Goal: Task Accomplishment & Management: Manage account settings

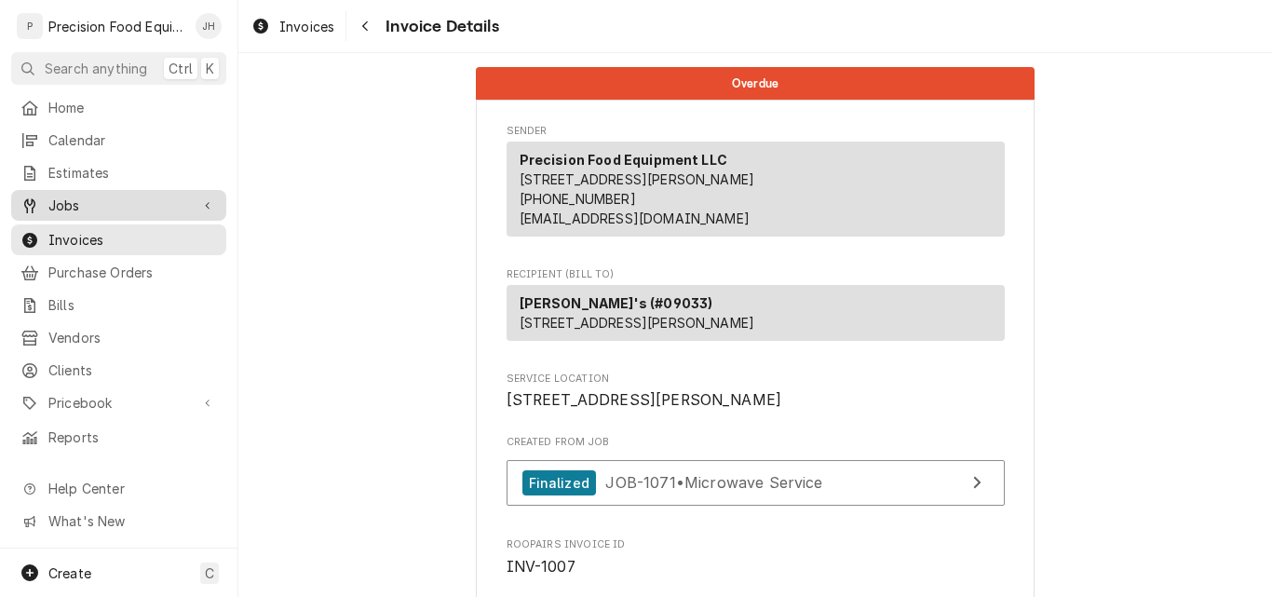
click at [113, 202] on span "Jobs" at bounding box center [118, 206] width 141 height 20
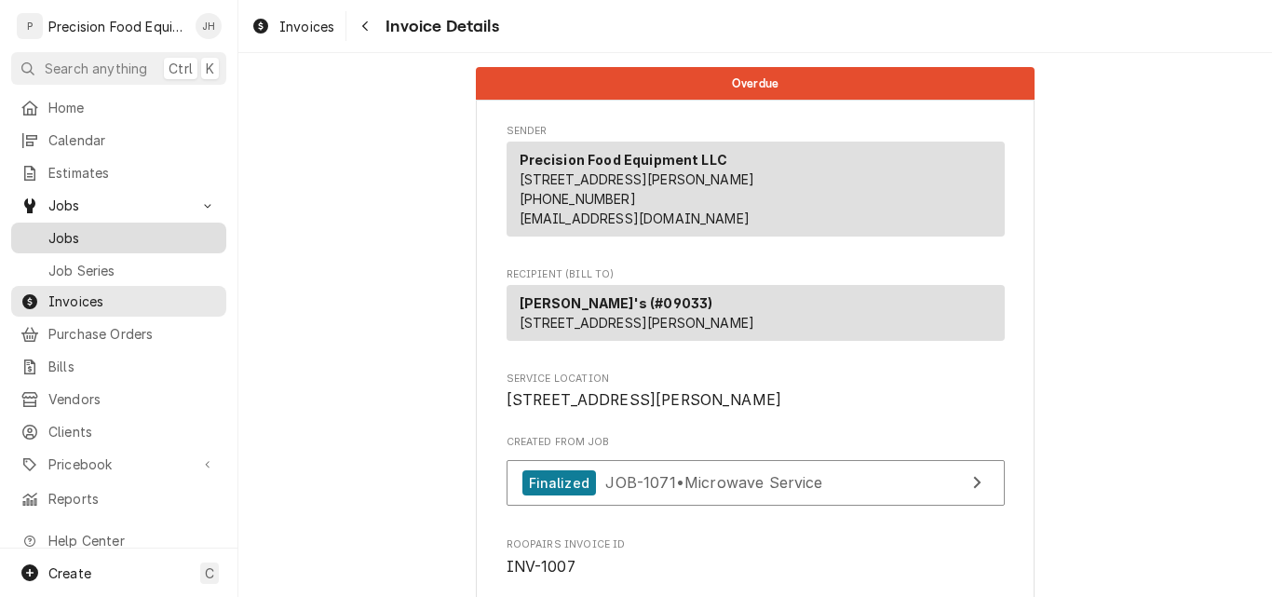
click at [114, 228] on span "Jobs" at bounding box center [132, 238] width 169 height 20
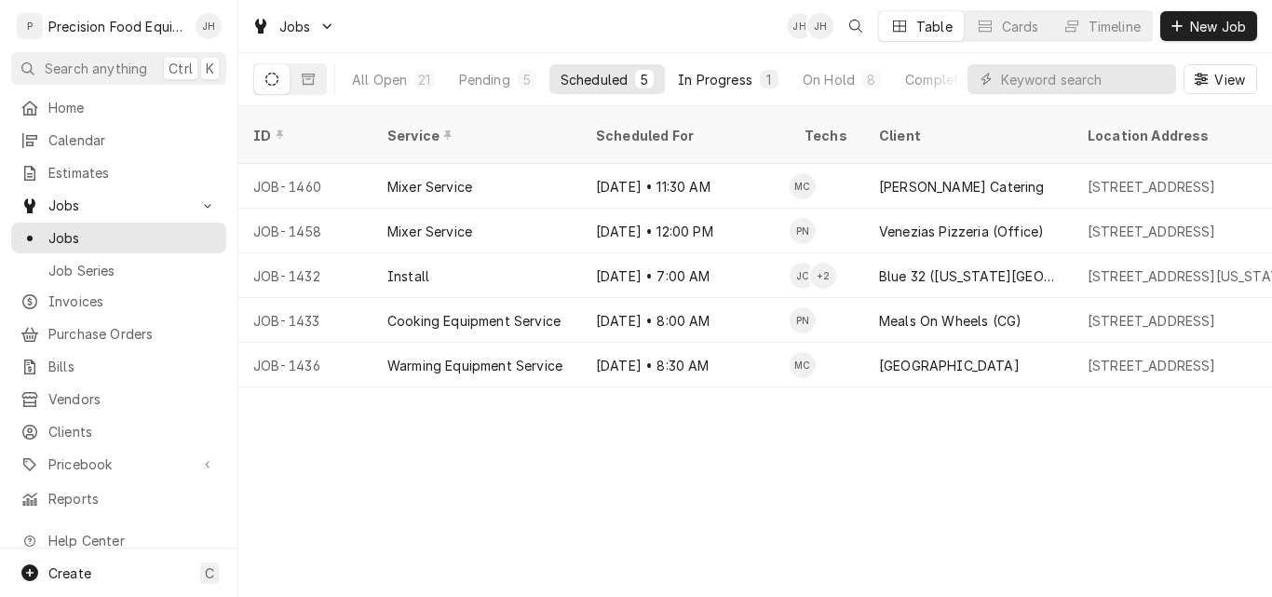
click at [719, 79] on div "In Progress" at bounding box center [715, 80] width 74 height 20
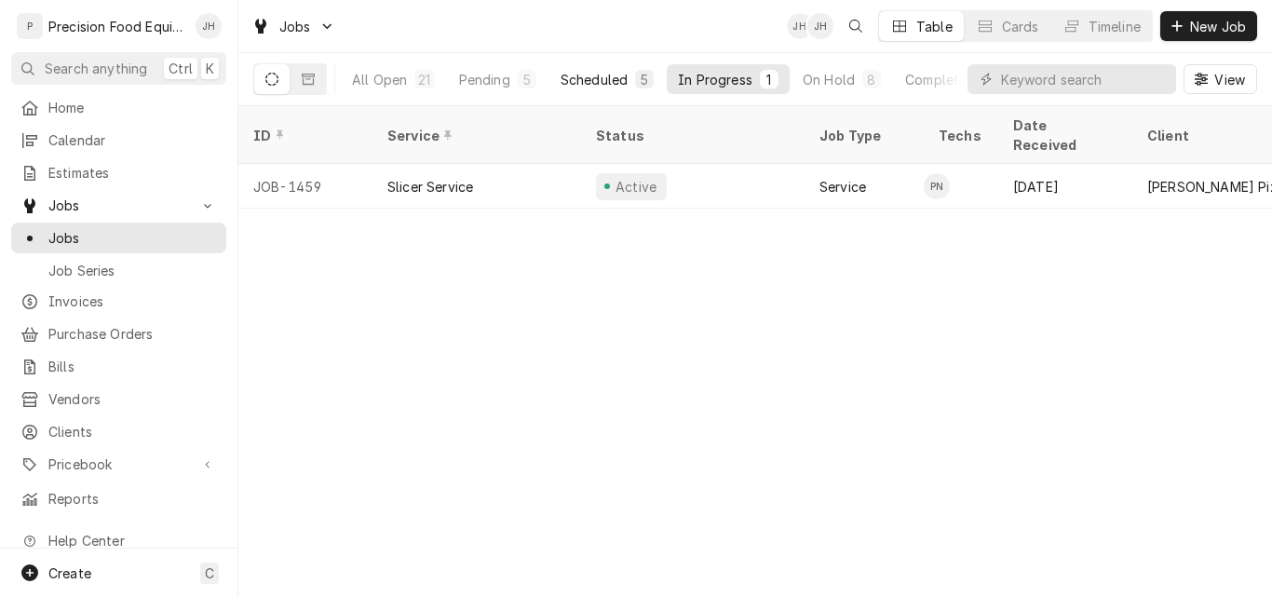
click at [604, 87] on div "Scheduled" at bounding box center [594, 80] width 67 height 20
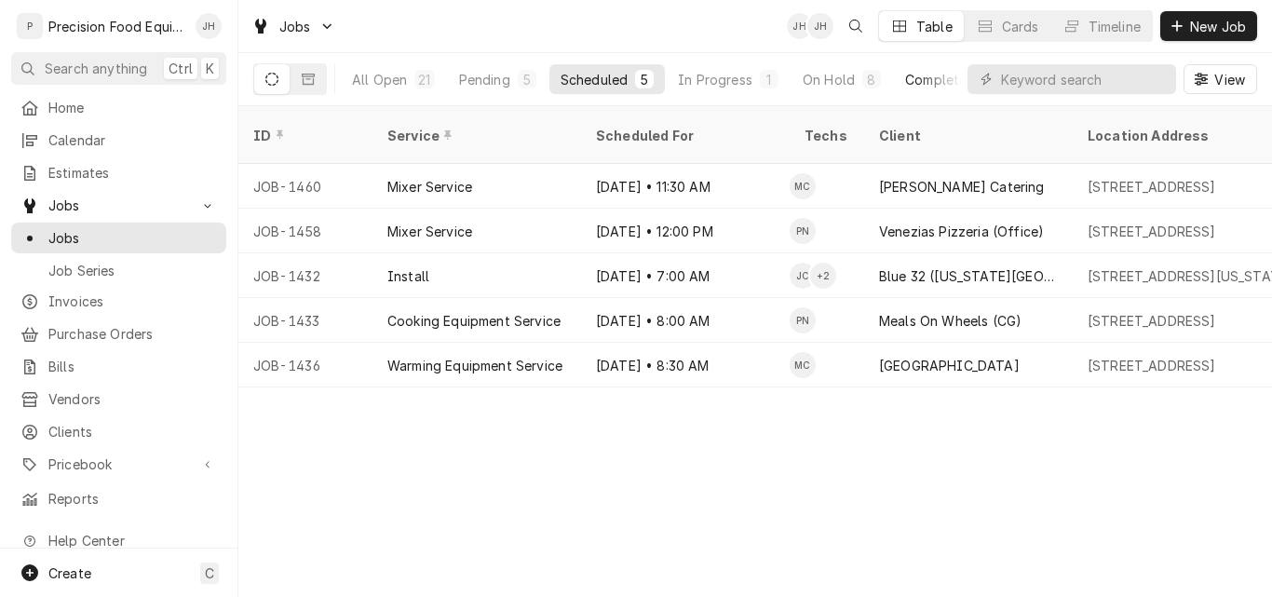
click at [945, 79] on div "Completed" at bounding box center [940, 80] width 70 height 20
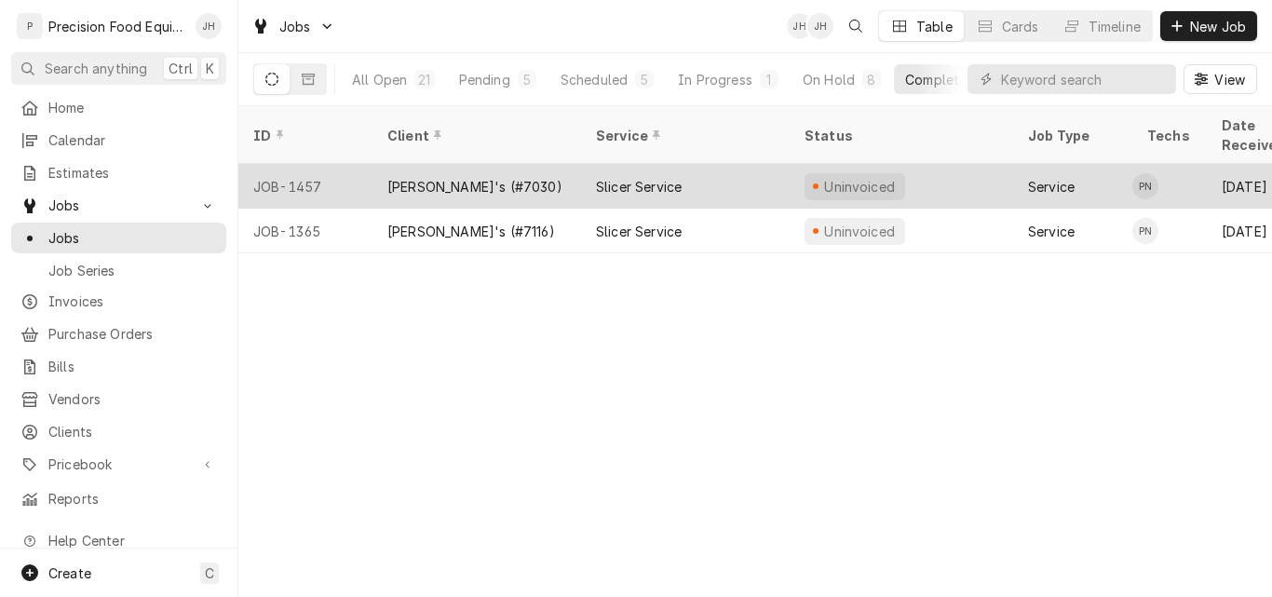
click at [509, 164] on div "[PERSON_NAME]'s (#7030)" at bounding box center [476, 186] width 209 height 45
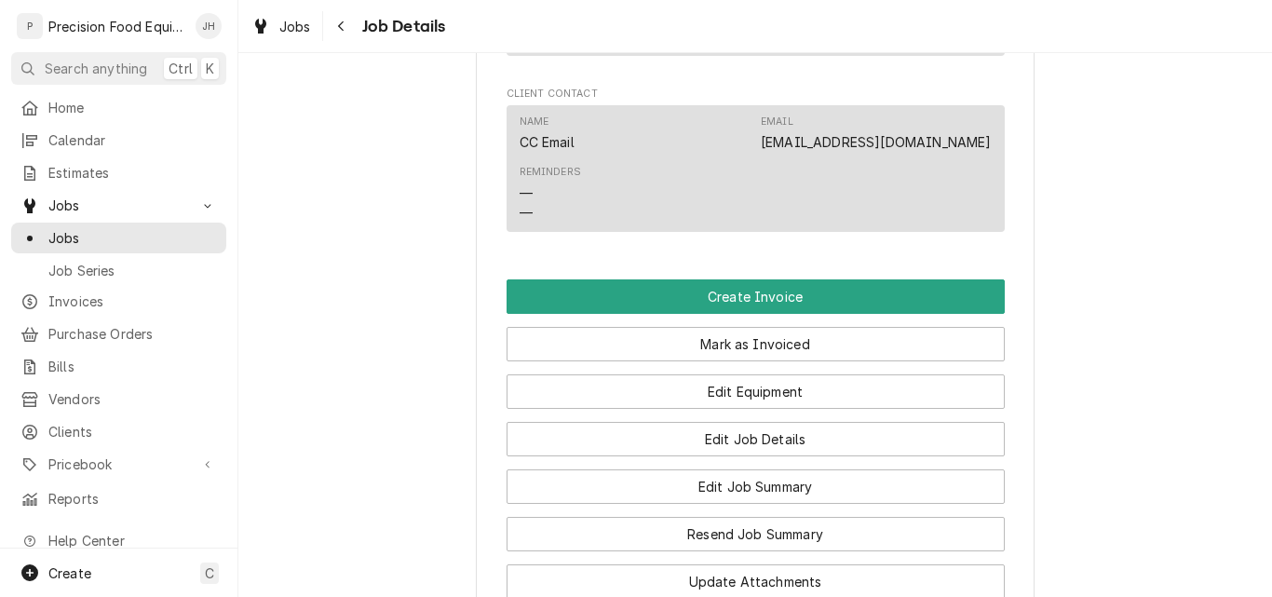
scroll to position [1490, 0]
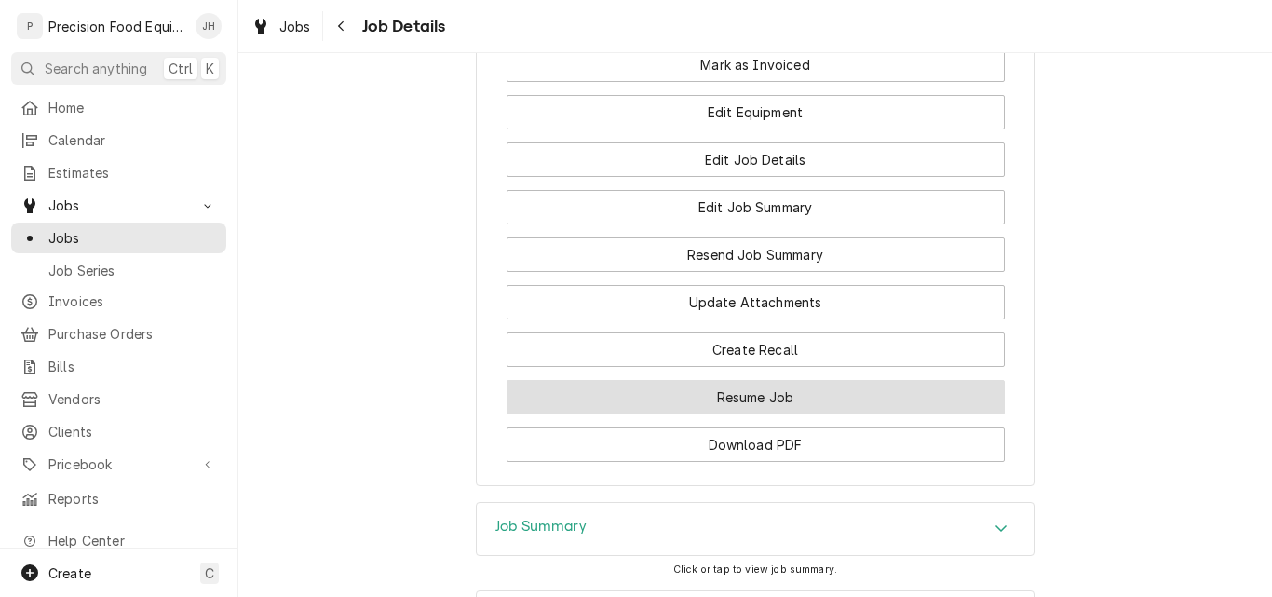
click at [776, 414] on button "Resume Job" at bounding box center [756, 397] width 498 height 34
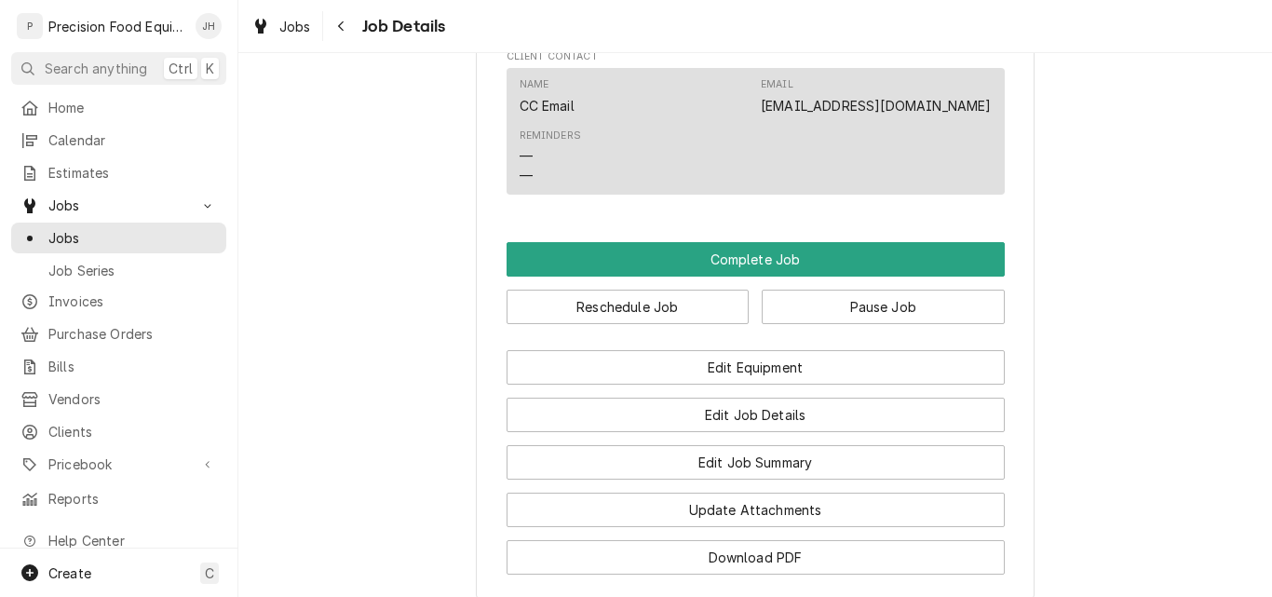
scroll to position [1397, 0]
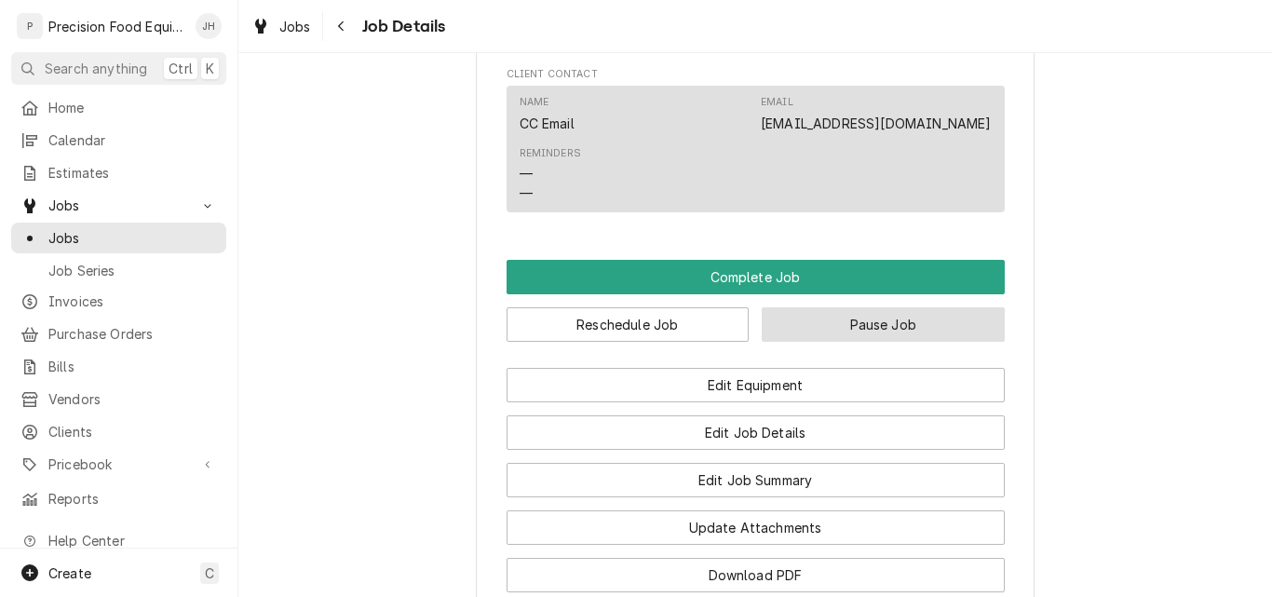
click at [881, 342] on button "Pause Job" at bounding box center [883, 324] width 243 height 34
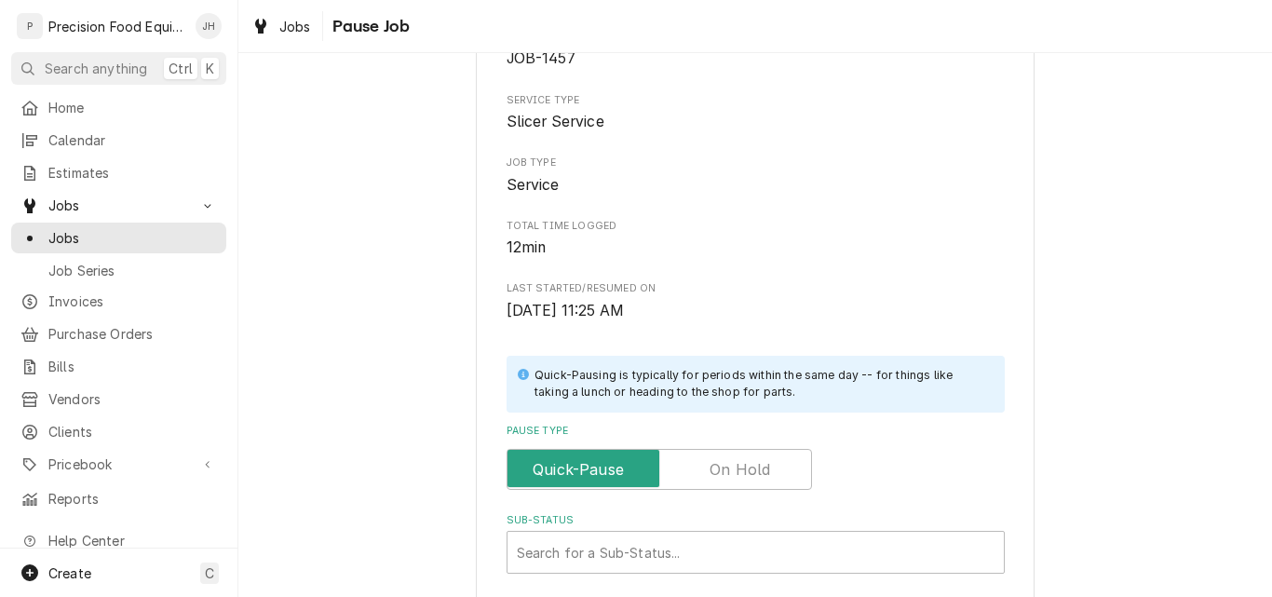
scroll to position [446, 0]
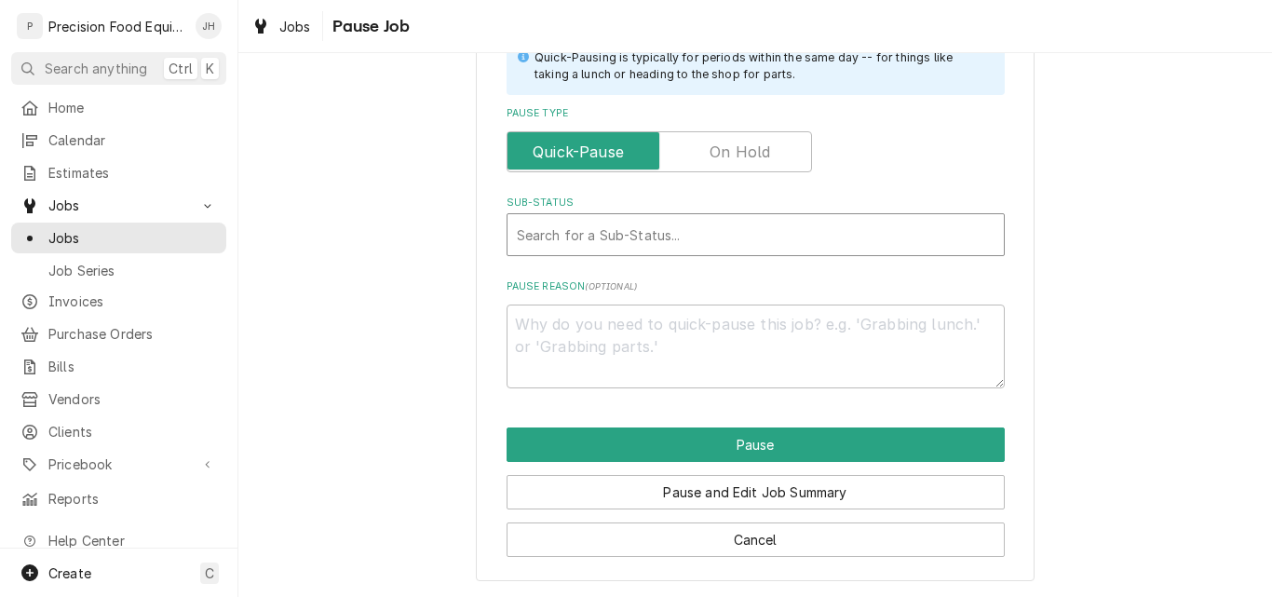
click at [660, 238] on div "Sub-Status" at bounding box center [756, 235] width 478 height 34
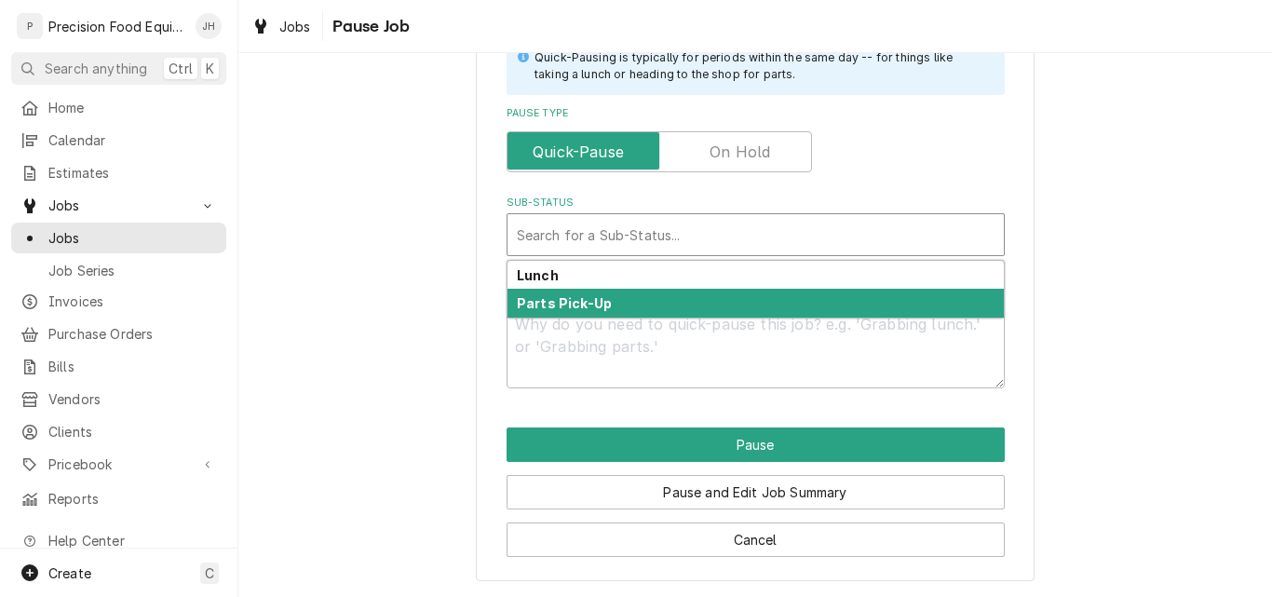
click at [602, 304] on div "Parts Pick-Up" at bounding box center [755, 303] width 496 height 29
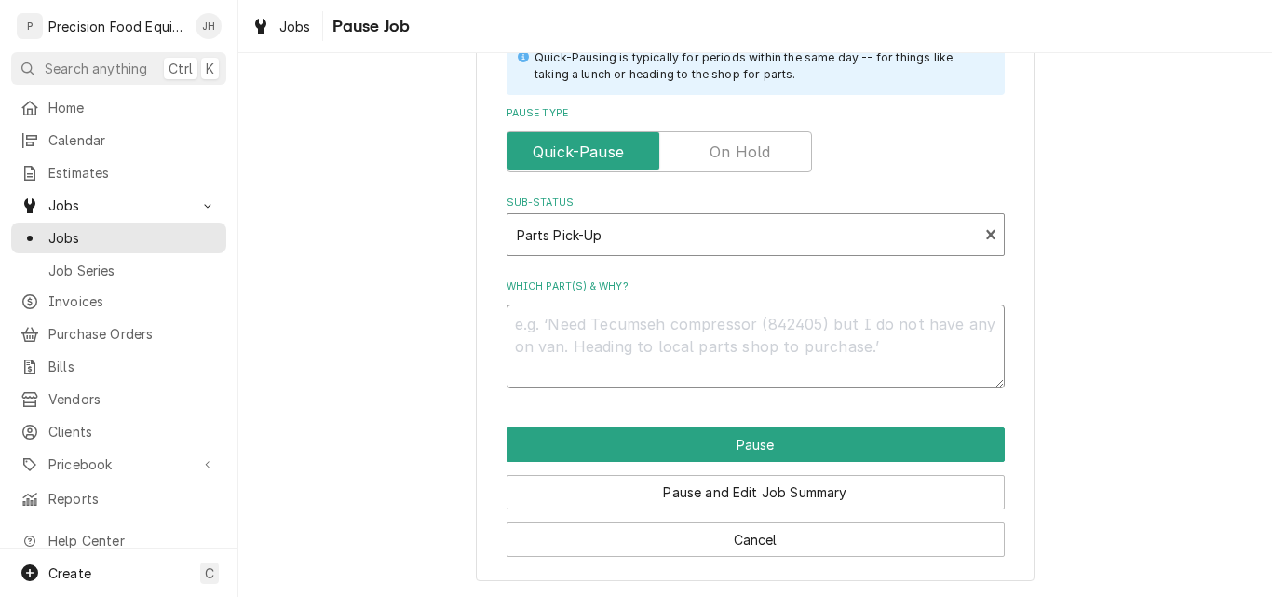
click at [660, 341] on textarea "Which part(s) & why?" at bounding box center [756, 346] width 498 height 84
type textarea "x"
type textarea "P"
type textarea "x"
type textarea "Pe"
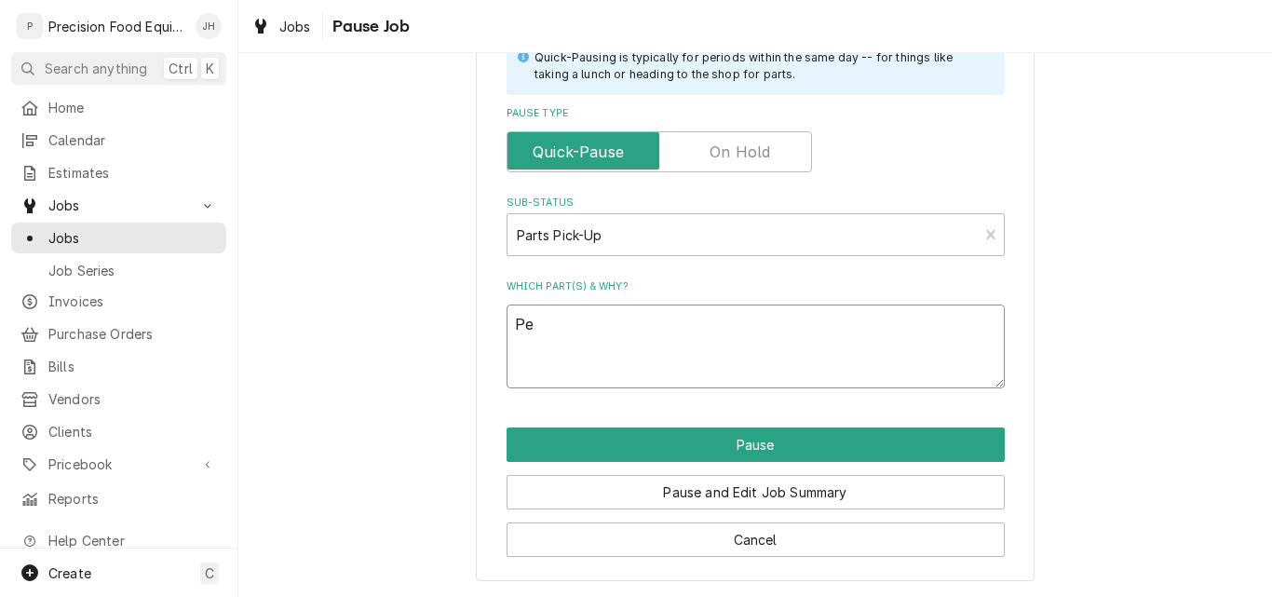
type textarea "x"
type textarea "Pet"
type textarea "x"
type textarea "[PERSON_NAME]"
type textarea "x"
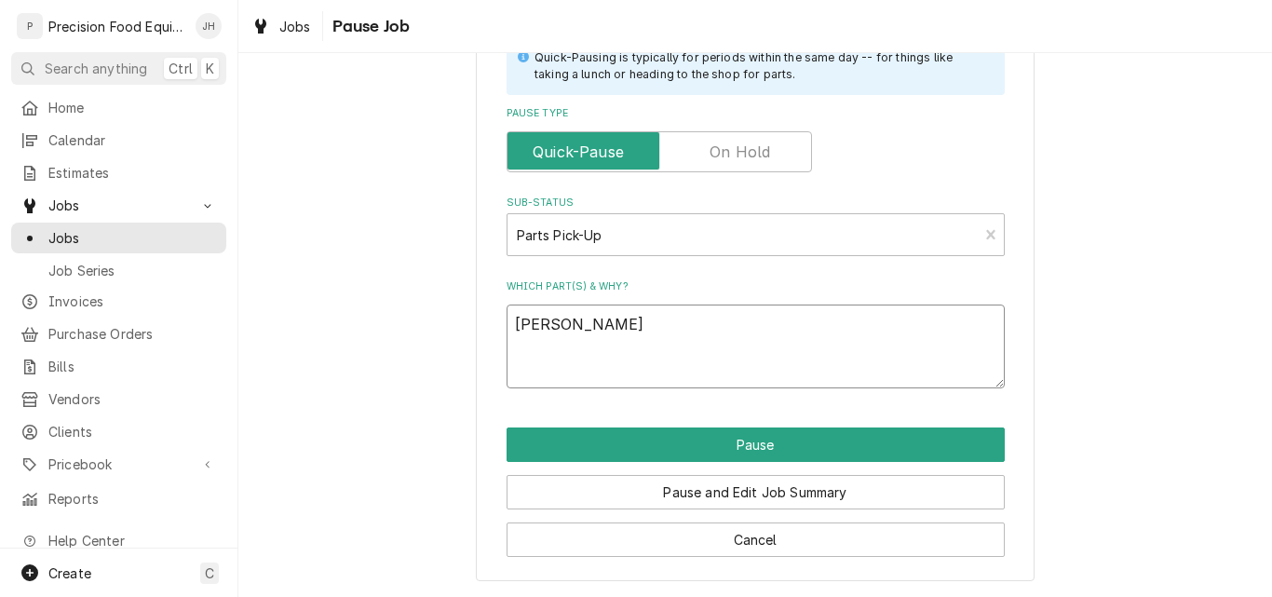
type textarea "[PERSON_NAME]"
type textarea "x"
type textarea "[PERSON_NAME]"
type textarea "x"
type textarea "[PERSON_NAME] di"
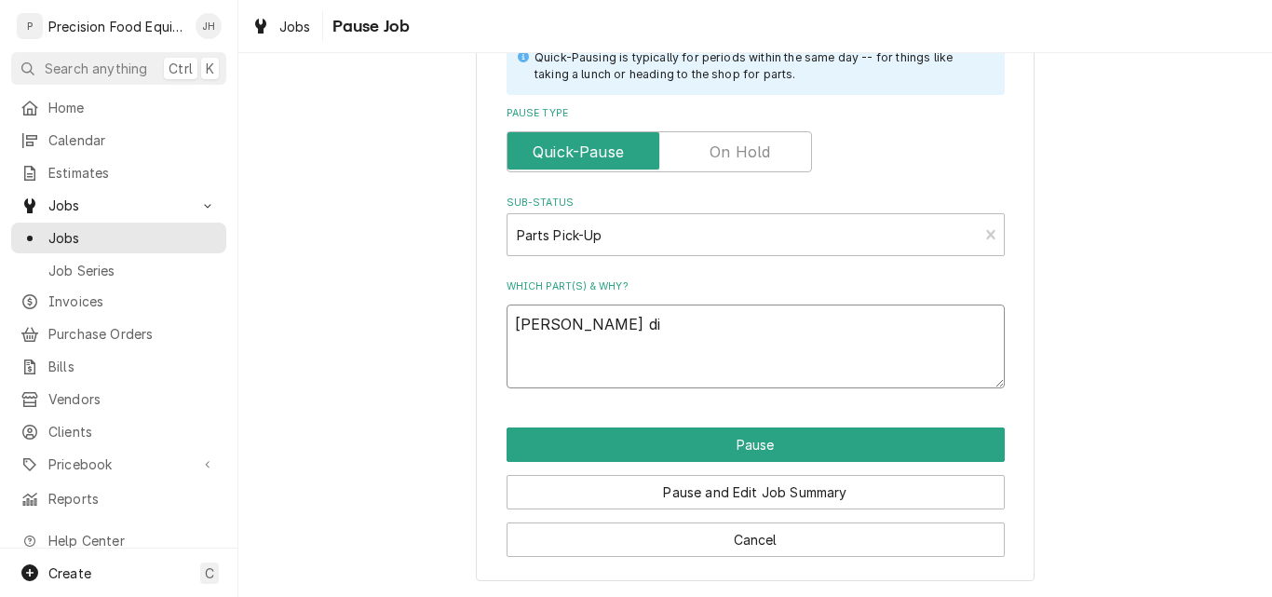
type textarea "x"
type textarea "Pete did"
type textarea "x"
type textarea "Pete didn"
type textarea "x"
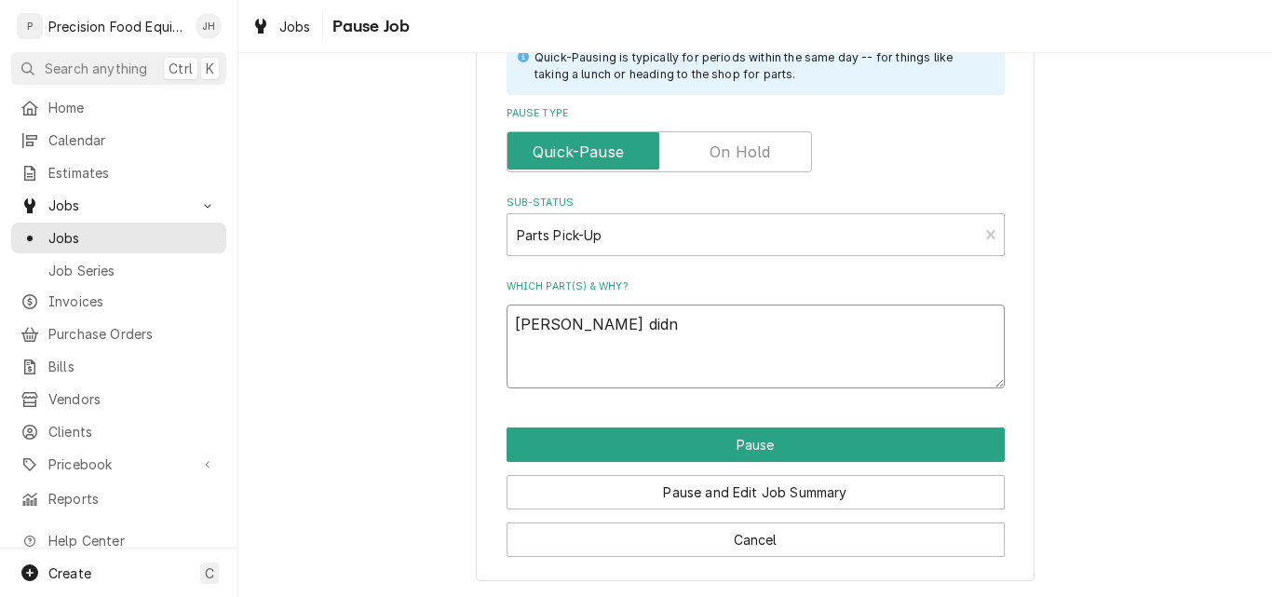
type textarea "Pete didnt"
type textarea "x"
type textarea "Pete didnt"
type textarea "x"
type textarea "Pete didnt"
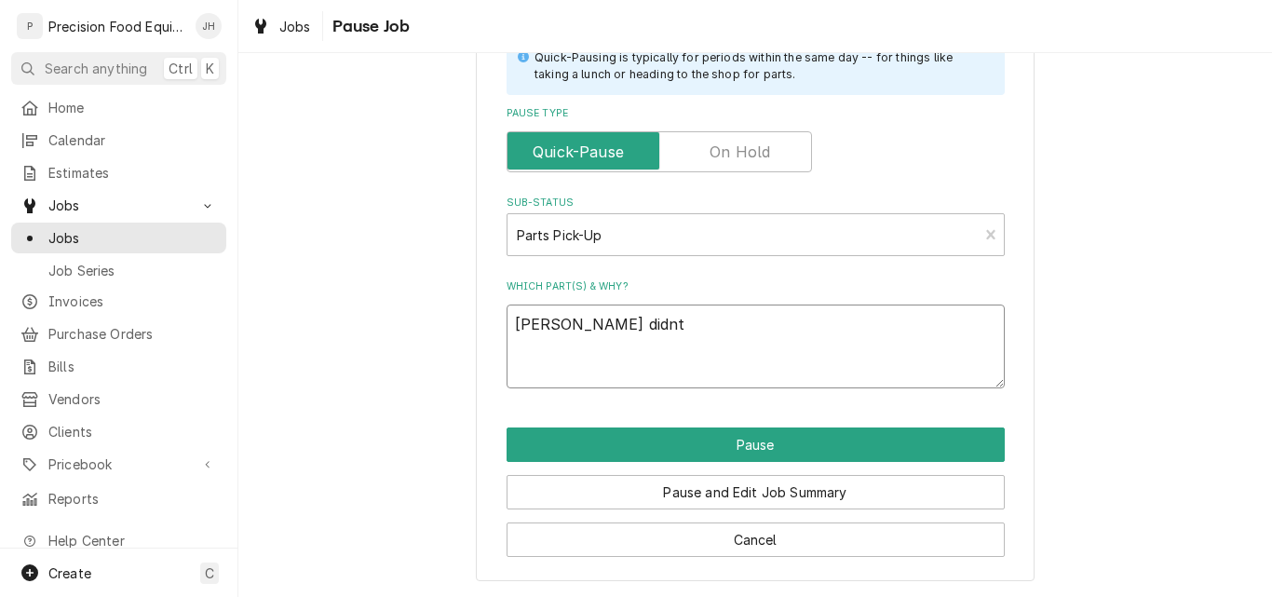
type textarea "x"
type textarea "Pete didn"
type textarea "x"
type textarea "Pete didn'"
type textarea "x"
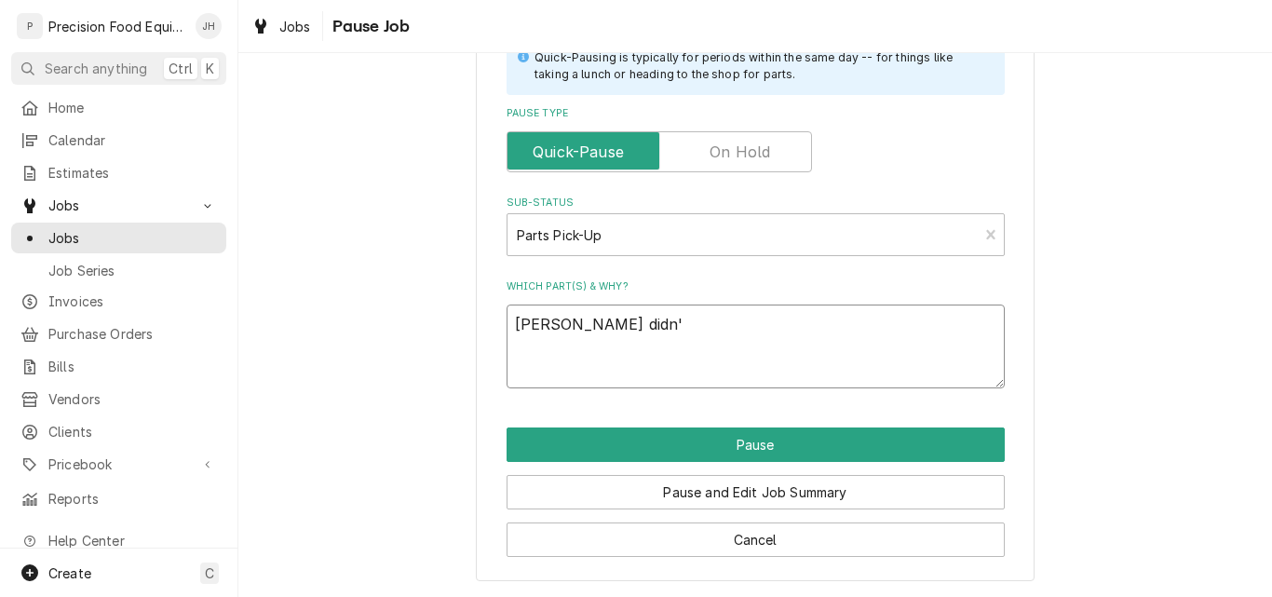
type textarea "Pete didn't"
type textarea "x"
type textarea "Pete didn't"
type textarea "x"
type textarea "Pete didn't l"
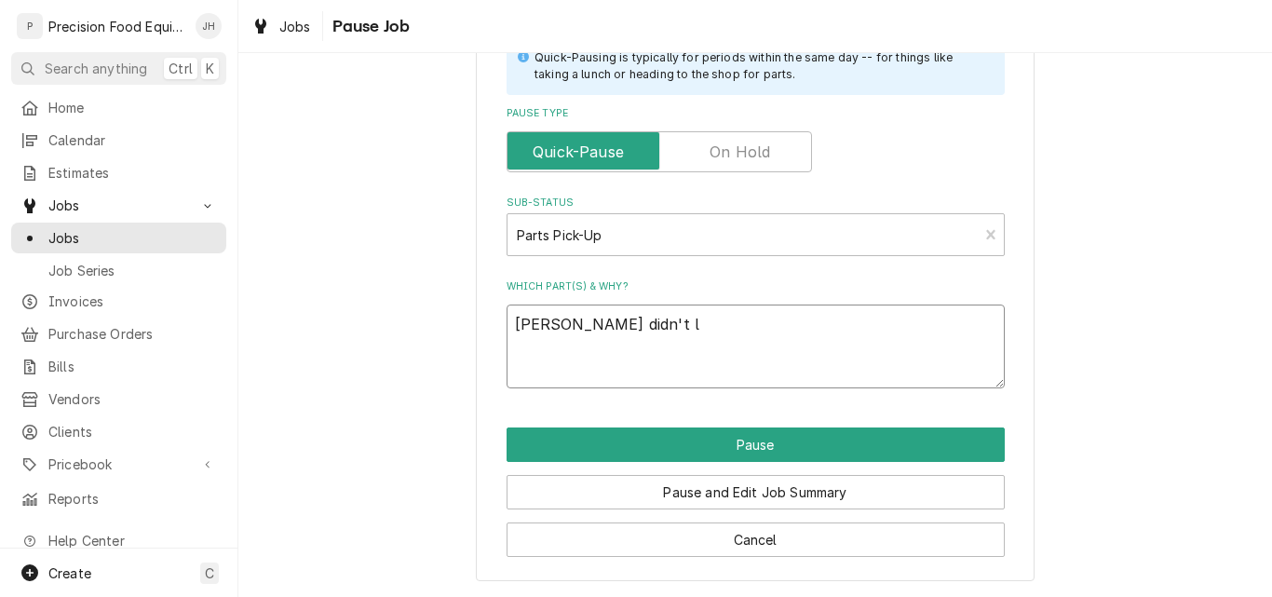
type textarea "x"
type textarea "Pete didn't lo"
type textarea "x"
type textarea "Pete didn't loo"
type textarea "x"
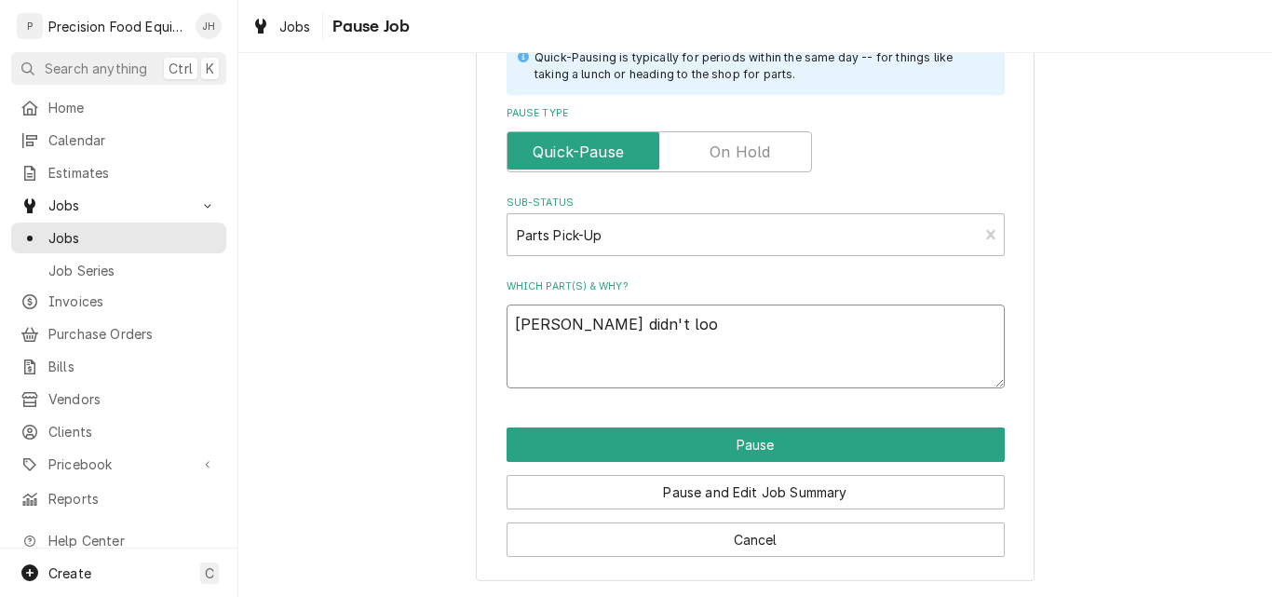
type textarea "Pete didn't look"
type textarea "x"
type textarea "Pete didn't look"
type textarea "x"
type textarea "Pete didn't look a"
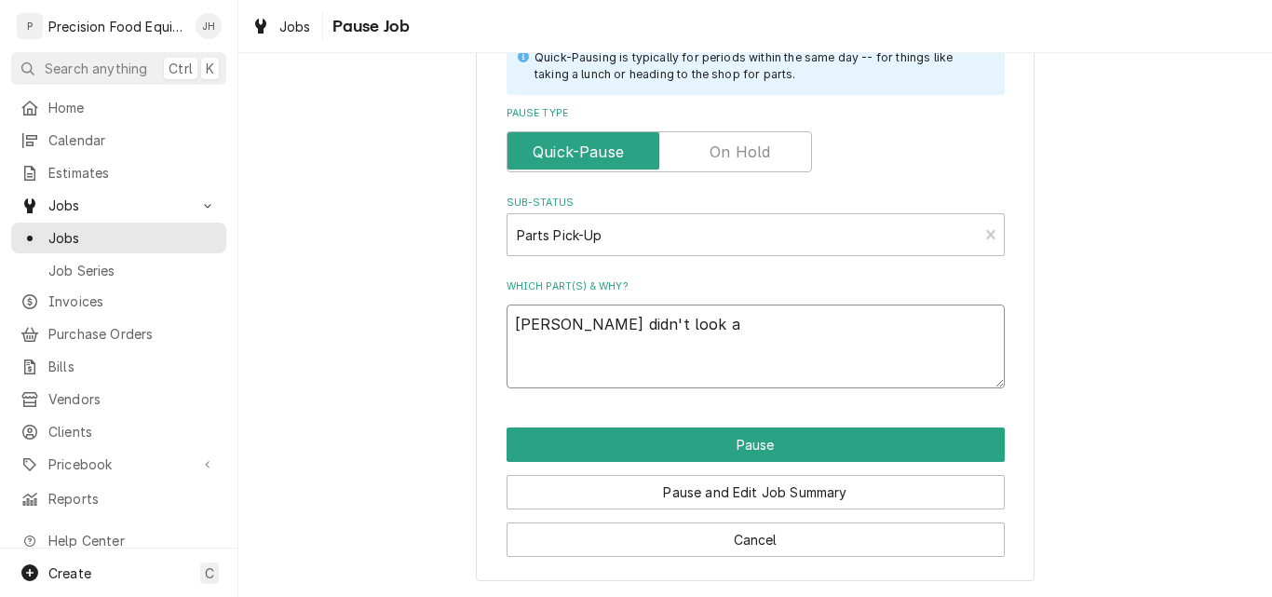
type textarea "x"
type textarea "Pete didn't look at"
type textarea "x"
type textarea "Pete didn't look at"
type textarea "x"
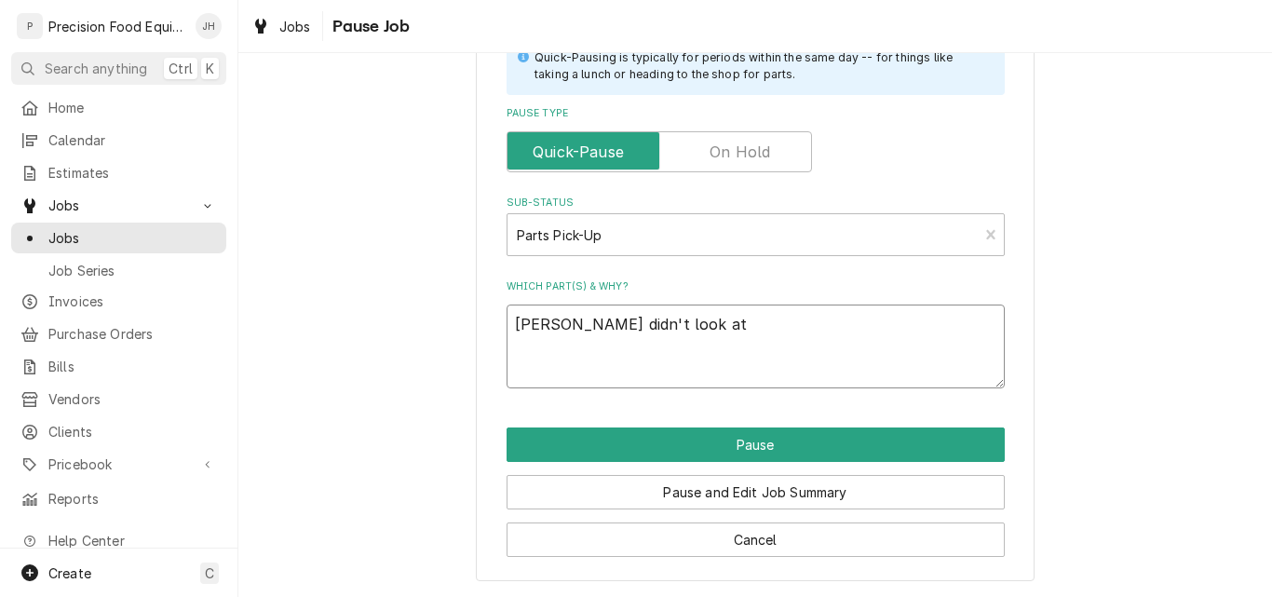
type textarea "Pete didn't look at t"
type textarea "x"
type textarea "Pete didn't look at th"
type textarea "x"
type textarea "Pete didn't look at the"
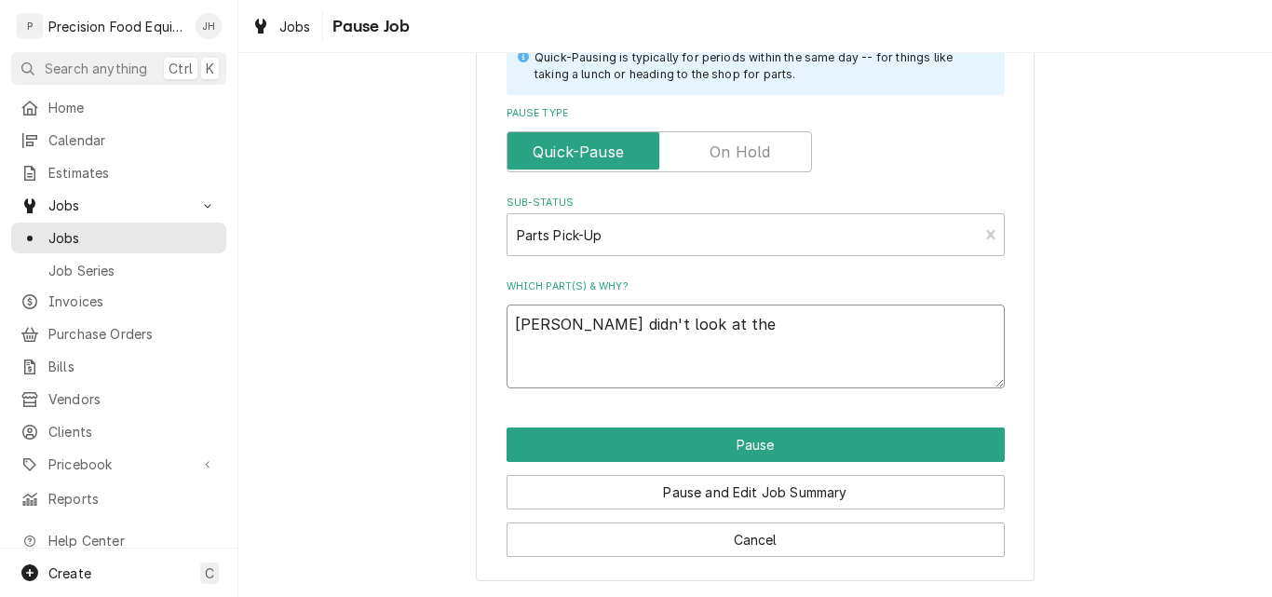
type textarea "x"
type textarea "Pete didn't look at the"
type textarea "x"
type textarea "Pete didn't look at the w"
type textarea "x"
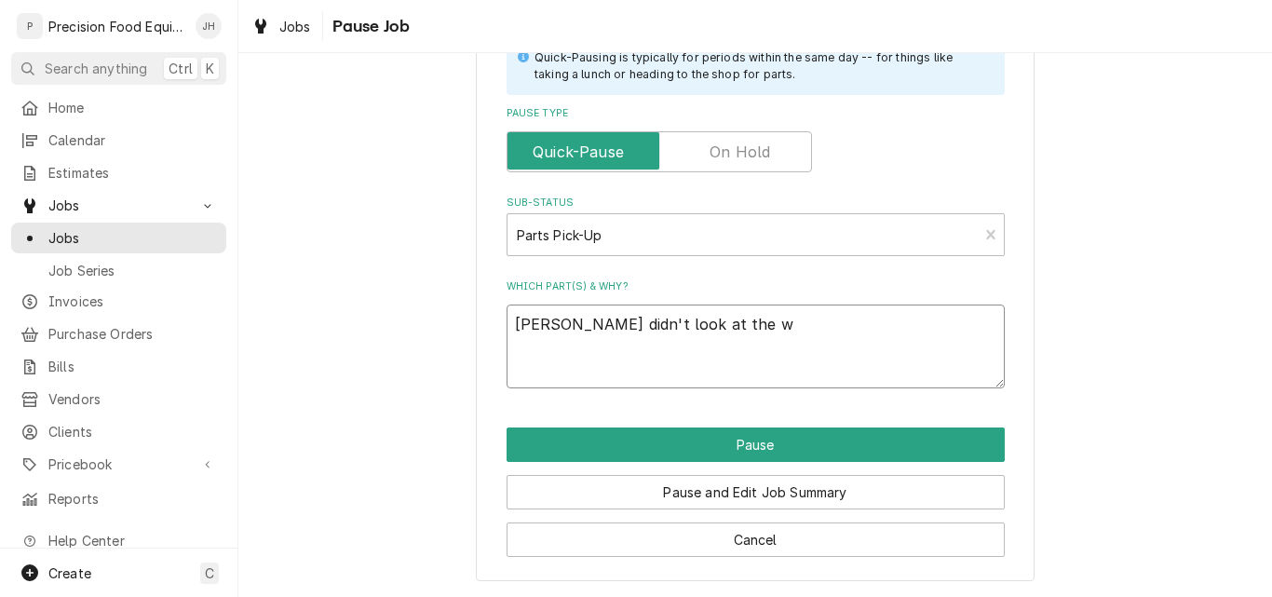
type textarea "Pete didn't look at the wo"
type textarea "x"
type textarea "Pete didn't look at the wor"
type textarea "x"
type textarea "Pete didn't look at the work"
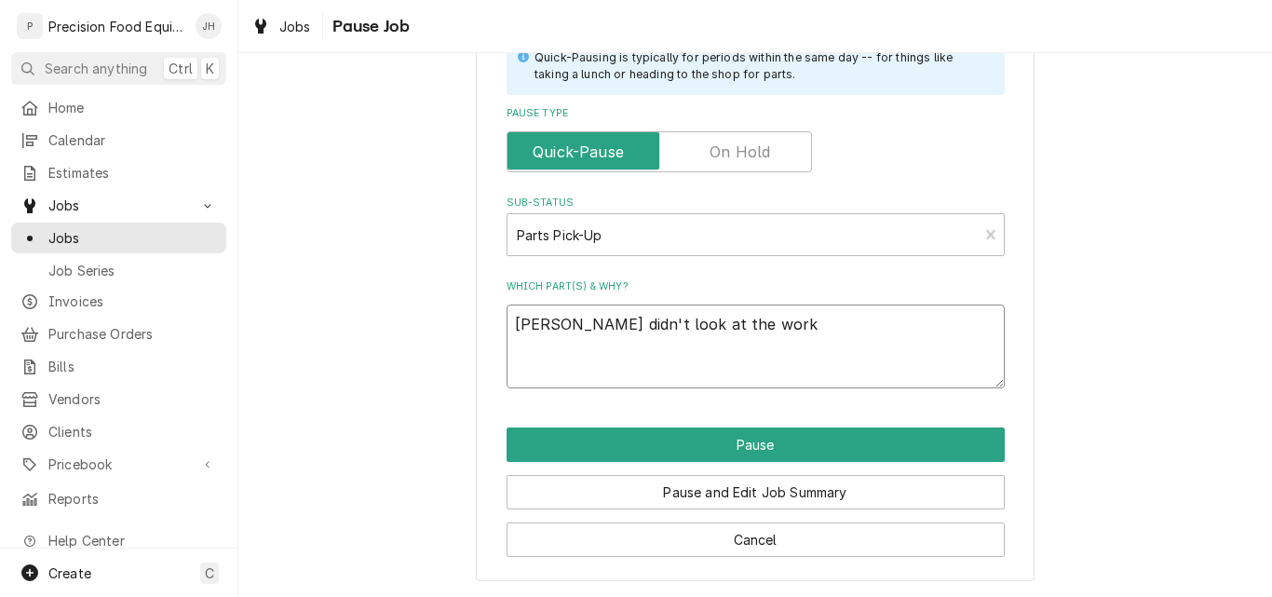
type textarea "x"
type textarea "Pete didn't look at the work"
type textarea "x"
type textarea "Pete didn't look at the work o"
type textarea "x"
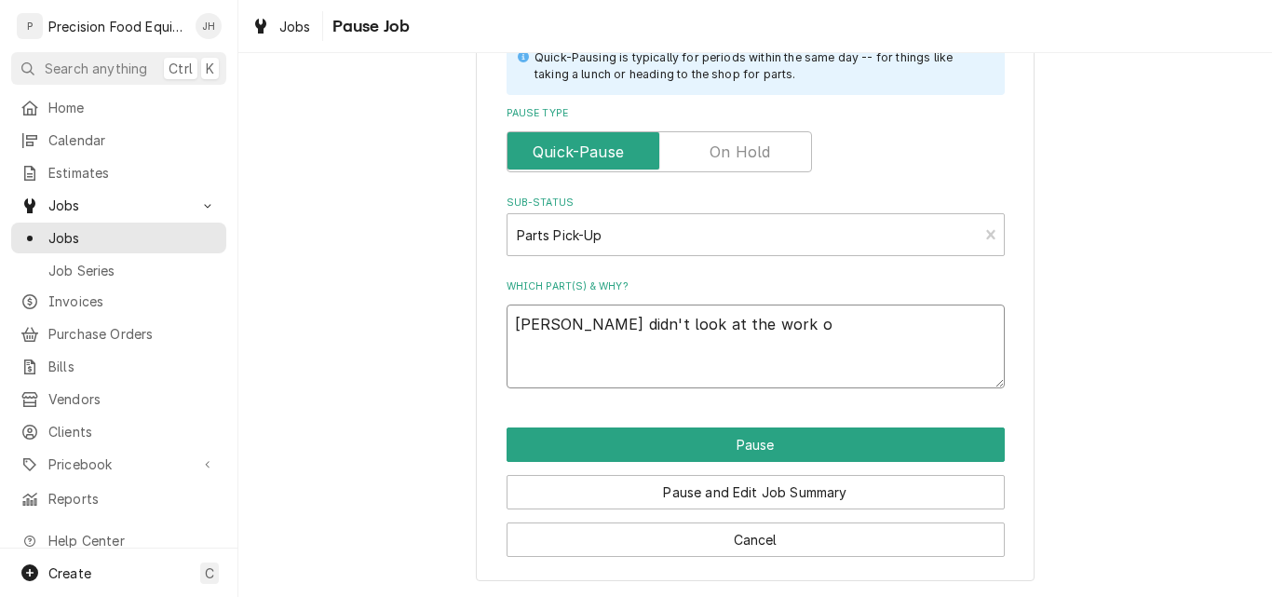
type textarea "Pete didn't look at the work or"
type textarea "x"
type textarea "Pete didn't look at the work ord"
type textarea "x"
type textarea "Pete didn't look at the work orde"
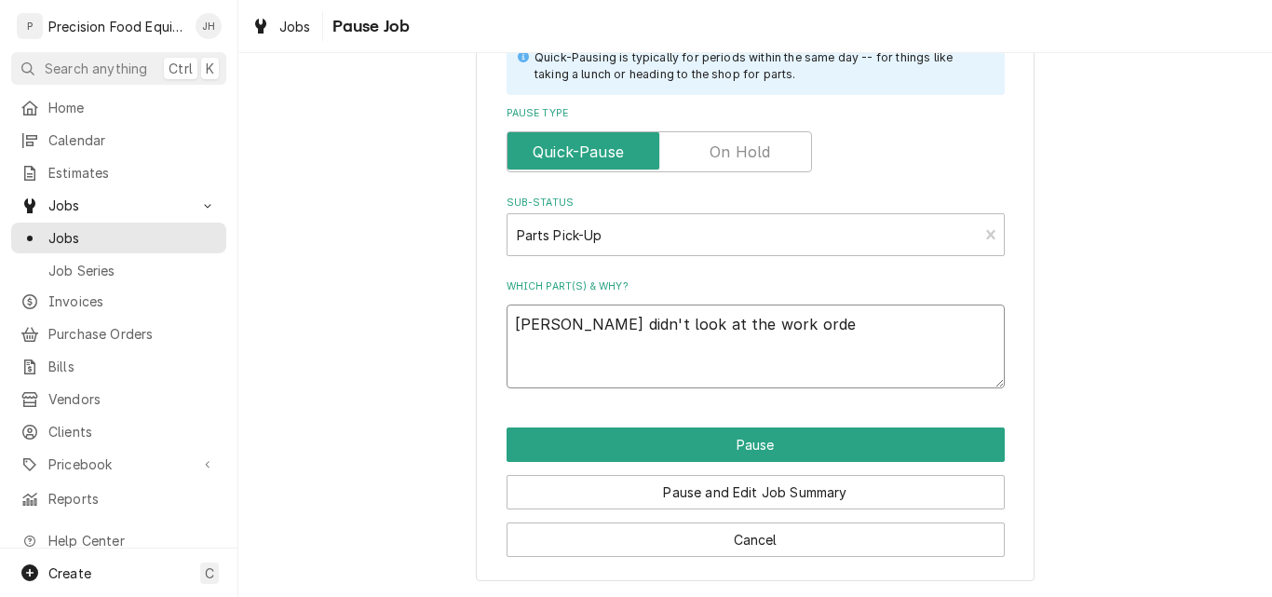
type textarea "x"
type textarea "Pete didn't look at the work order"
type textarea "x"
type textarea "Pete didn't look at the work order"
type textarea "x"
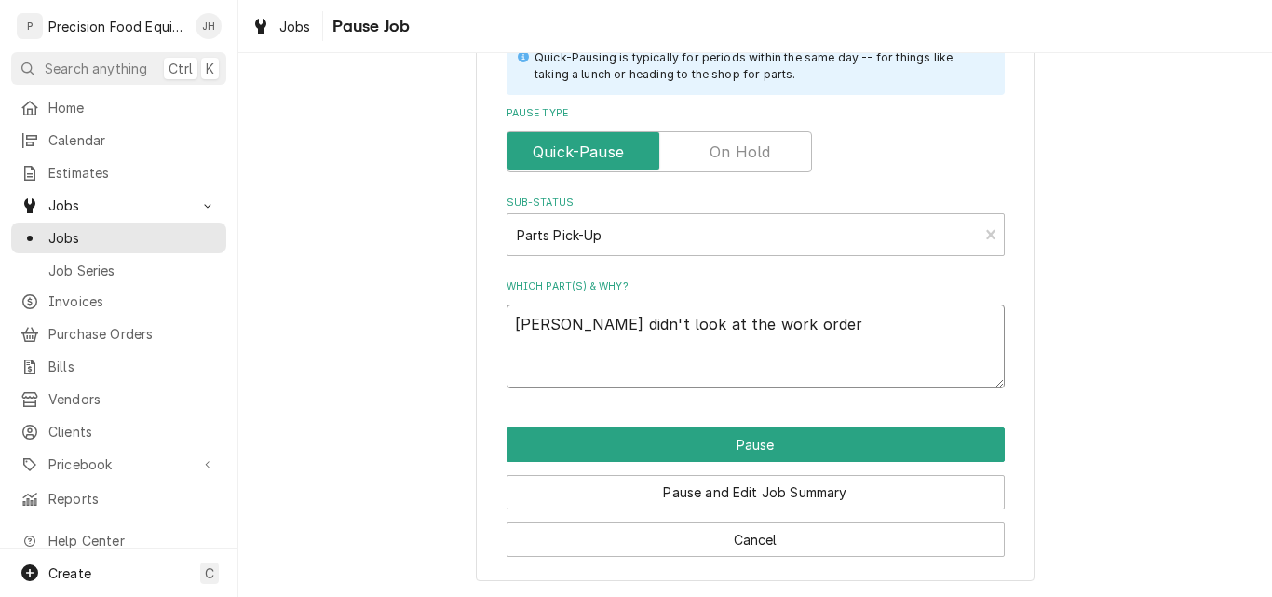
type textarea "Pete didn't look at the work order a"
type textarea "x"
type textarea "Pete didn't look at the work order an"
type textarea "x"
type textarea "Pete didn't look at the work order and"
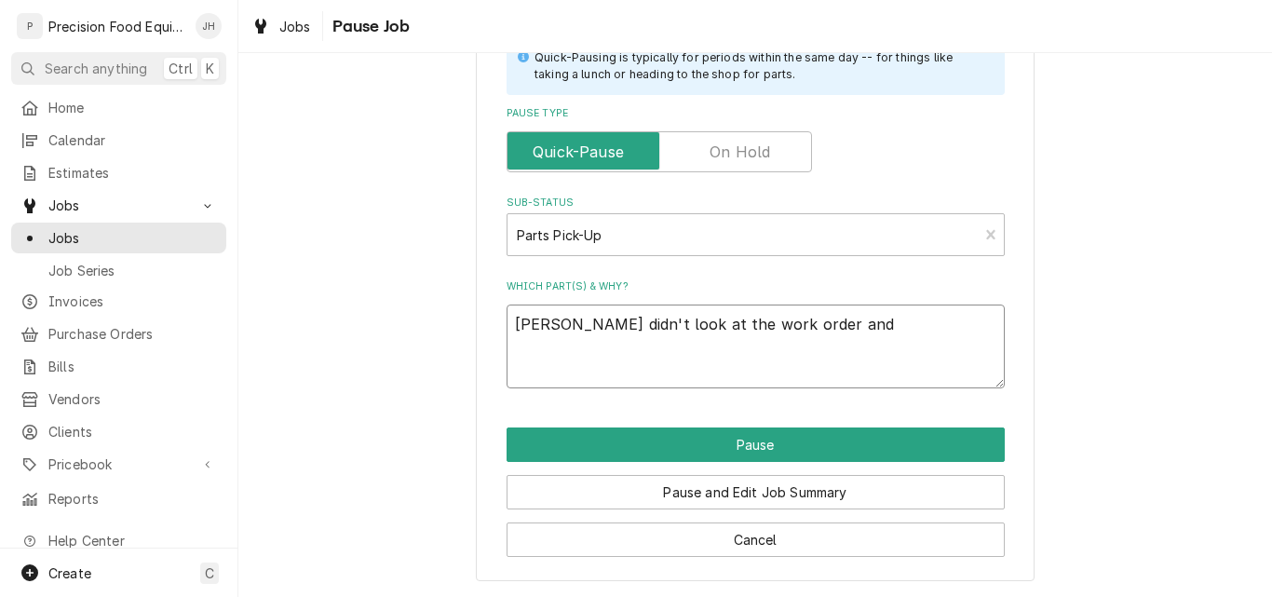
type textarea "x"
type textarea "Pete didn't look at the work order and"
type textarea "x"
type textarea "Pete didn't look at the work order and w"
type textarea "x"
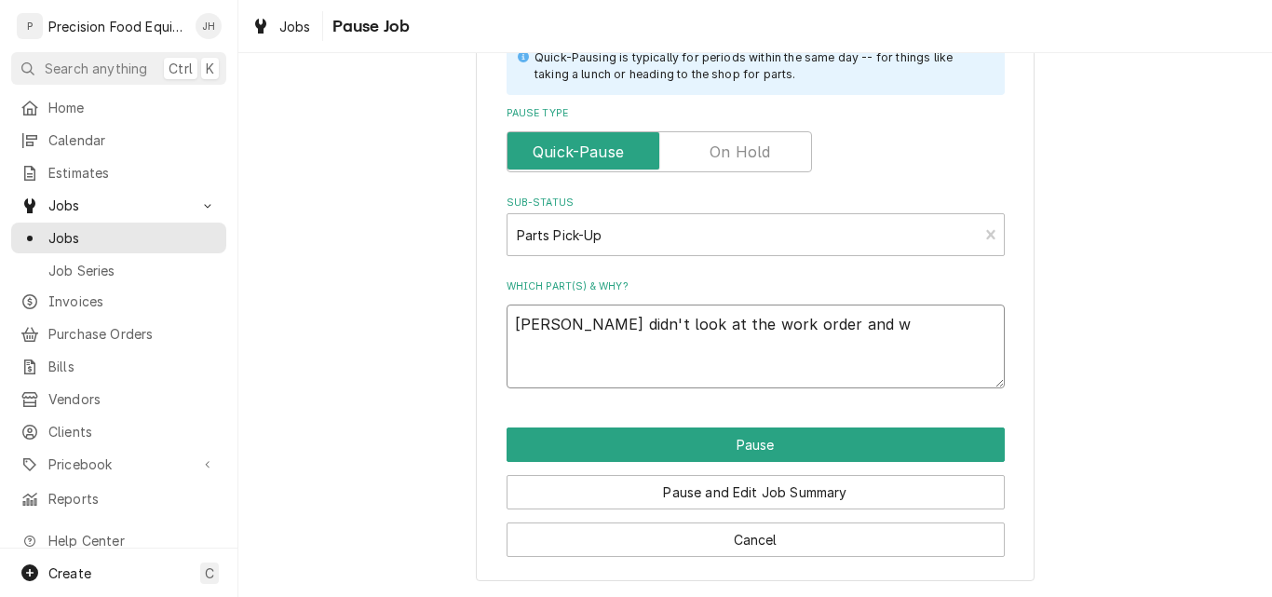
type textarea "Pete didn't look at the work order and we"
type textarea "x"
type textarea "Pete didn't look at the work order and wen"
type textarea "x"
type textarea "Pete didn't look at the work order and went"
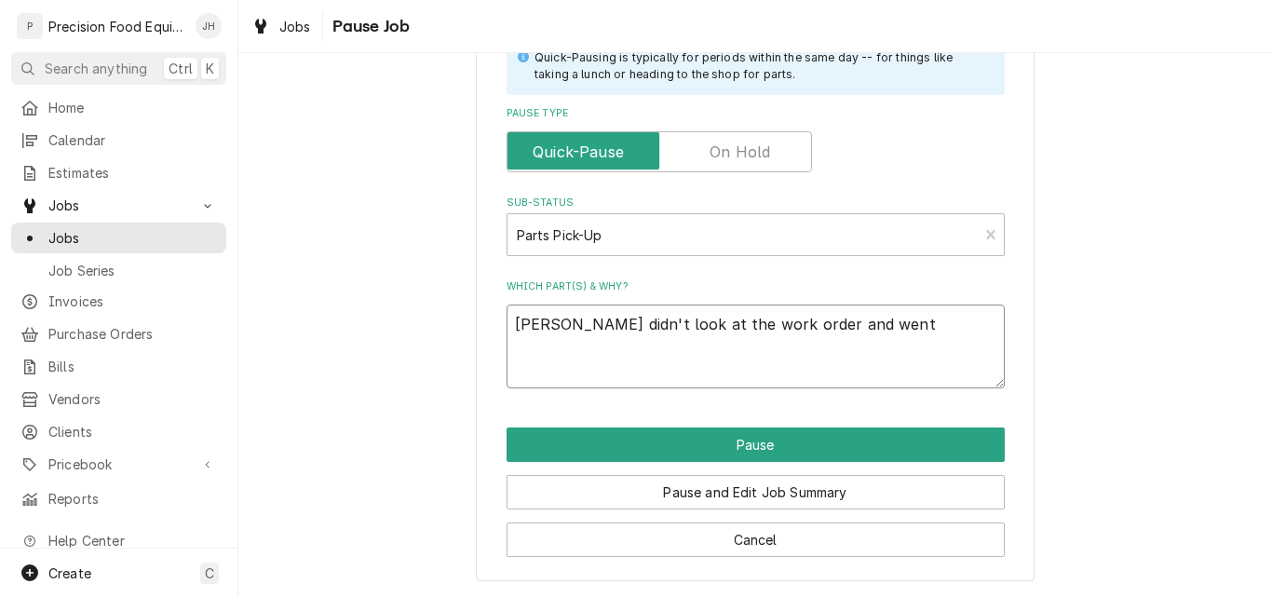
type textarea "x"
type textarea "Pete didn't look at the work order and went"
type textarea "x"
type textarea "Pete didn't look at the work order and went t"
type textarea "x"
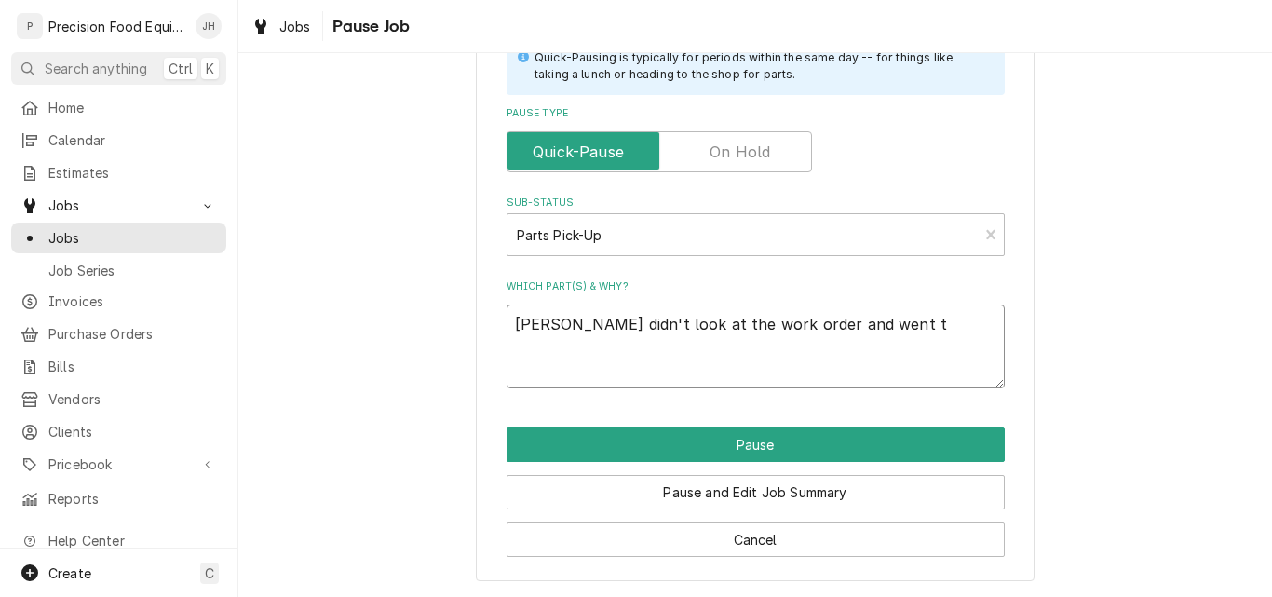
type textarea "Pete didn't look at the work order and went to"
type textarea "x"
type textarea "Pete didn't look at the work order and went to"
type textarea "x"
type textarea "Pete didn't look at the work order and went to t"
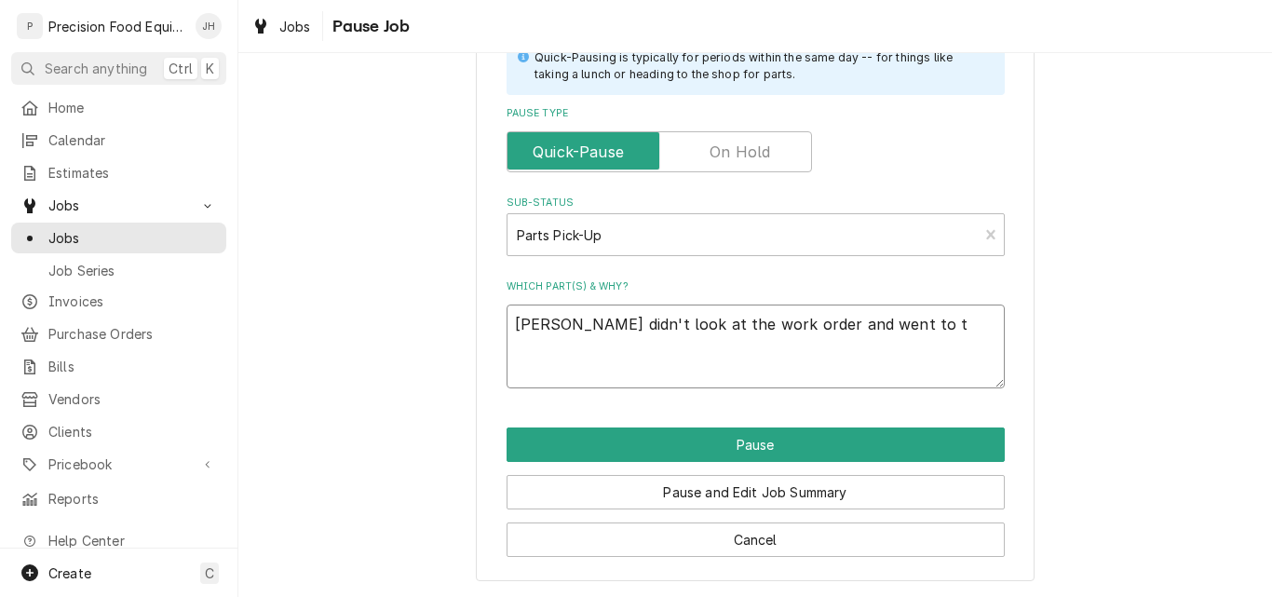
type textarea "x"
type textarea "Pete didn't look at the work order and went to th"
type textarea "x"
type textarea "Pete didn't look at the work order and went to the"
type textarea "x"
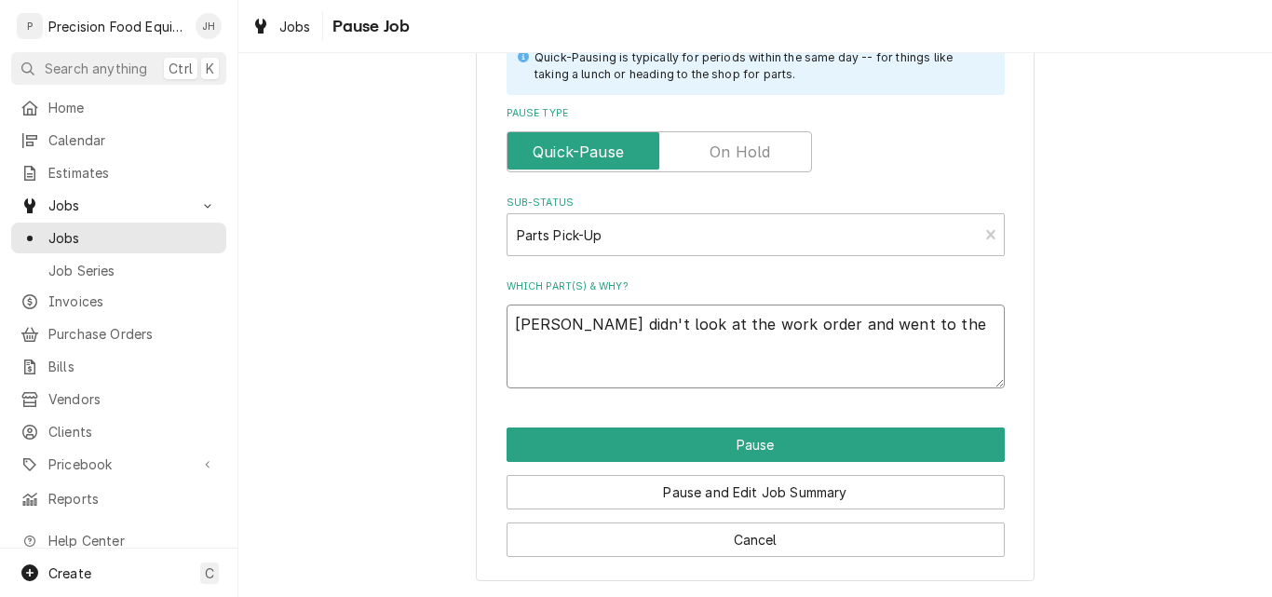
type textarea "Pete didn't look at the work order and went to the"
type textarea "x"
type textarea "Pete didn't look at the work order and went to the w"
type textarea "x"
type textarea "Pete didn't look at the work order and went to the wr"
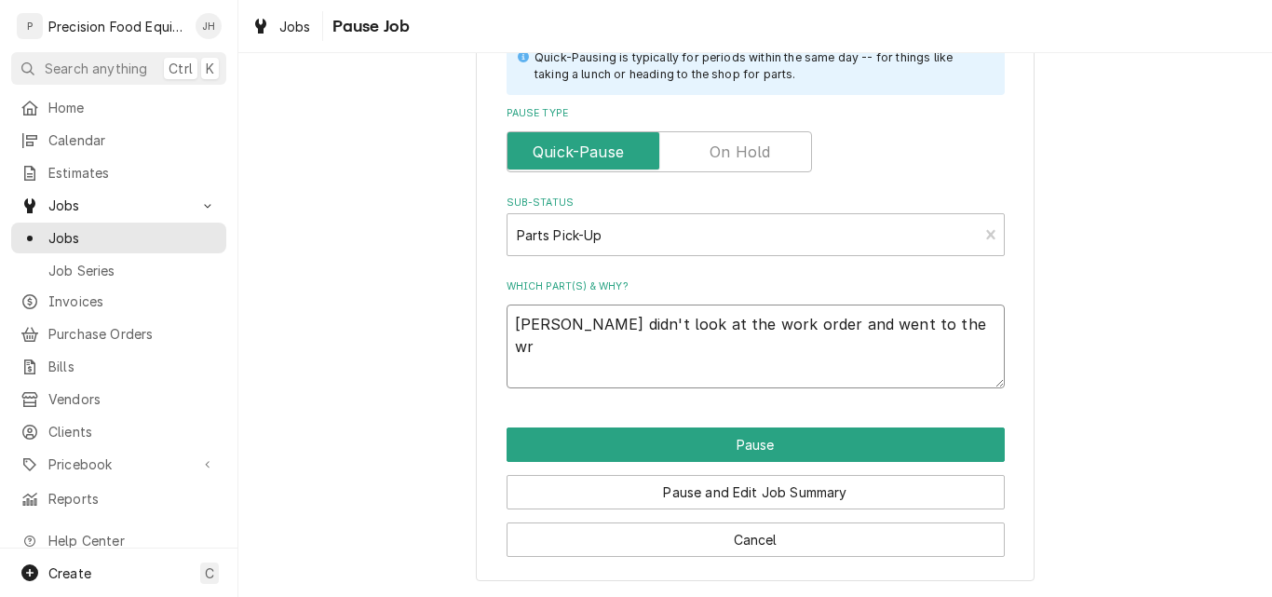
type textarea "x"
type textarea "Pete didn't look at the work order and went to the wro"
type textarea "x"
type textarea "Pete didn't look at the work order and went to the wron"
type textarea "x"
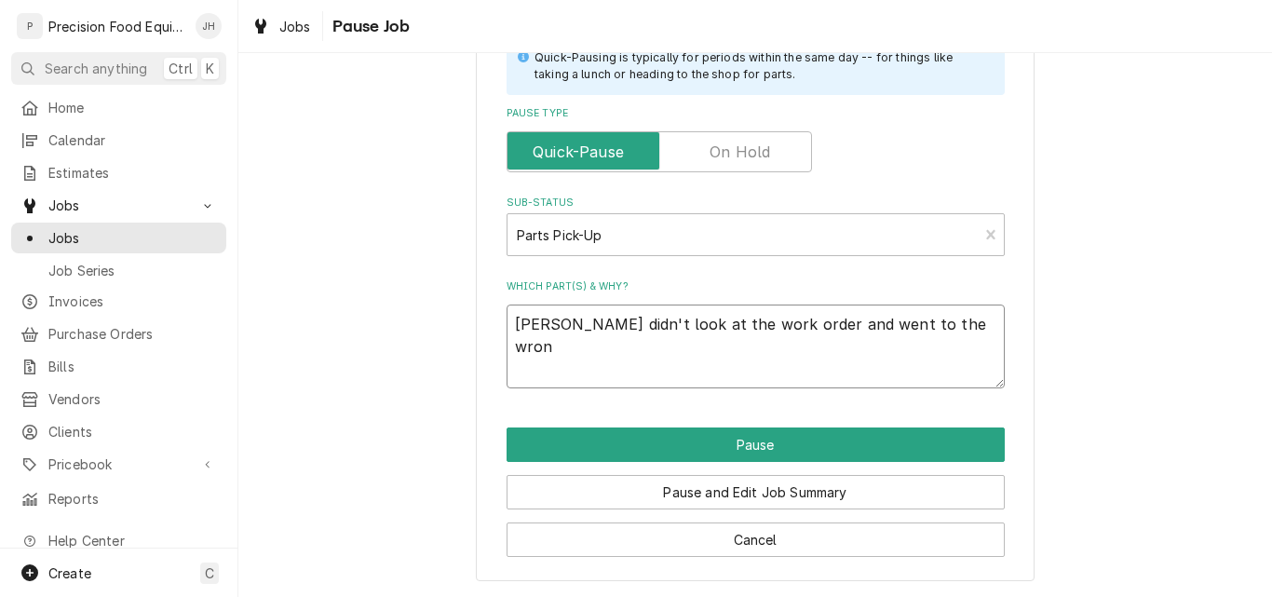
type textarea "Pete didn't look at the work order and went to the wrong"
type textarea "x"
type textarea "Pete didn't look at the work order and went to the wrong"
type textarea "x"
type textarea "Pete didn't look at the work order and went to the wrong s"
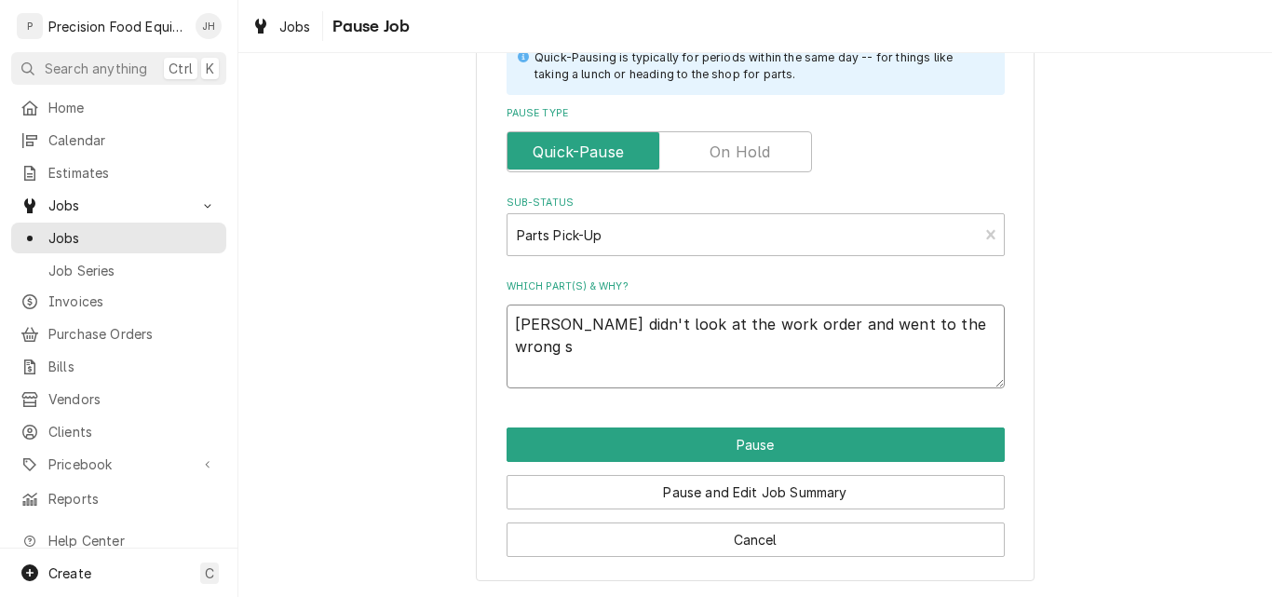
type textarea "x"
type textarea "Pete didn't look at the work order and went to the wrong st"
type textarea "x"
type textarea "Pete didn't look at the work order and went to the wrong sto"
type textarea "x"
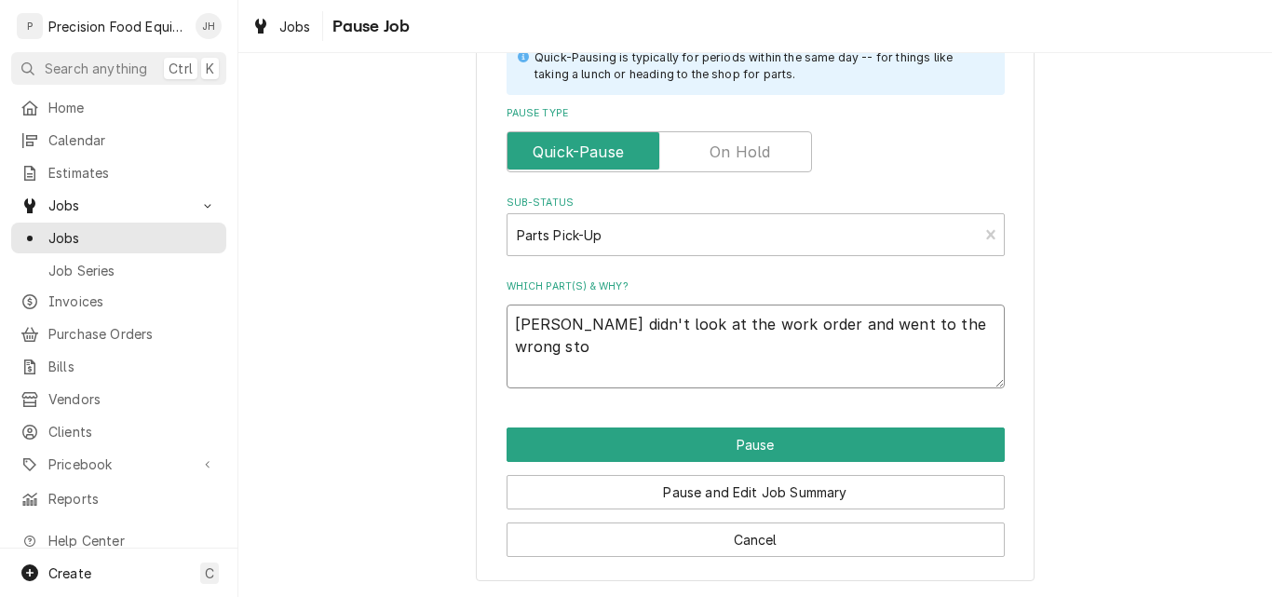
type textarea "Pete didn't look at the work order and went to the wrong stor"
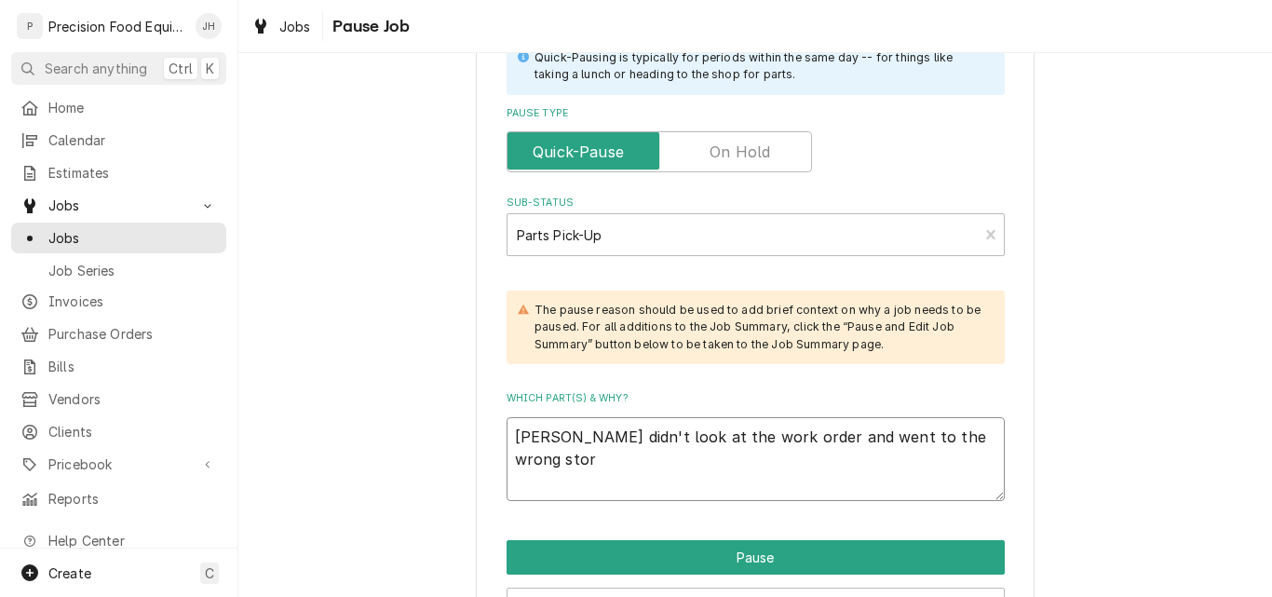
type textarea "x"
type textarea "Pete didn't look at the work order and went to the wrong store"
type textarea "x"
type textarea "Pete didn't look at the work order and went to the wrong store."
type textarea "x"
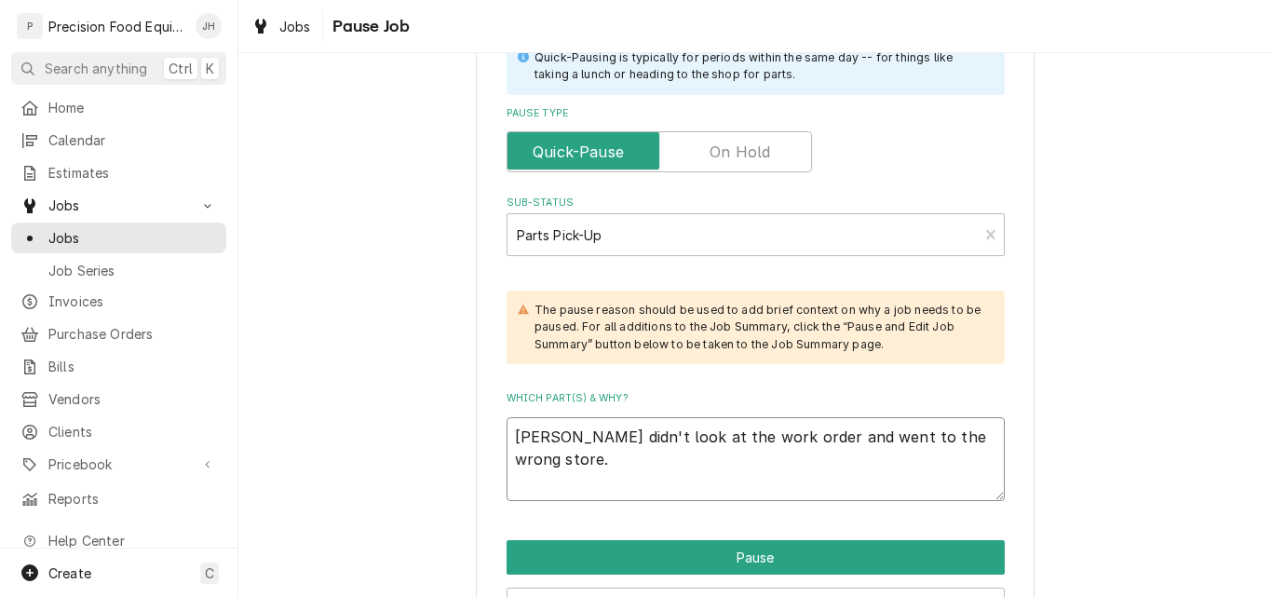
type textarea "Pete didn't look at the work order and went to the wrong store."
type textarea "x"
type textarea "Pete didn't look at the work order and went to the wrong store."
type textarea "x"
type textarea "Pete didn't look at the work order and went to the wrong store"
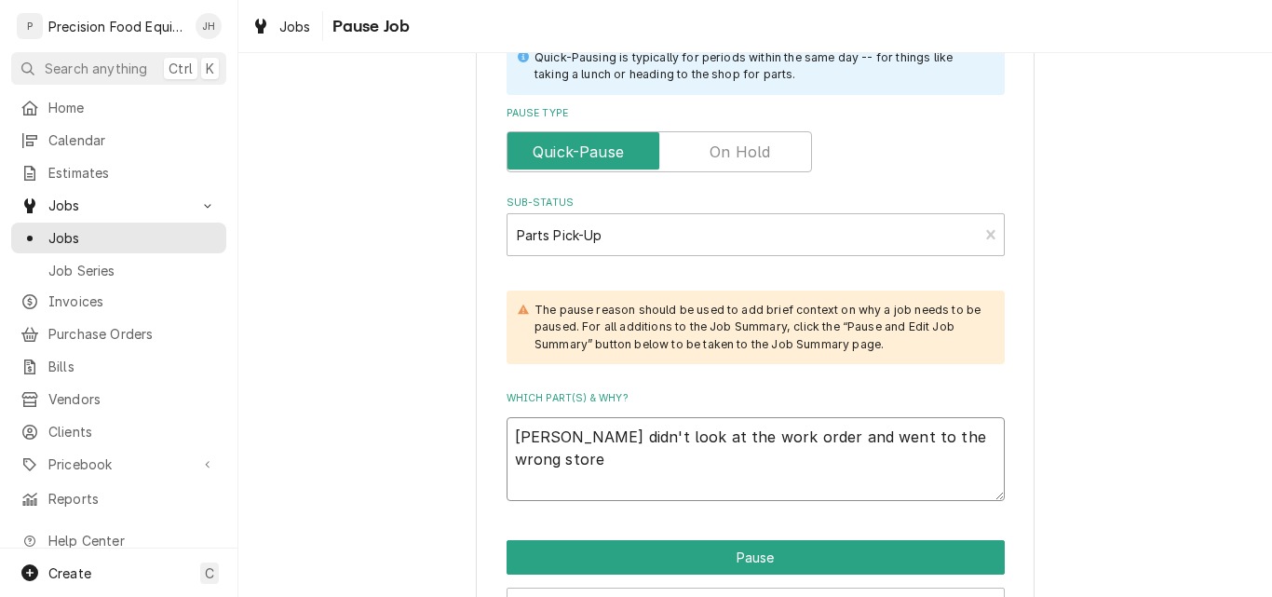
type textarea "x"
type textarea "Pete didn't look at the work order and went to the wrong stor"
type textarea "x"
type textarea "Pete didn't look at the work order and went to the wrong sto"
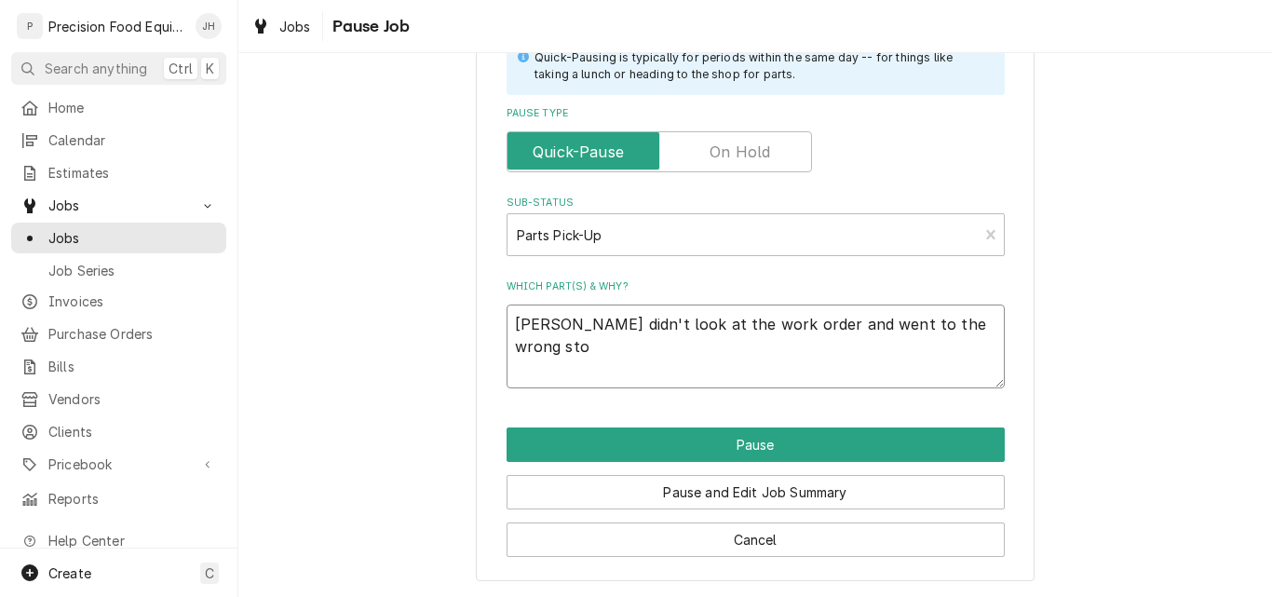
type textarea "x"
type textarea "Pete didn't look at the work order and went to the wrong st"
type textarea "x"
type textarea "Pete didn't look at the work order and went to the wrong s"
type textarea "x"
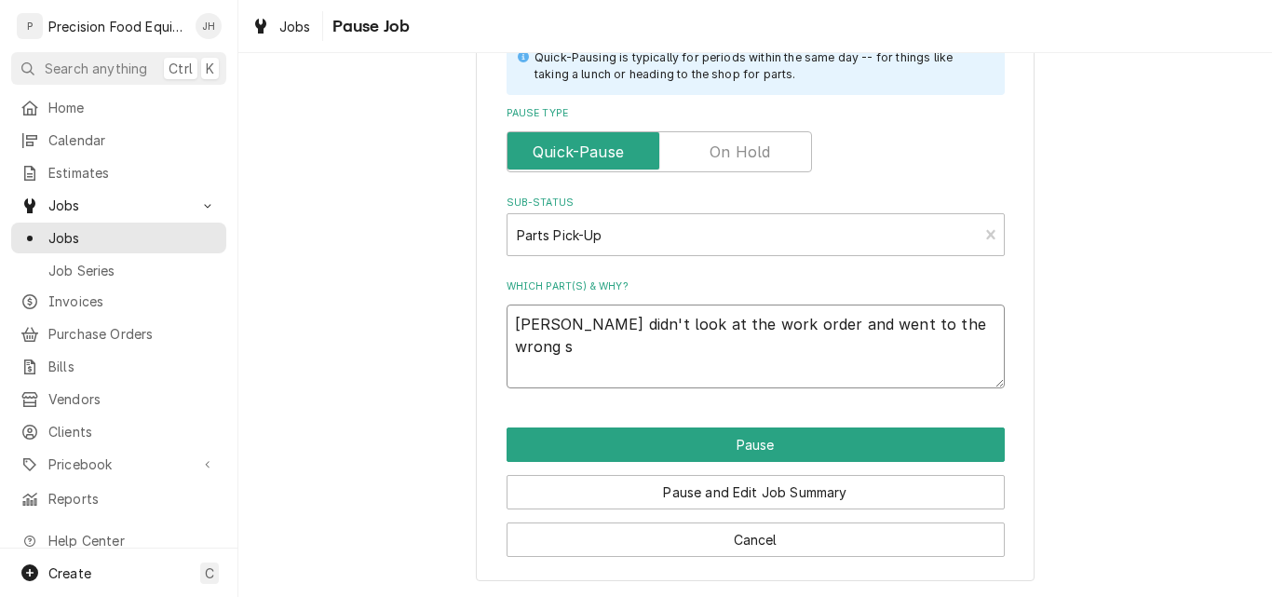
type textarea "Pete didn't look at the work order and went to the wrong"
type textarea "x"
type textarea "Pete didn't look at the work order and went to the wrong a"
type textarea "x"
type textarea "Pete didn't look at the work order and went to the wrong ad"
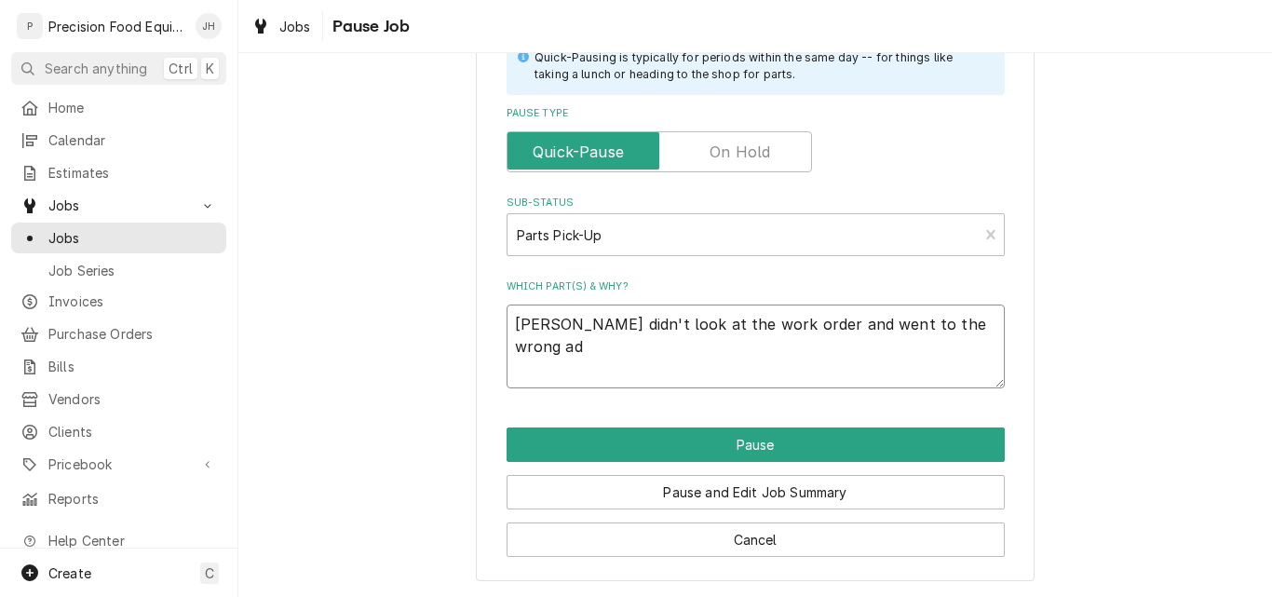
type textarea "x"
type textarea "Pete didn't look at the work order and went to the wrong add"
type textarea "x"
type textarea "Pete didn't look at the work order and went to the wrong addr"
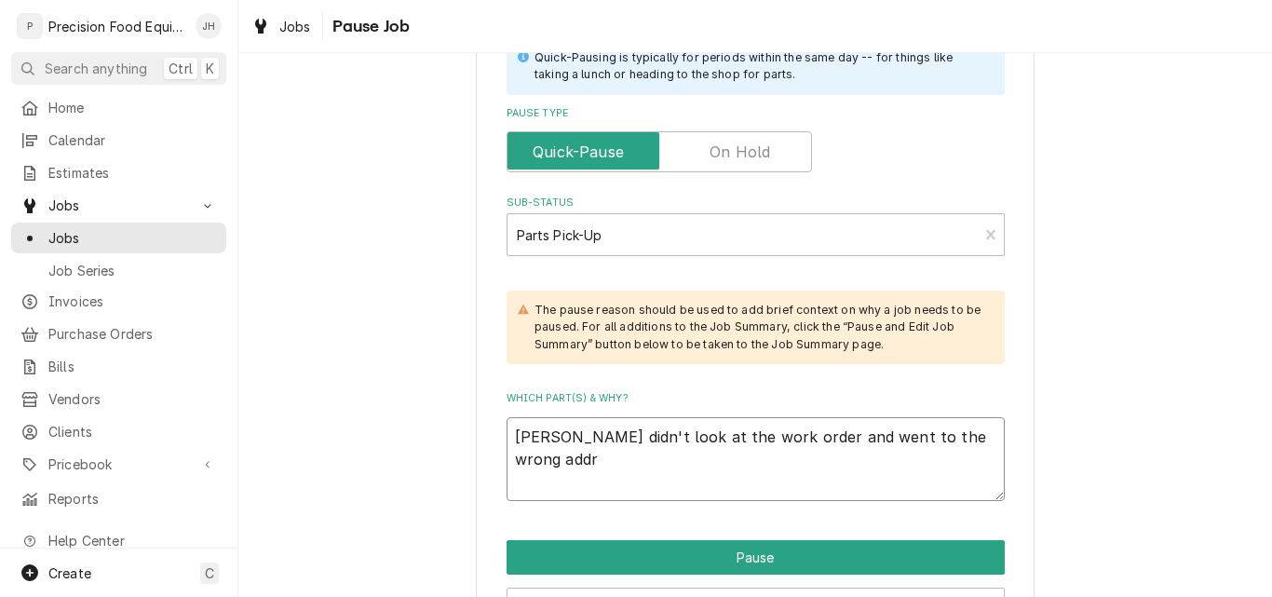
type textarea "x"
type textarea "Pete didn't look at the work order and went to the wrong addre"
type textarea "x"
type textarea "Pete didn't look at the work order and went to the wrong addres"
type textarea "x"
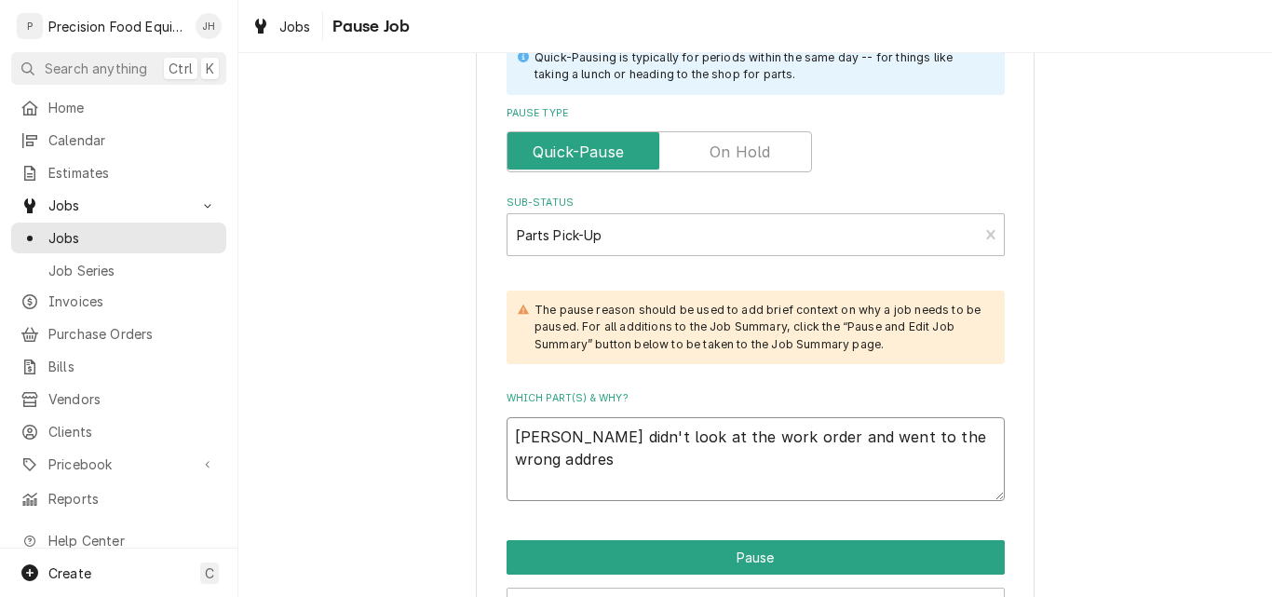
type textarea "Pete didn't look at the work order and went to the wrong address"
type textarea "x"
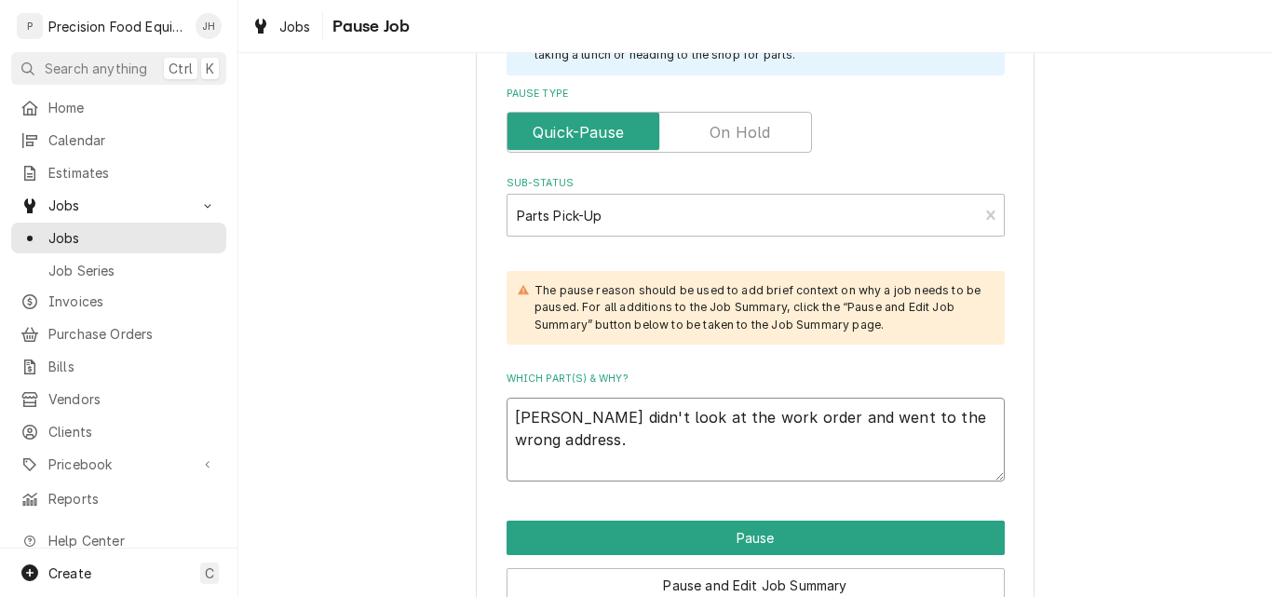
scroll to position [559, 0]
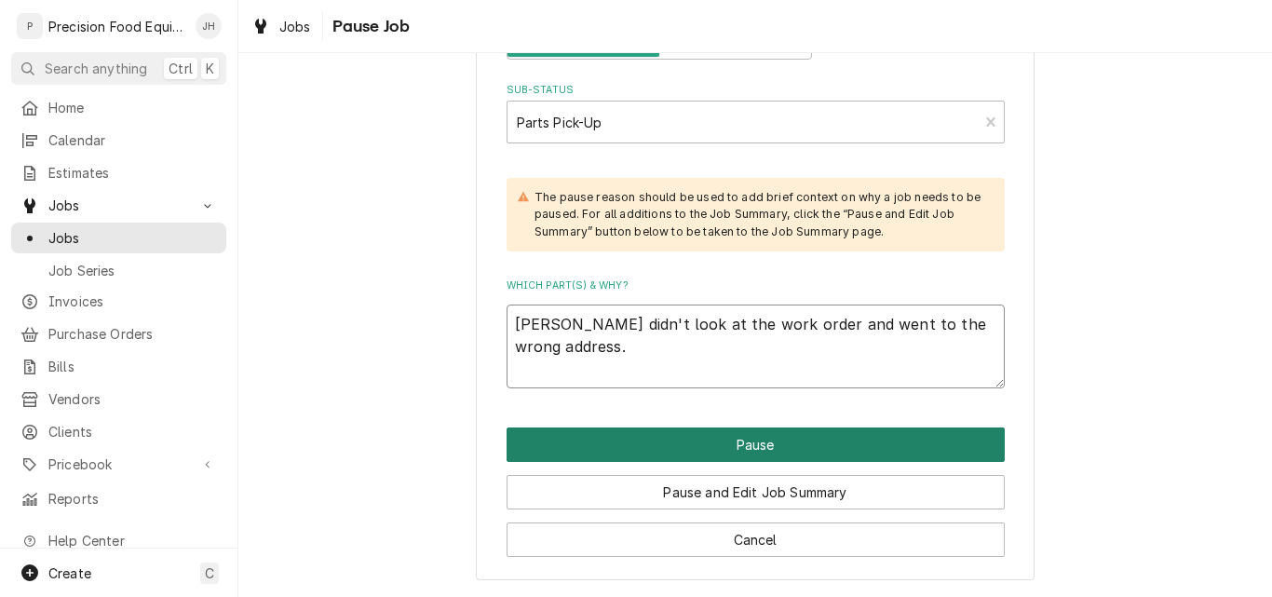
type textarea "Pete didn't look at the work order and went to the wrong address."
click at [752, 439] on button "Pause" at bounding box center [756, 444] width 498 height 34
type textarea "x"
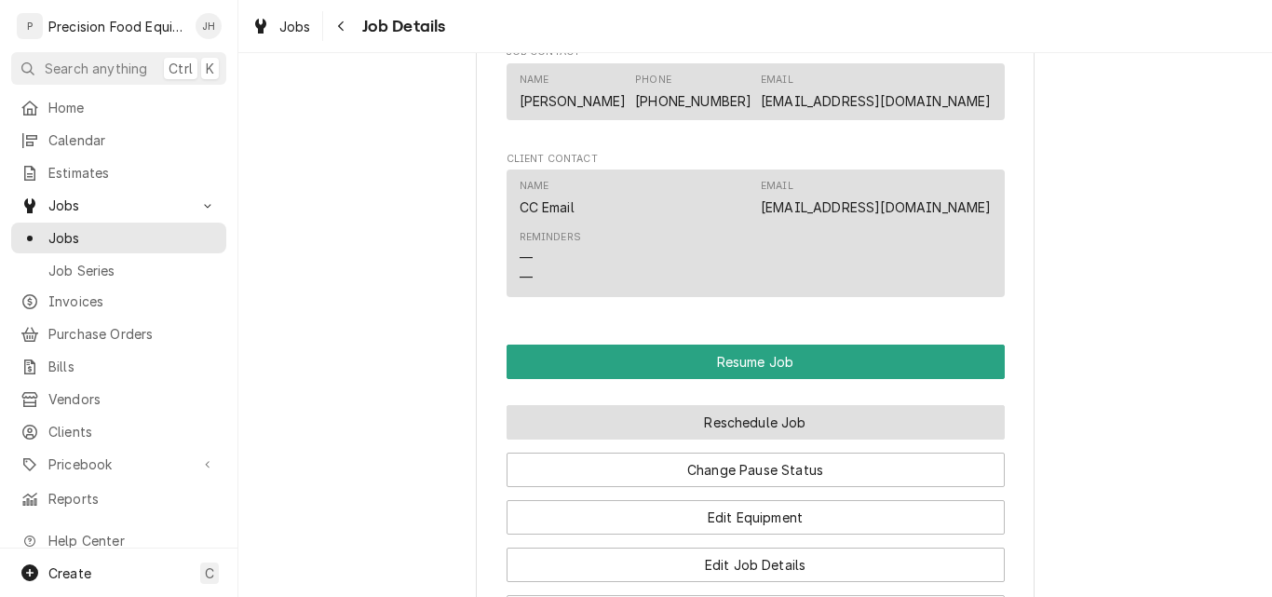
scroll to position [1490, 0]
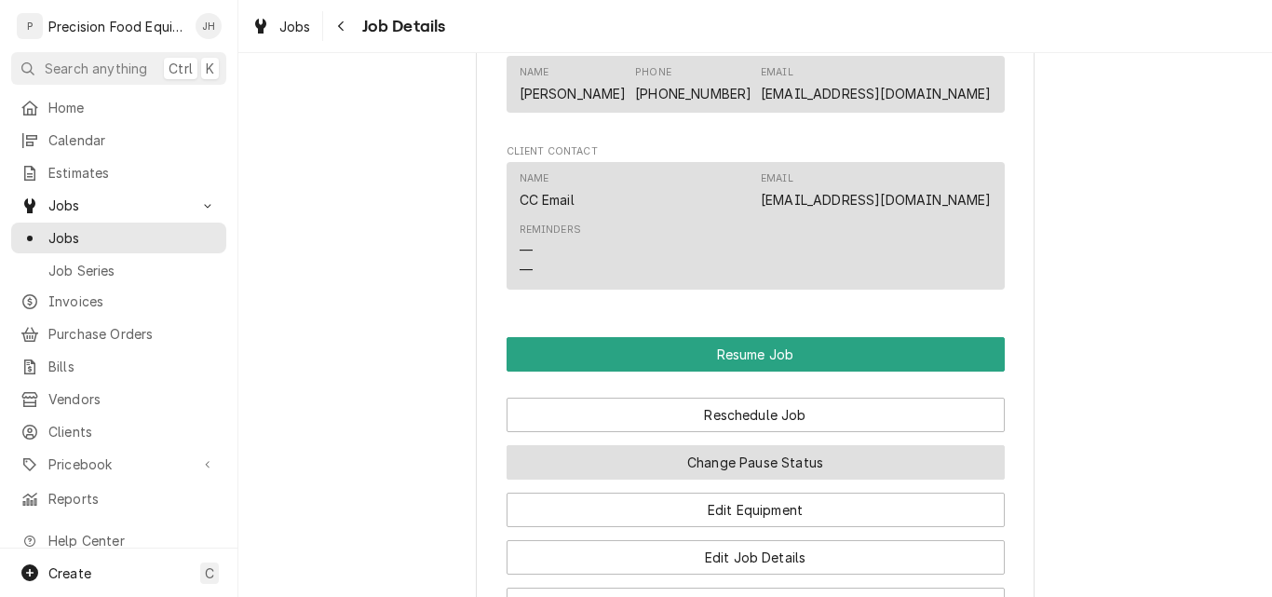
click at [783, 466] on button "Change Pause Status" at bounding box center [756, 462] width 498 height 34
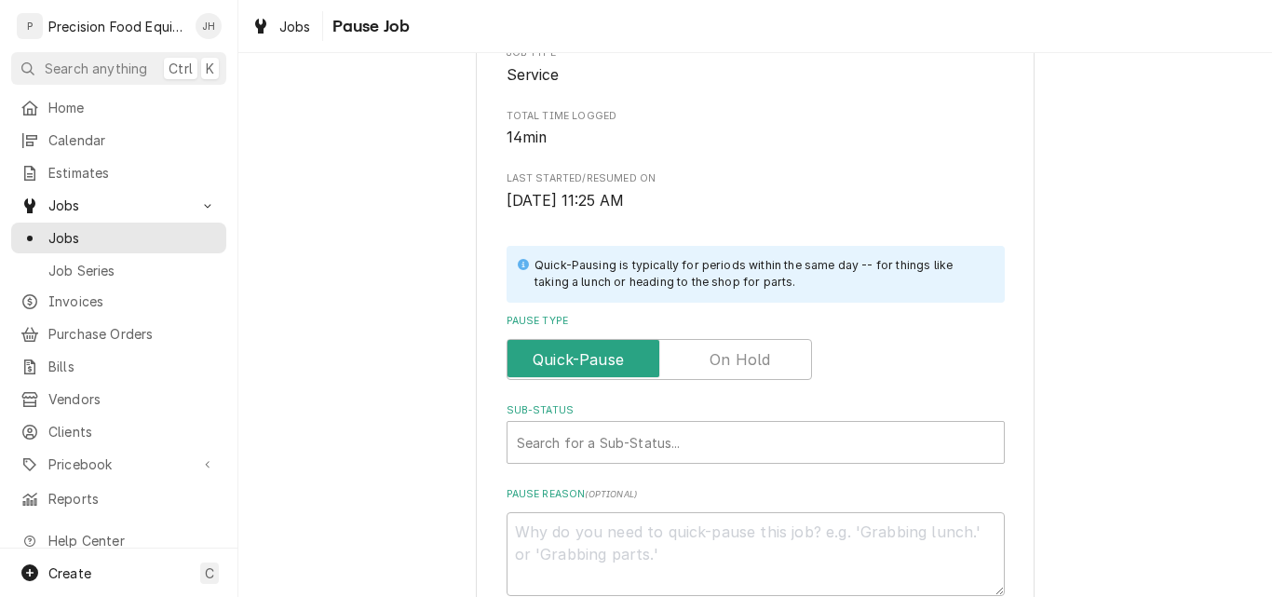
scroll to position [279, 0]
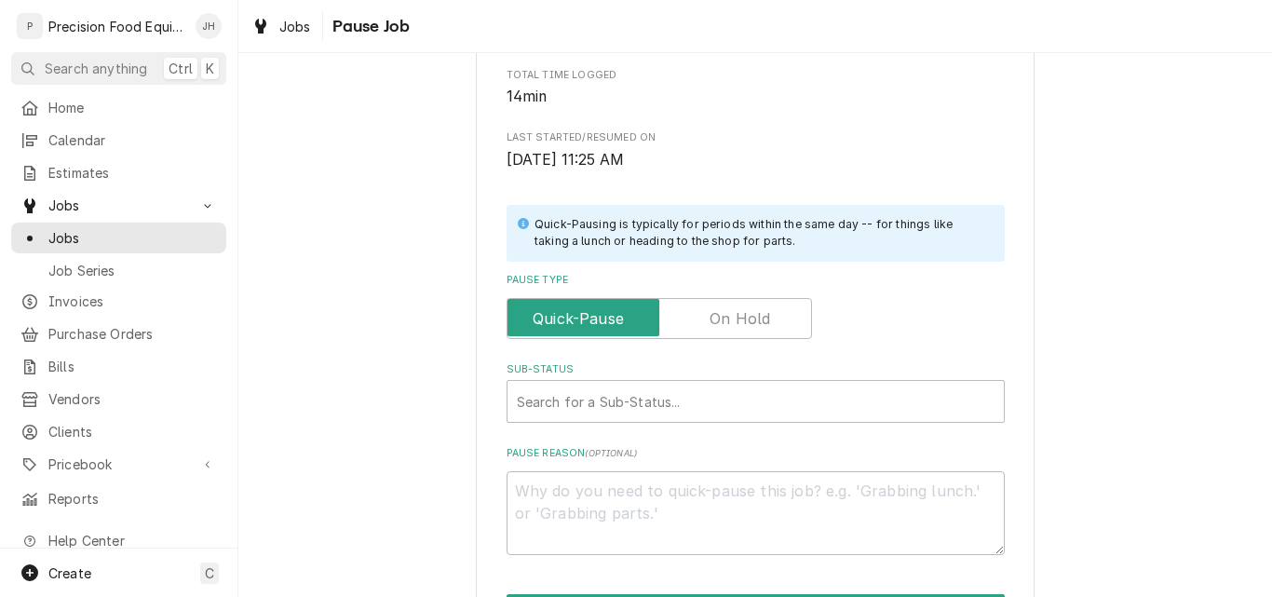
click at [737, 313] on label "Pause Type" at bounding box center [659, 318] width 305 height 41
click at [737, 313] on input "Pause Type" at bounding box center [659, 318] width 289 height 41
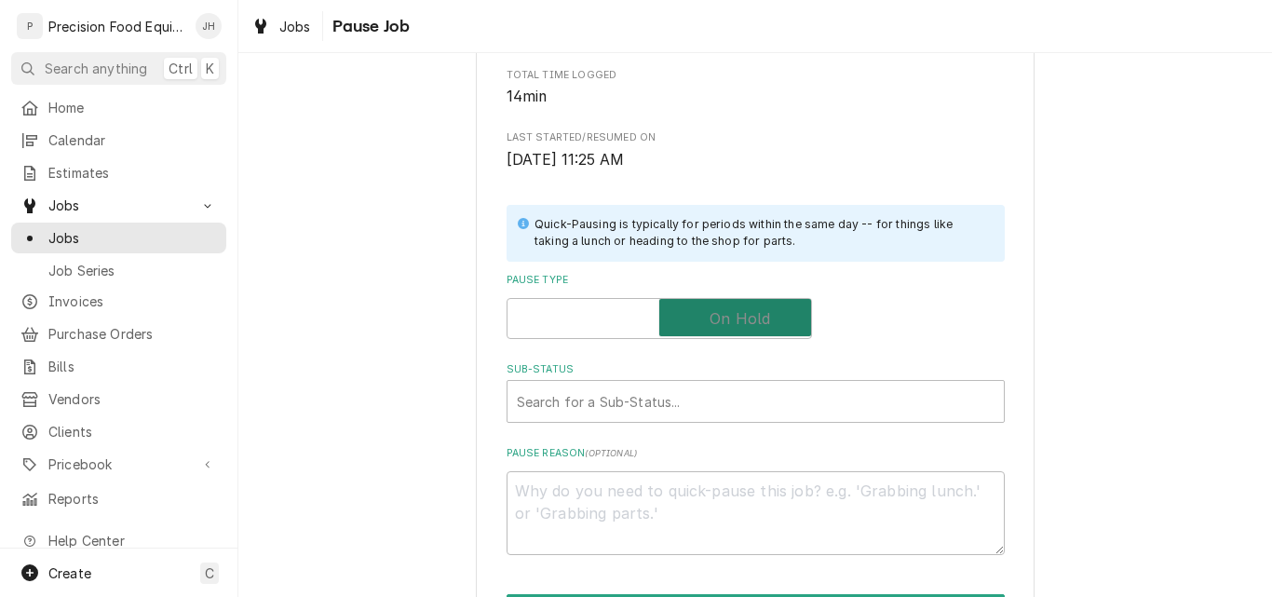
checkbox input "true"
type textarea "x"
click at [623, 316] on input "Pause Type" at bounding box center [659, 318] width 289 height 41
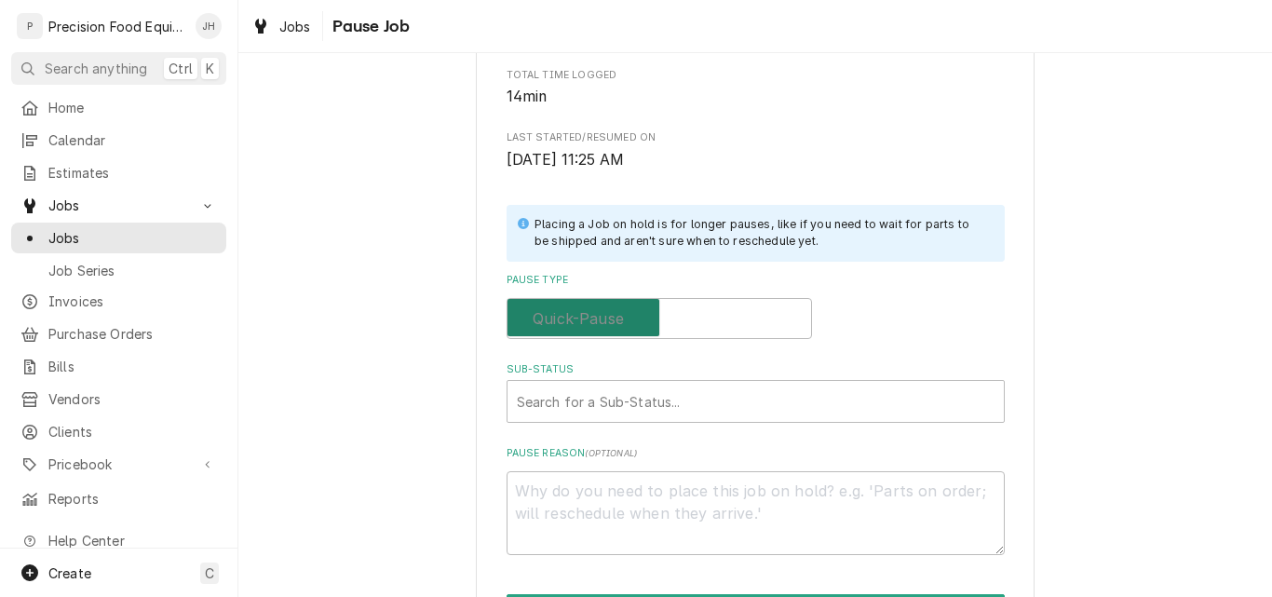
checkbox input "false"
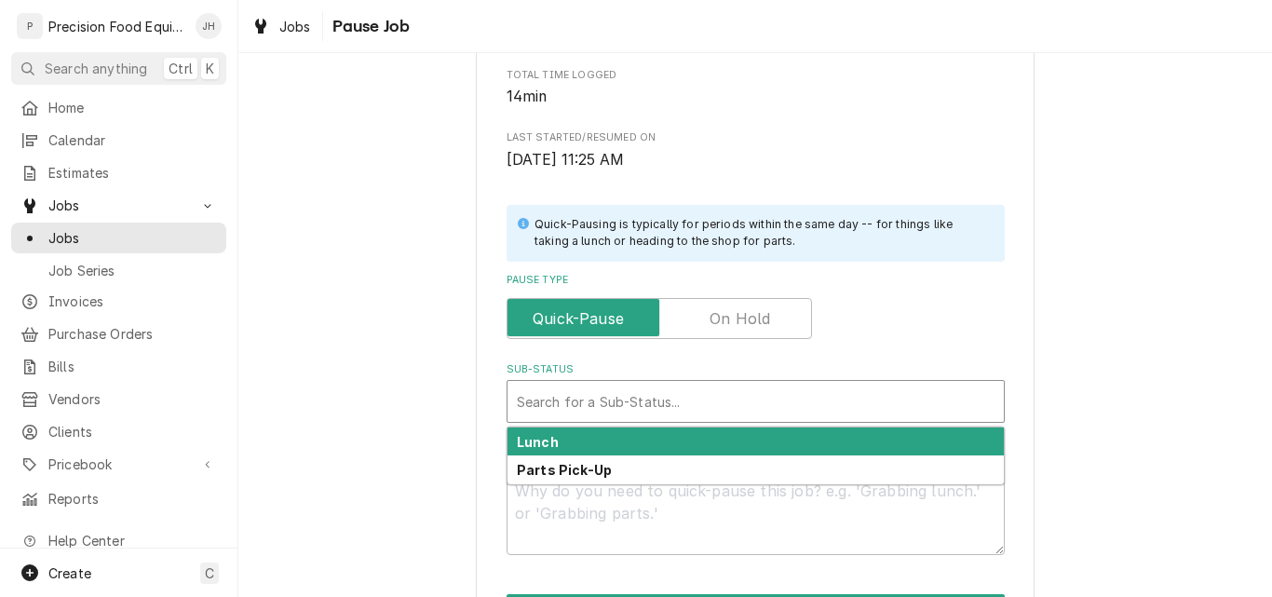
click at [633, 391] on div "Sub-Status" at bounding box center [756, 402] width 478 height 34
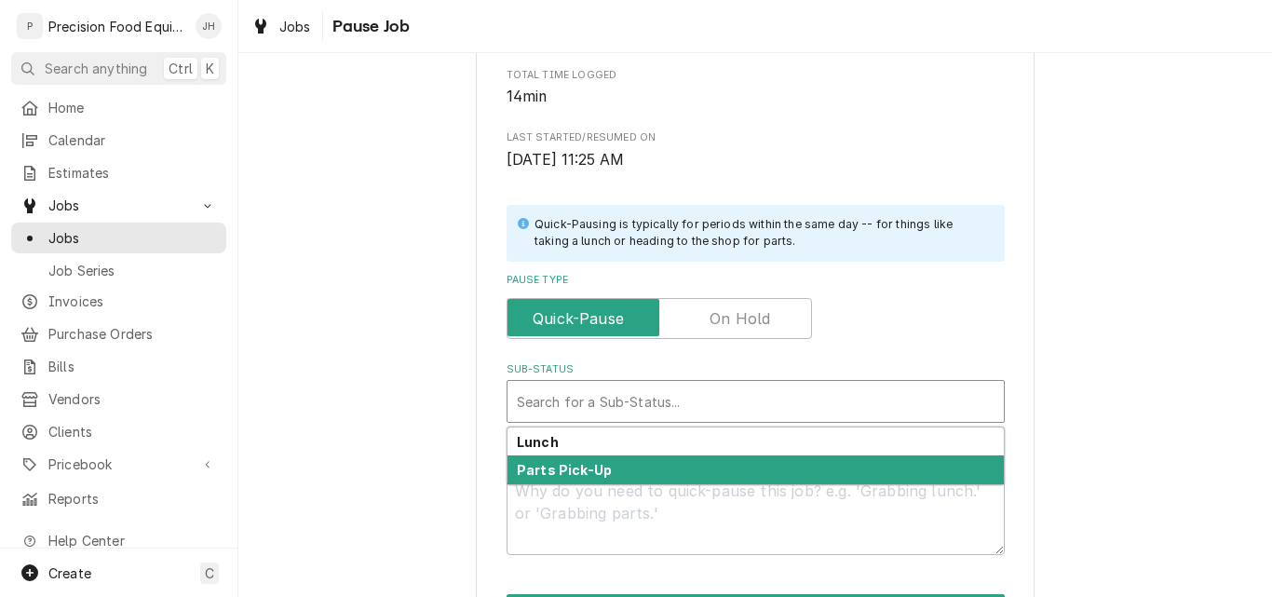
click at [635, 463] on div "Parts Pick-Up" at bounding box center [755, 469] width 496 height 29
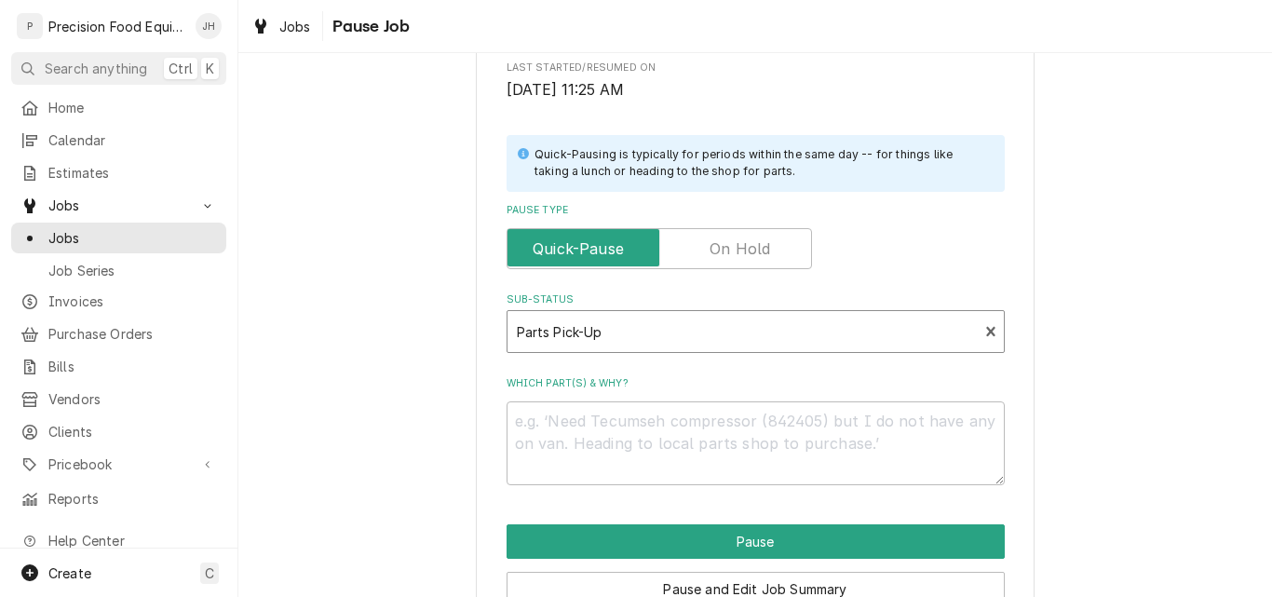
scroll to position [446, 0]
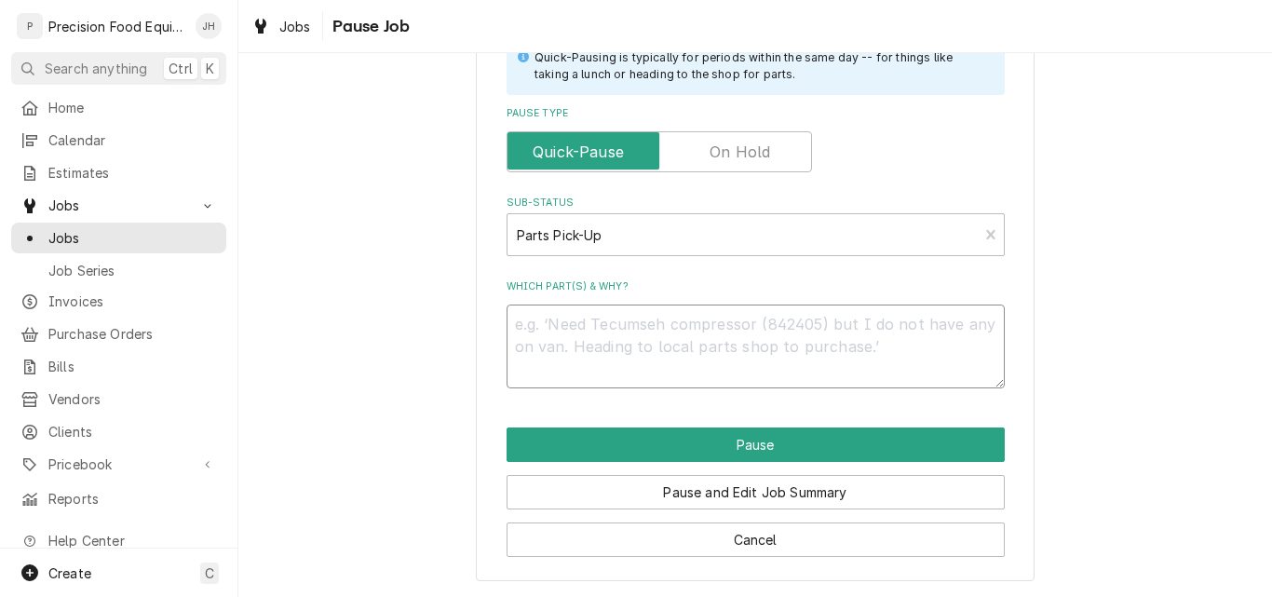
click at [585, 325] on textarea "Which part(s) & why?" at bounding box center [756, 346] width 498 height 84
type textarea "x"
type textarea "P"
type textarea "x"
type textarea "Pe"
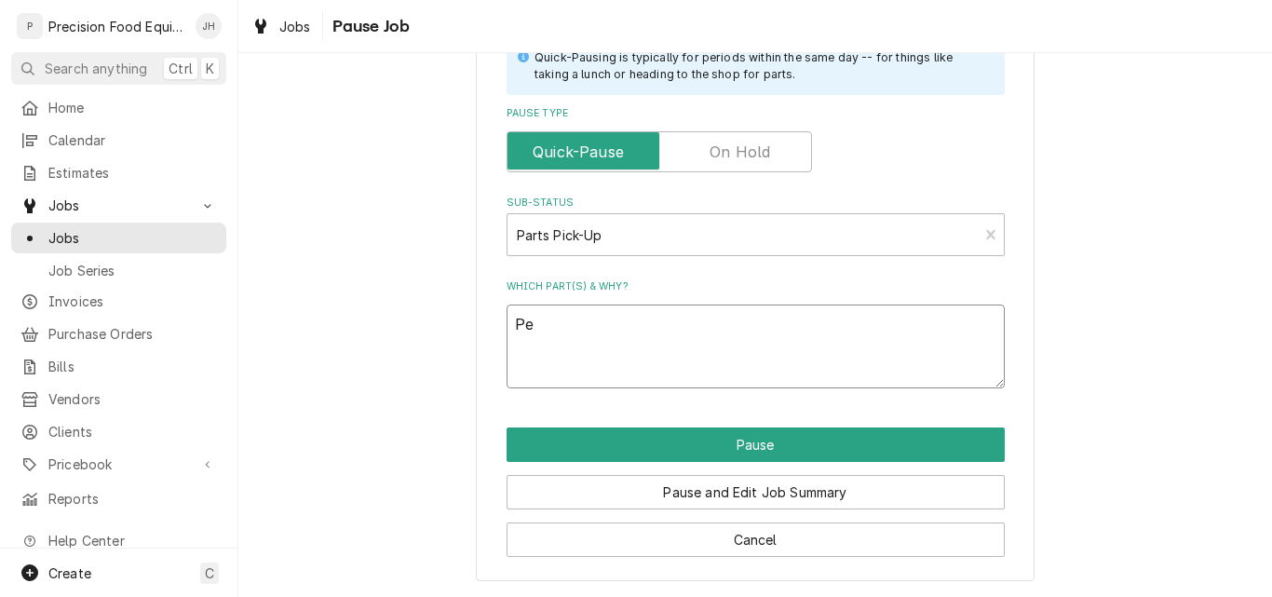
type textarea "x"
type textarea "Pet"
type textarea "x"
type textarea "Pete"
type textarea "x"
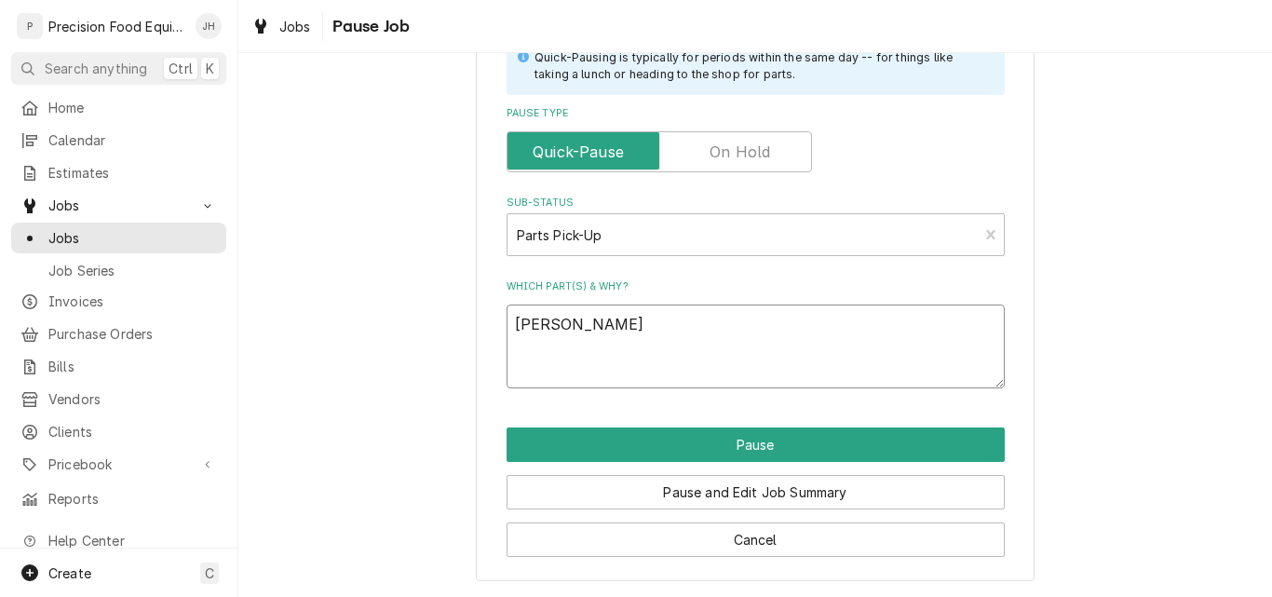
type textarea "Pete"
type textarea "x"
type textarea "Pete d"
type textarea "x"
type textarea "Pete di"
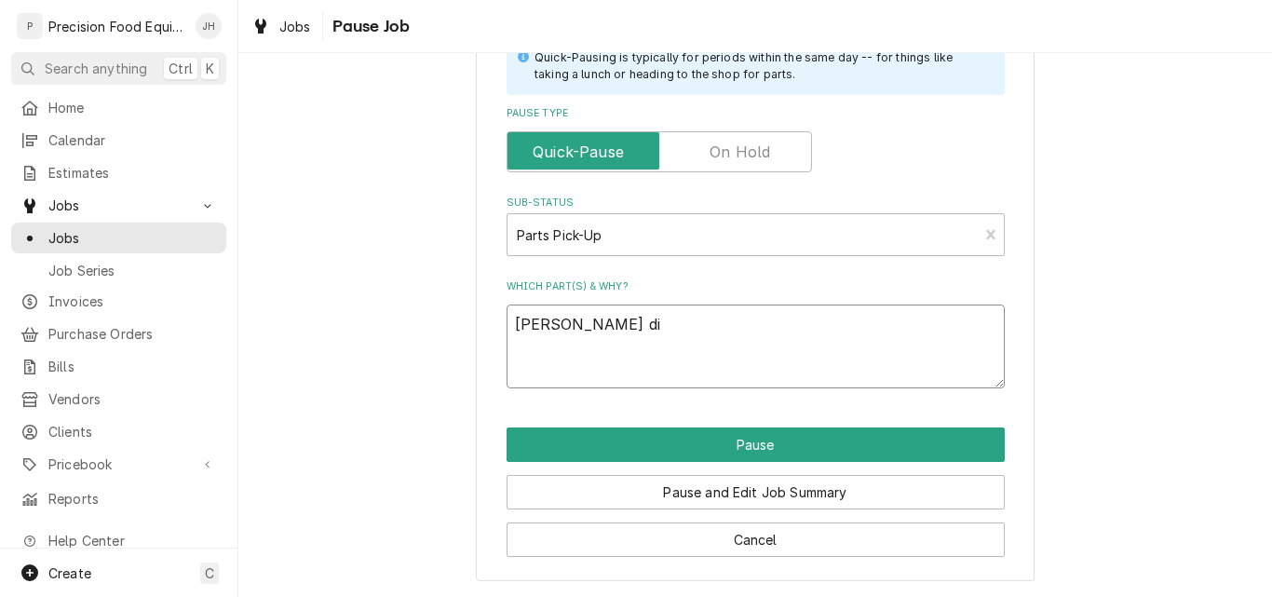
type textarea "x"
type textarea "Pete did"
type textarea "x"
type textarea "Pete didn"
type textarea "x"
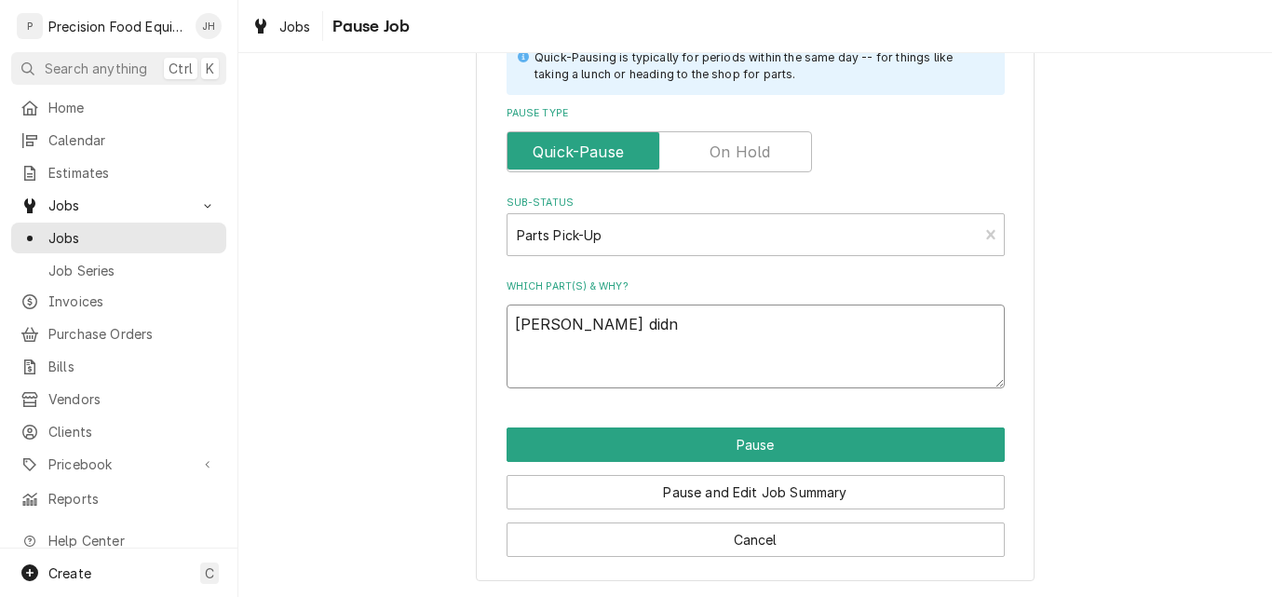
type textarea "Pete didn'"
type textarea "x"
type textarea "Pete didn't"
type textarea "x"
type textarea "Pete didn't"
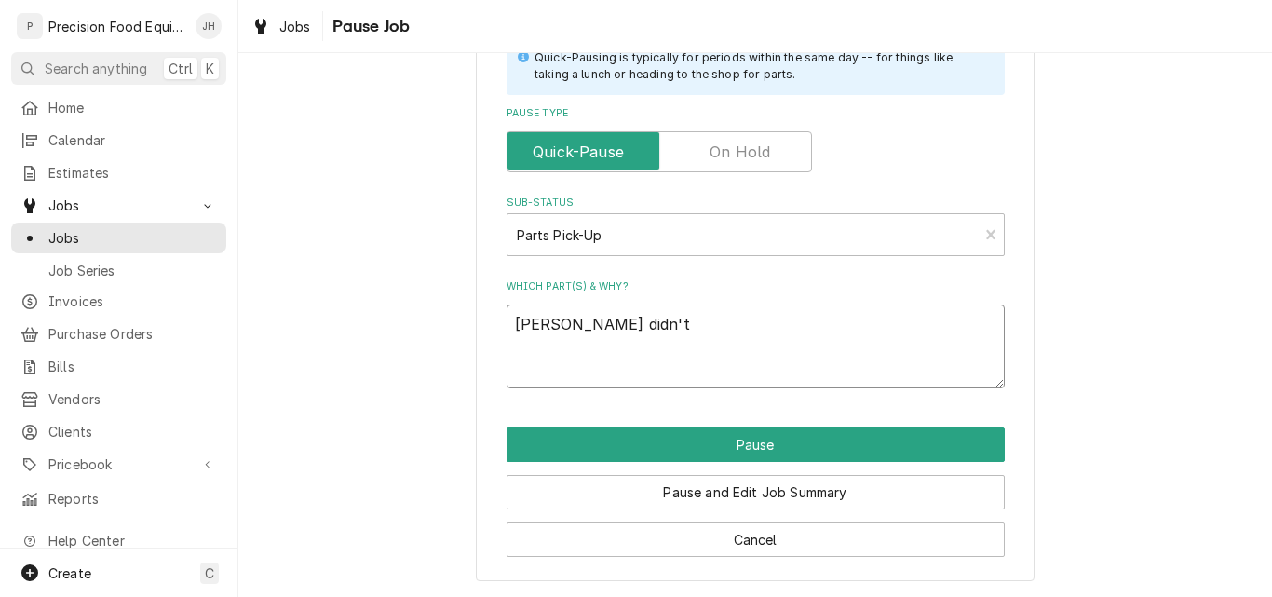
type textarea "x"
type textarea "Pete didn't r"
type textarea "x"
type textarea "Pete didn't re"
type textarea "x"
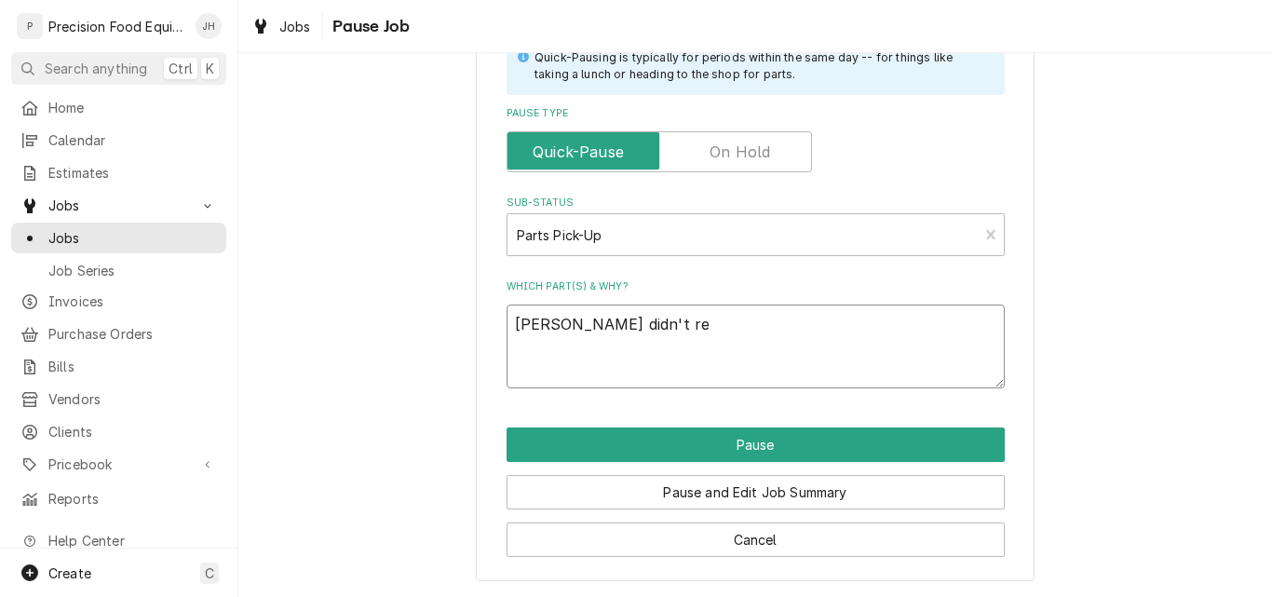
type textarea "Pete didn't rea"
type textarea "x"
type textarea "Pete didn't read"
type textarea "x"
type textarea "Pete didn't read"
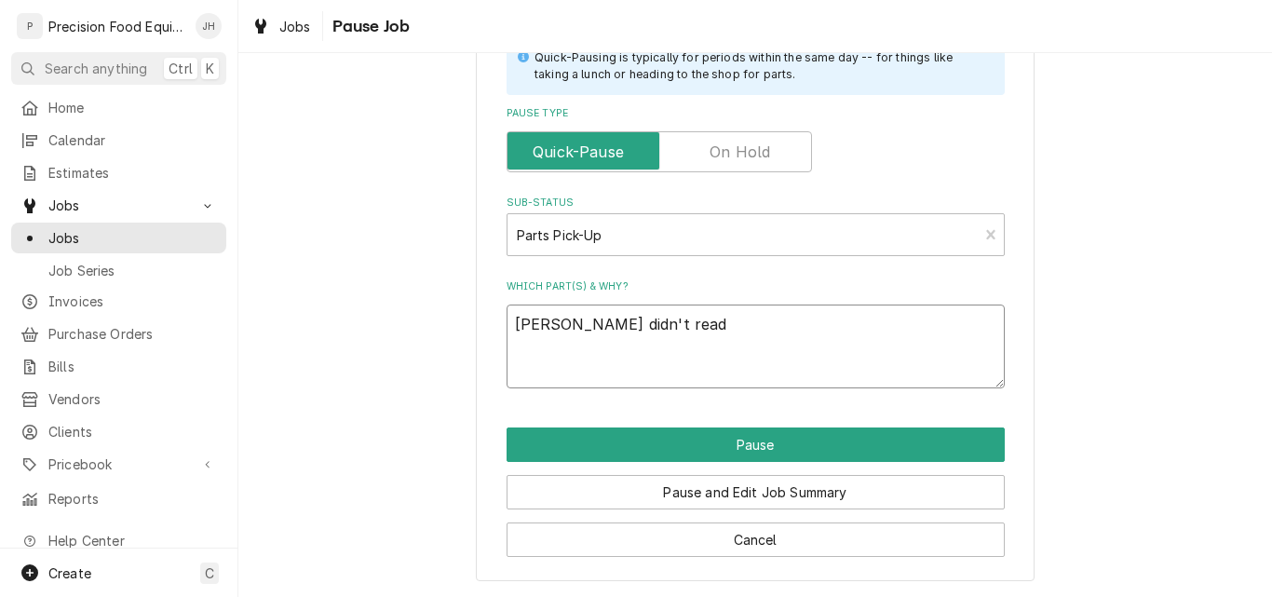
type textarea "x"
type textarea "Pete didn't read t"
type textarea "x"
type textarea "Pete didn't read th"
type textarea "x"
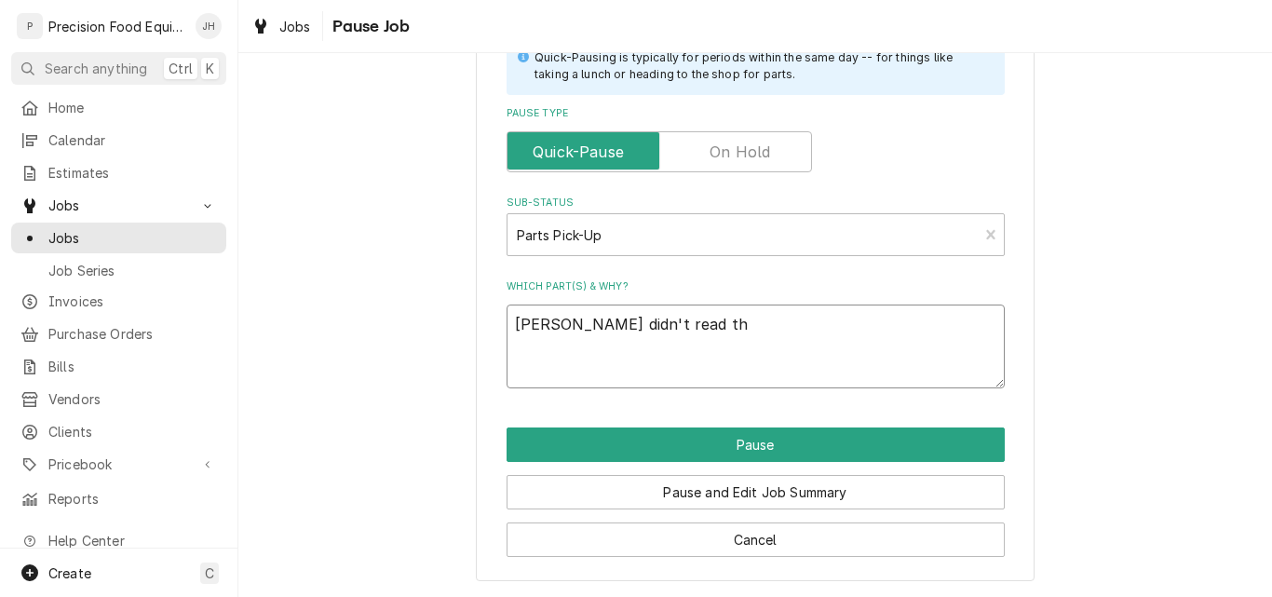
type textarea "Pete didn't read the"
type textarea "x"
type textarea "Pete didn't read the"
type textarea "x"
type textarea "Pete didn't read the w"
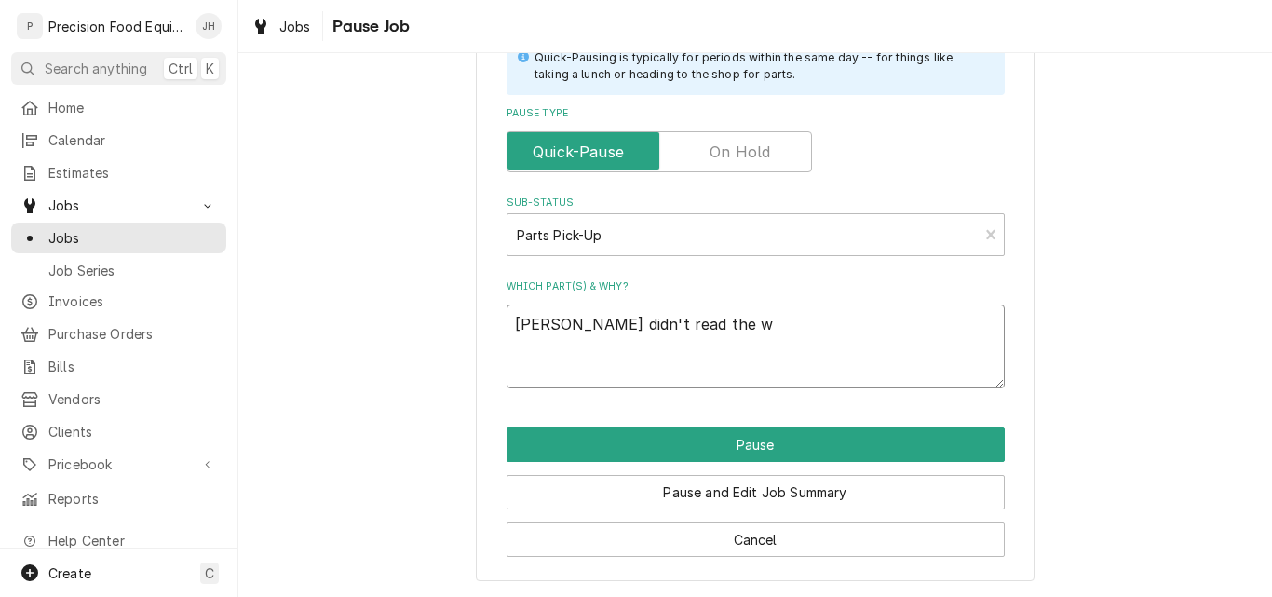
type textarea "x"
type textarea "Pete didn't read the wo"
type textarea "x"
type textarea "Pete didn't read the wor"
type textarea "x"
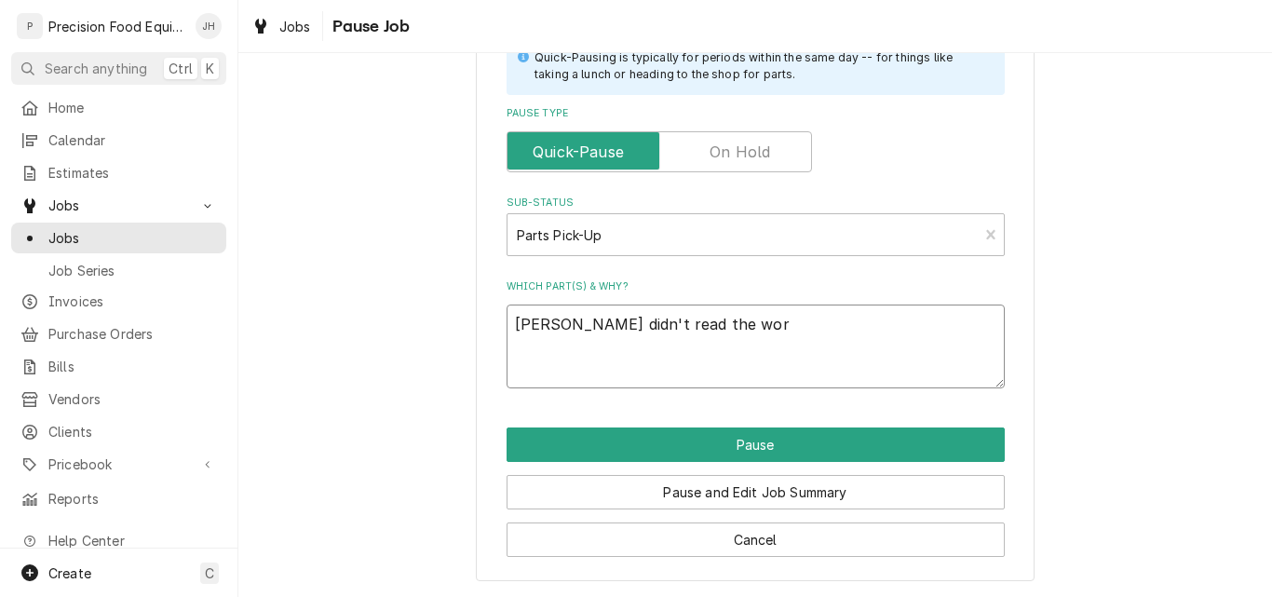
type textarea "Pete didn't read the work"
type textarea "x"
type textarea "Pete didn't read the work"
type textarea "x"
type textarea "Pete didn't read the work o"
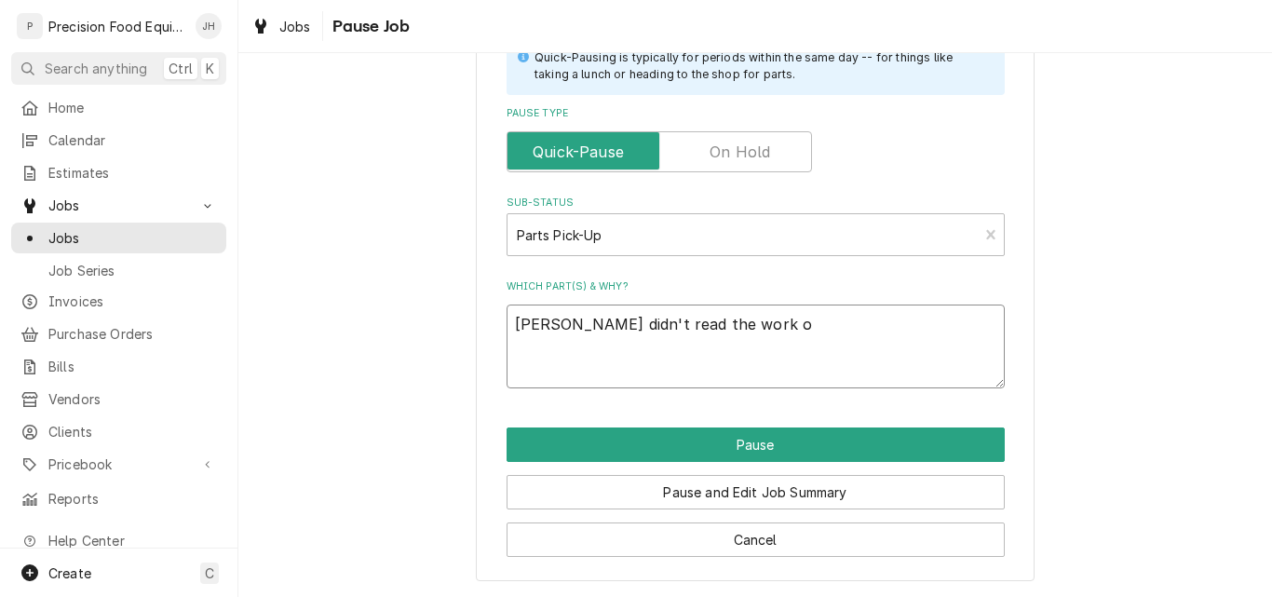
type textarea "x"
type textarea "Pete didn't read the work ord"
type textarea "x"
type textarea "Pete didn't read the work orde"
type textarea "x"
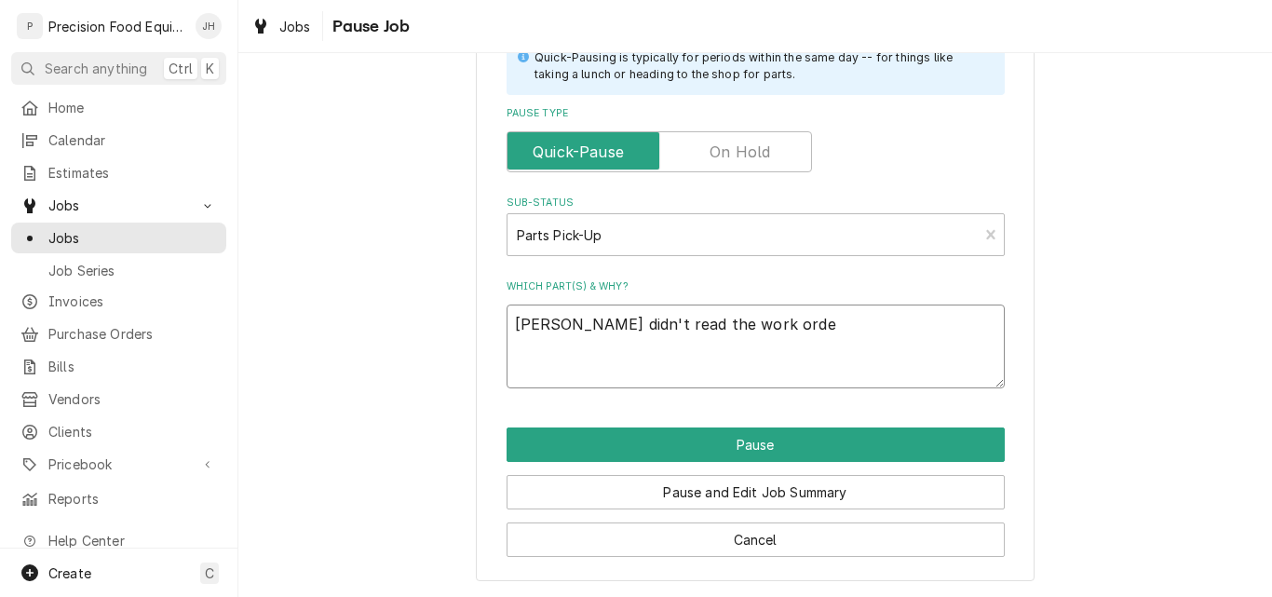
type textarea "Pete didn't read the work order"
type textarea "x"
type textarea "Pete didn't read the work order"
type textarea "x"
type textarea "Pete didn't read the work order a"
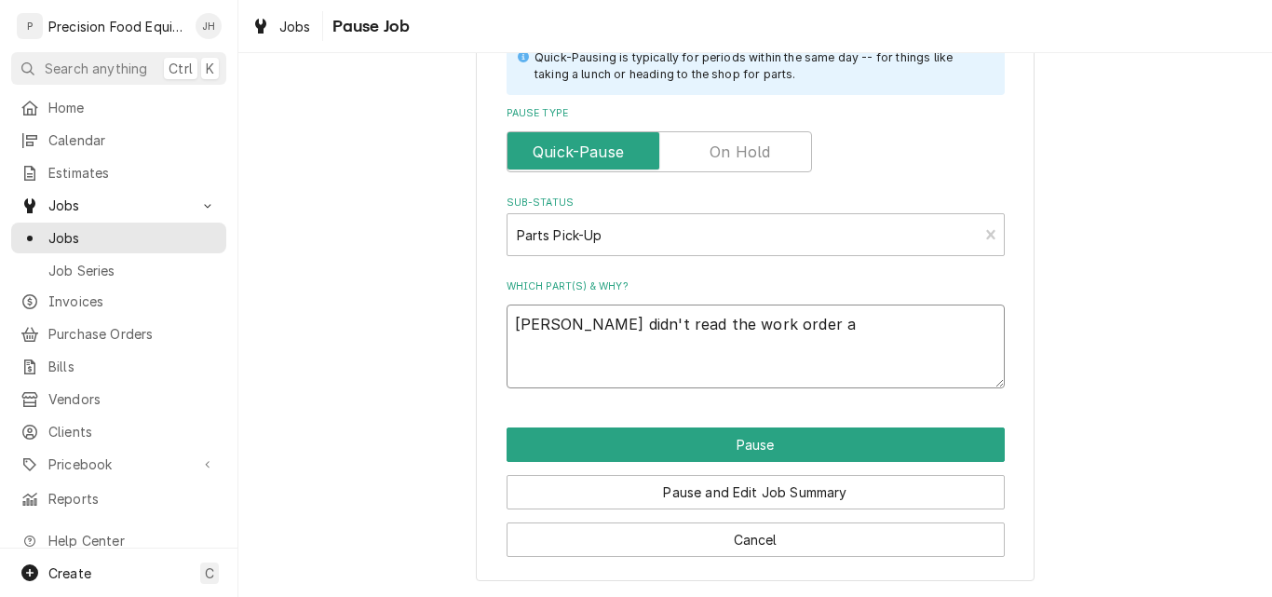
type textarea "x"
type textarea "Pete didn't read the work order an"
type textarea "x"
type textarea "Pete didn't read the work order and"
type textarea "x"
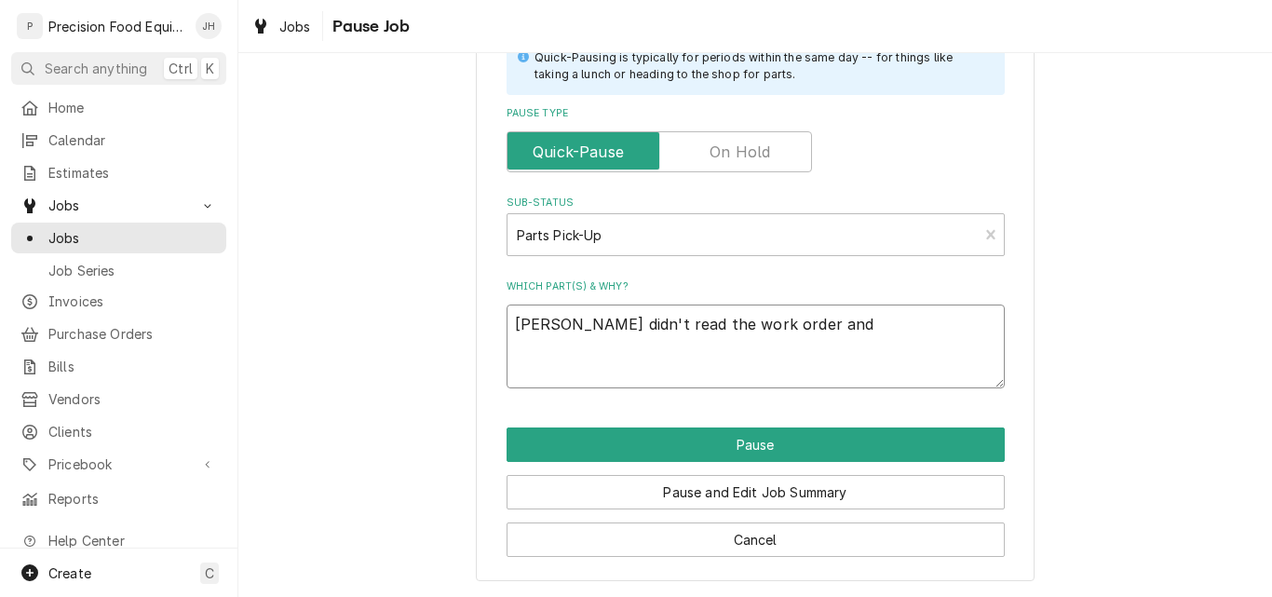
type textarea "Pete didn't read the work order and"
type textarea "x"
type textarea "Pete didn't read the work order and w"
type textarea "x"
type textarea "Pete didn't read the work order and we"
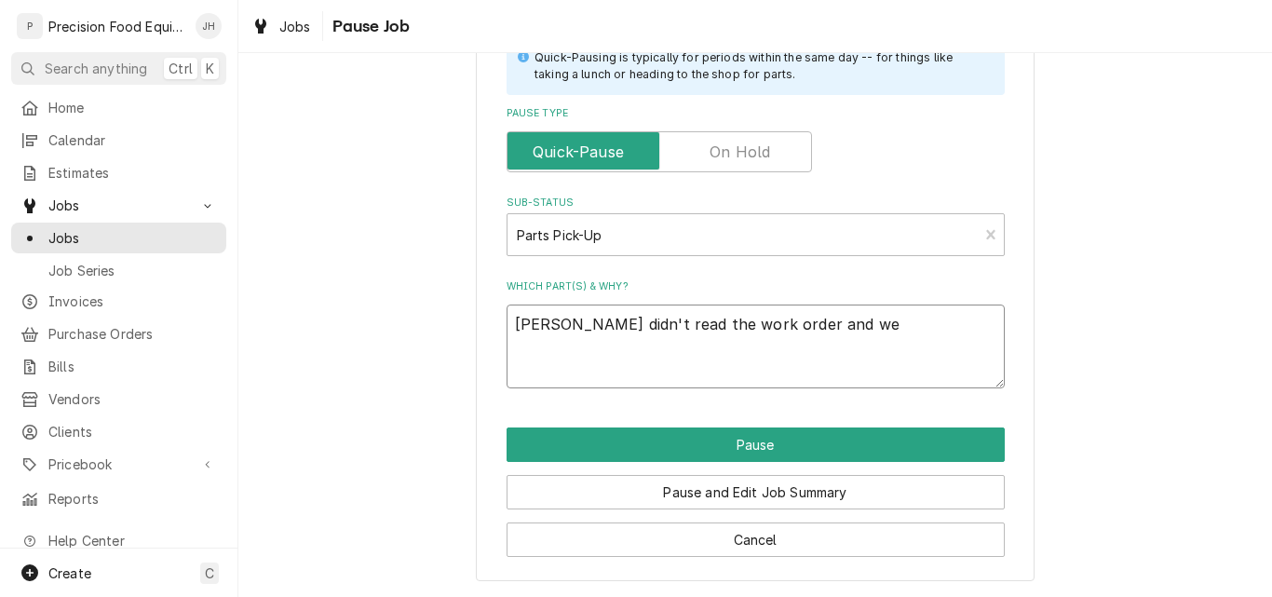
type textarea "x"
type textarea "Pete didn't read the work order and wen"
type textarea "x"
type textarea "Pete didn't read the work order and went"
type textarea "x"
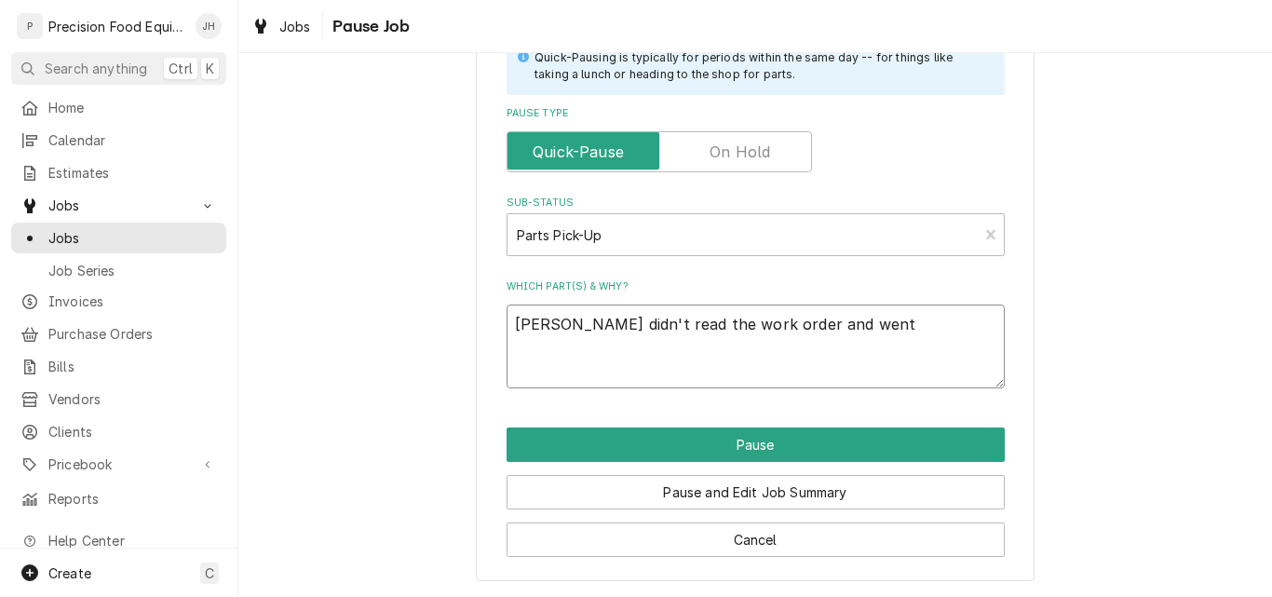
type textarea "Pete didn't read the work order and went"
type textarea "x"
type textarea "Pete didn't read the work order and went t"
type textarea "x"
type textarea "Pete didn't read the work order and went to"
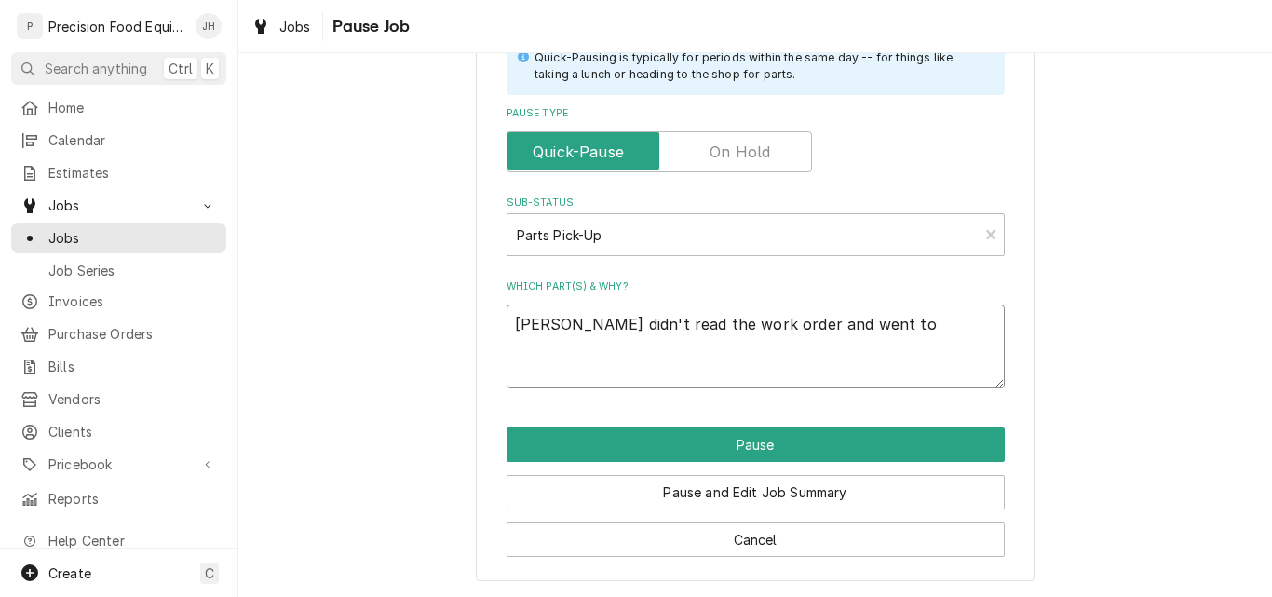
type textarea "x"
type textarea "Pete didn't read the work order and went to"
type textarea "x"
type textarea "Pete didn't read the work order and went to t"
type textarea "x"
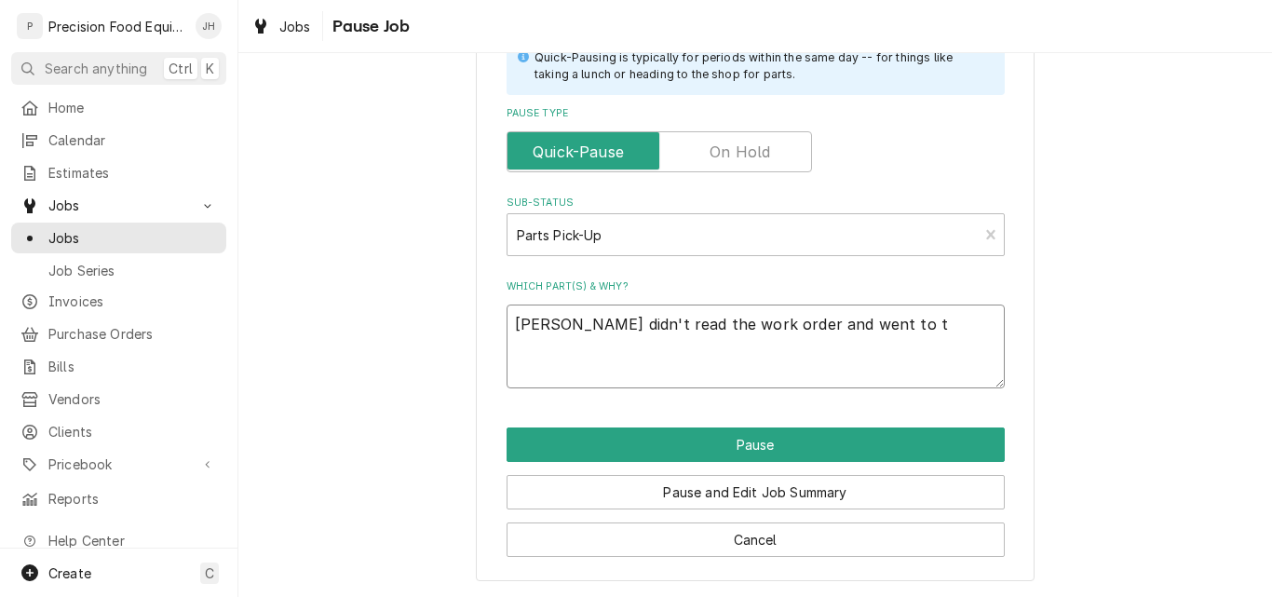
type textarea "Pete didn't read the work order and went to th"
type textarea "x"
type textarea "Pete didn't read the work order and went to the"
type textarea "x"
type textarea "Pete didn't read the work order and went to the"
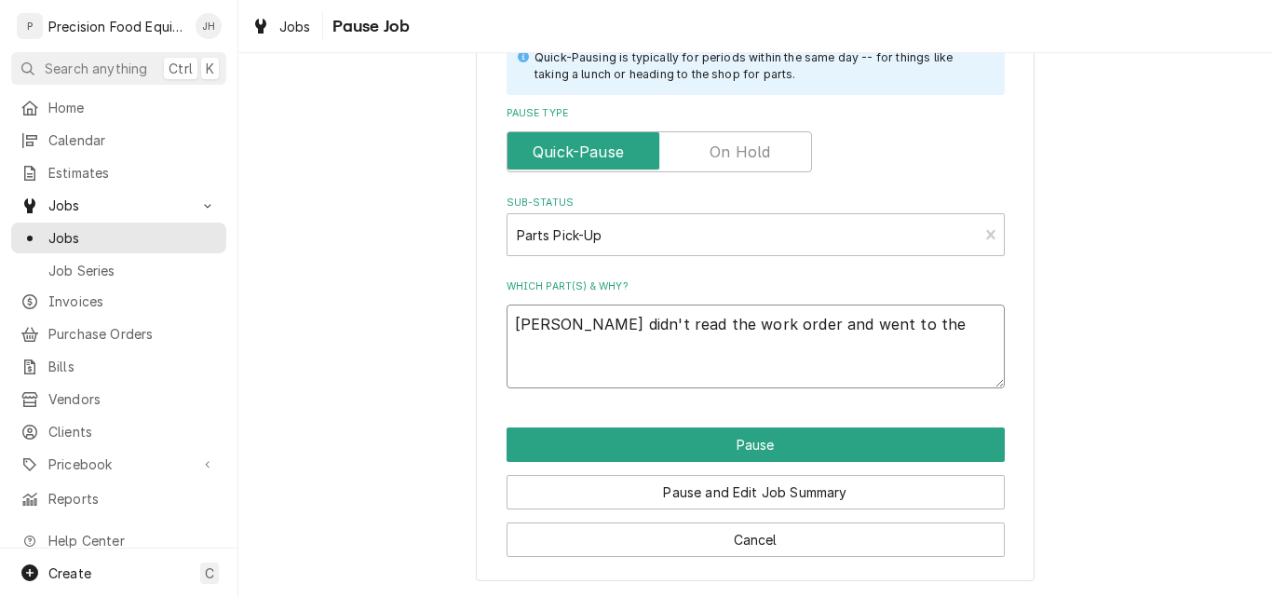
type textarea "x"
type textarea "Pete didn't read the work order and went to the w"
type textarea "x"
type textarea "Pete didn't read the work order and went to the wr"
type textarea "x"
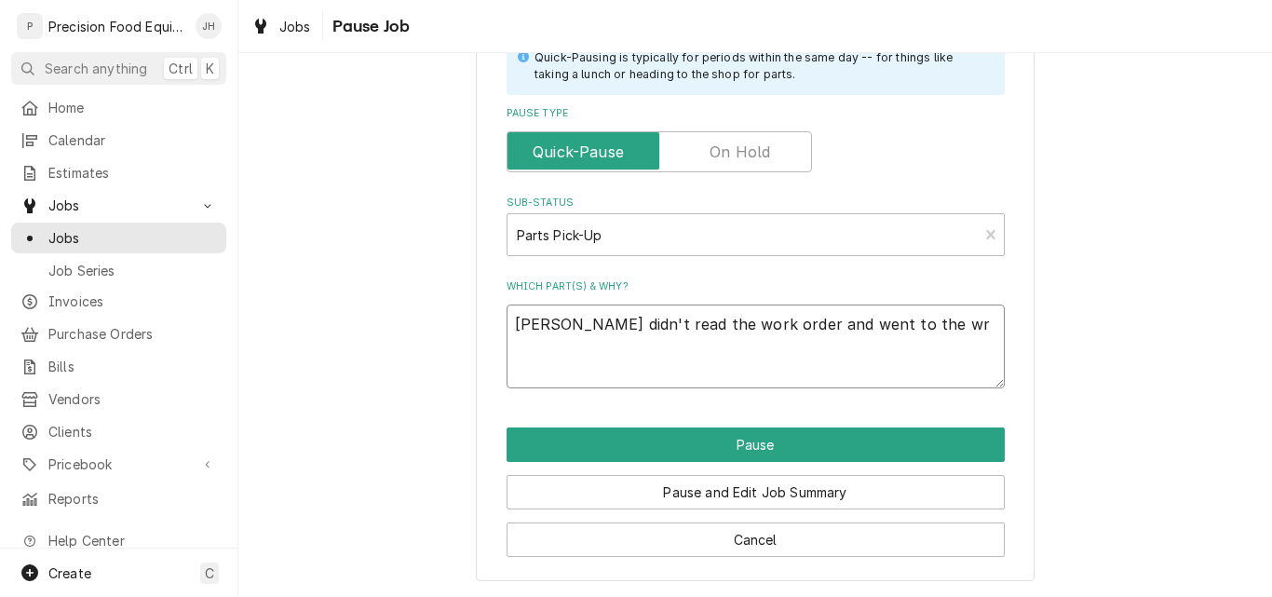
type textarea "Pete didn't read the work order and went to the wro"
type textarea "x"
type textarea "Pete didn't read the work order and went to the wron"
type textarea "x"
type textarea "Pete didn't read the work order and went to the wrong"
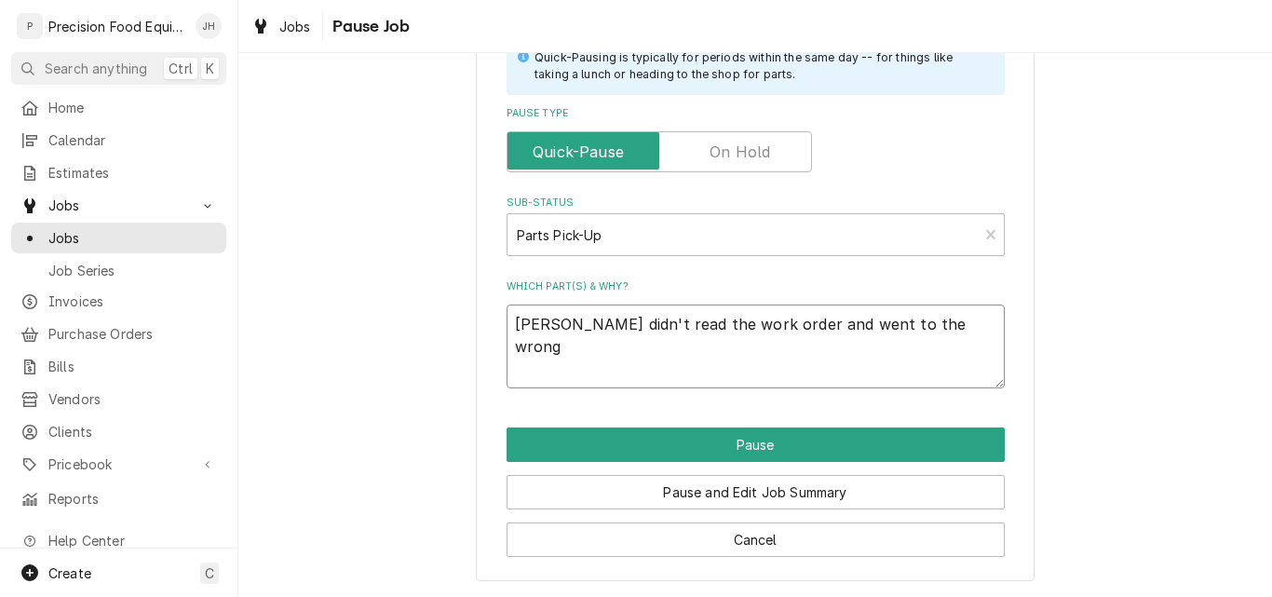
type textarea "x"
type textarea "Pete didn't read the work order and went to the wrong"
type textarea "x"
type textarea "Pete didn't read the work order and went to the wrong a"
type textarea "x"
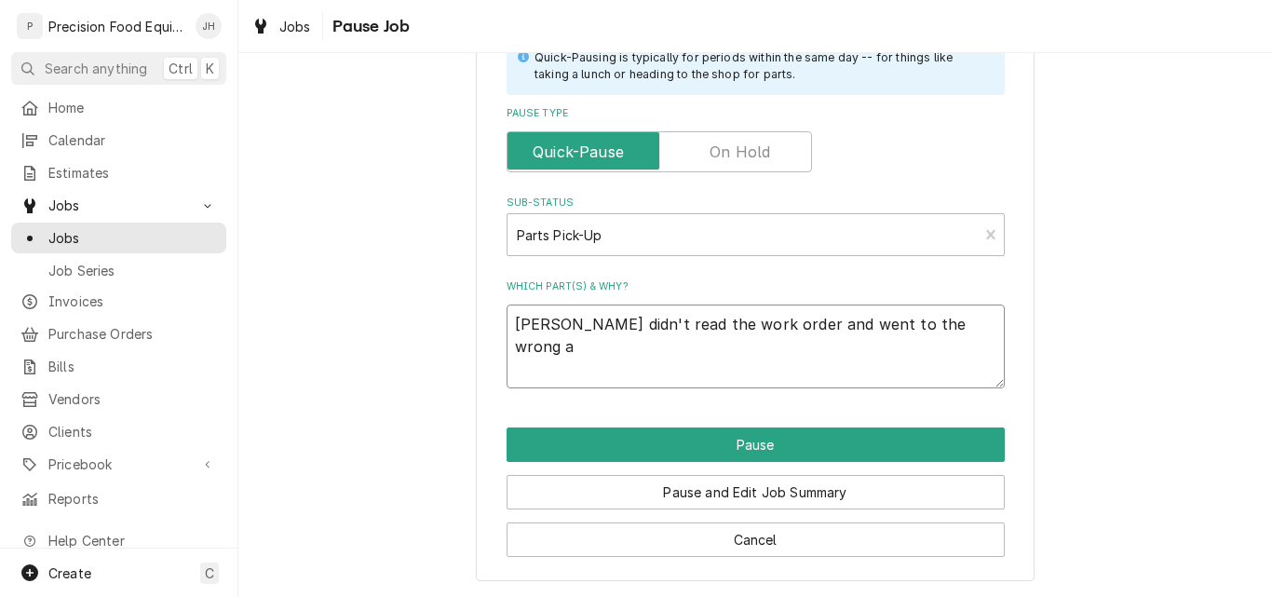
type textarea "Pete didn't read the work order and went to the wrong ad"
type textarea "x"
type textarea "Pete didn't read the work order and went to the wrong add"
type textarea "x"
type textarea "Pete didn't read the work order and went to the wrong addr"
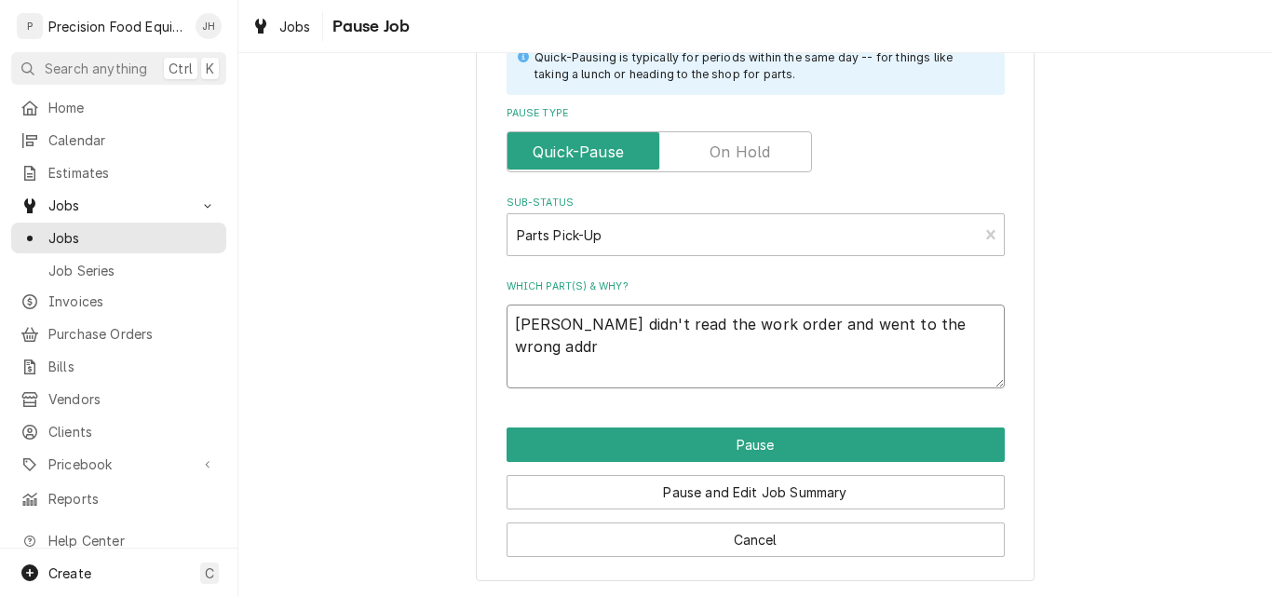
type textarea "x"
type textarea "Pete didn't read the work order and went to the wrong addre"
type textarea "x"
type textarea "Pete didn't read the work order and went to the wrong addres"
type textarea "x"
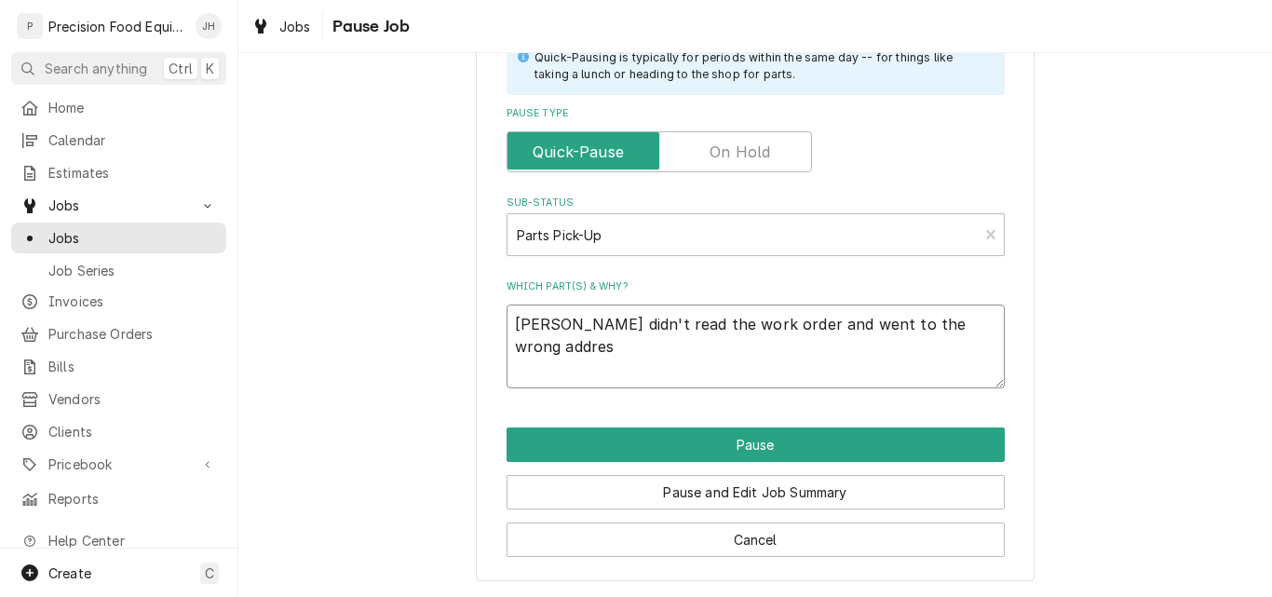
type textarea "Pete didn't read the work order and went to the wrong address"
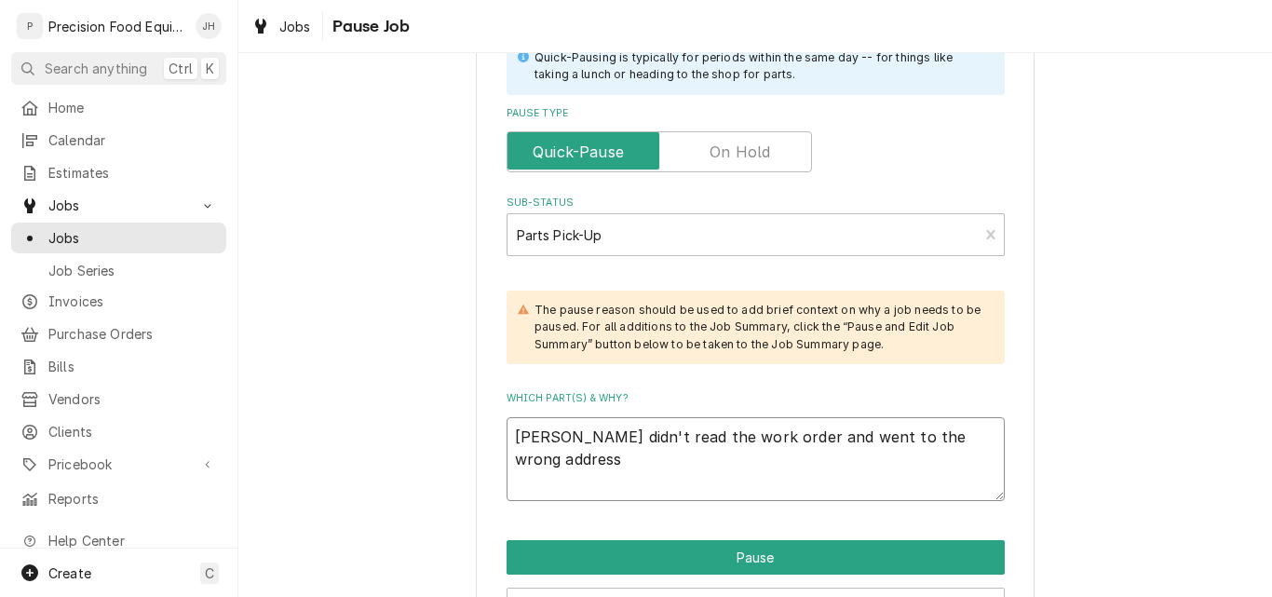
type textarea "x"
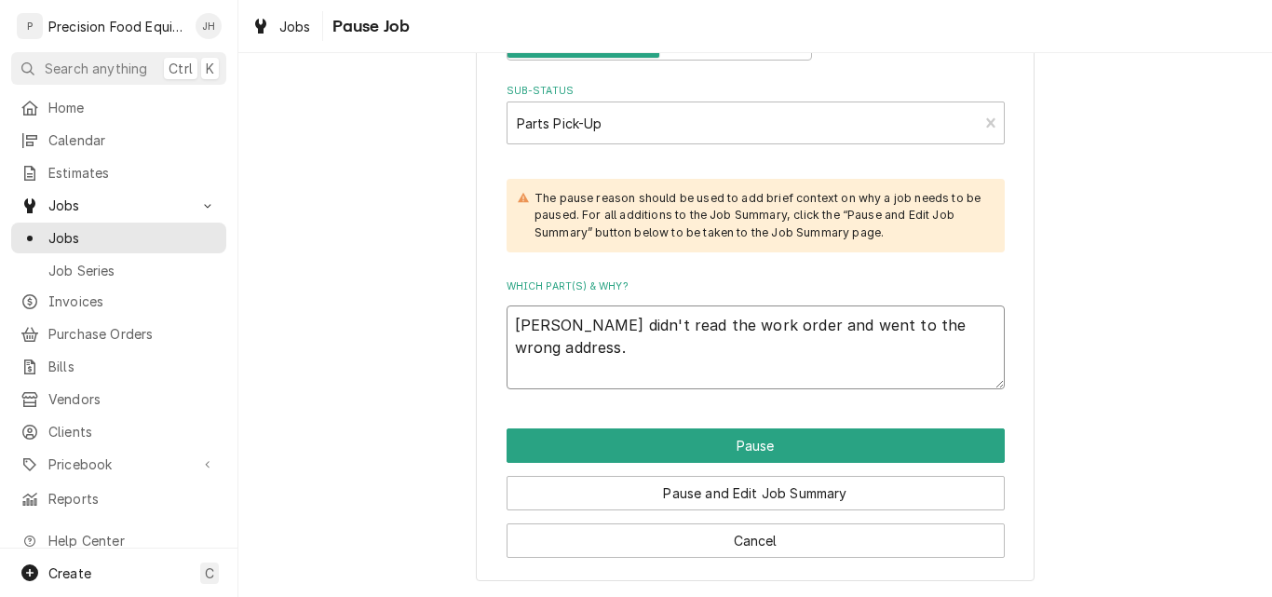
scroll to position [559, 0]
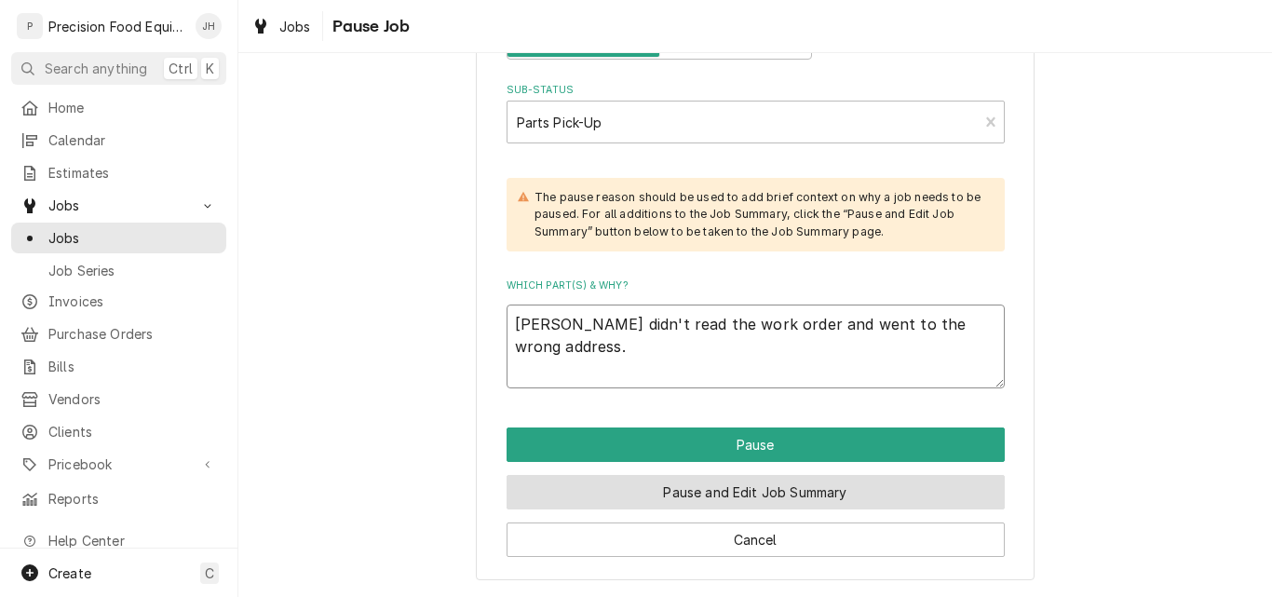
type textarea "Pete didn't read the work order and went to the wrong address."
click at [735, 486] on button "Pause and Edit Job Summary" at bounding box center [756, 492] width 498 height 34
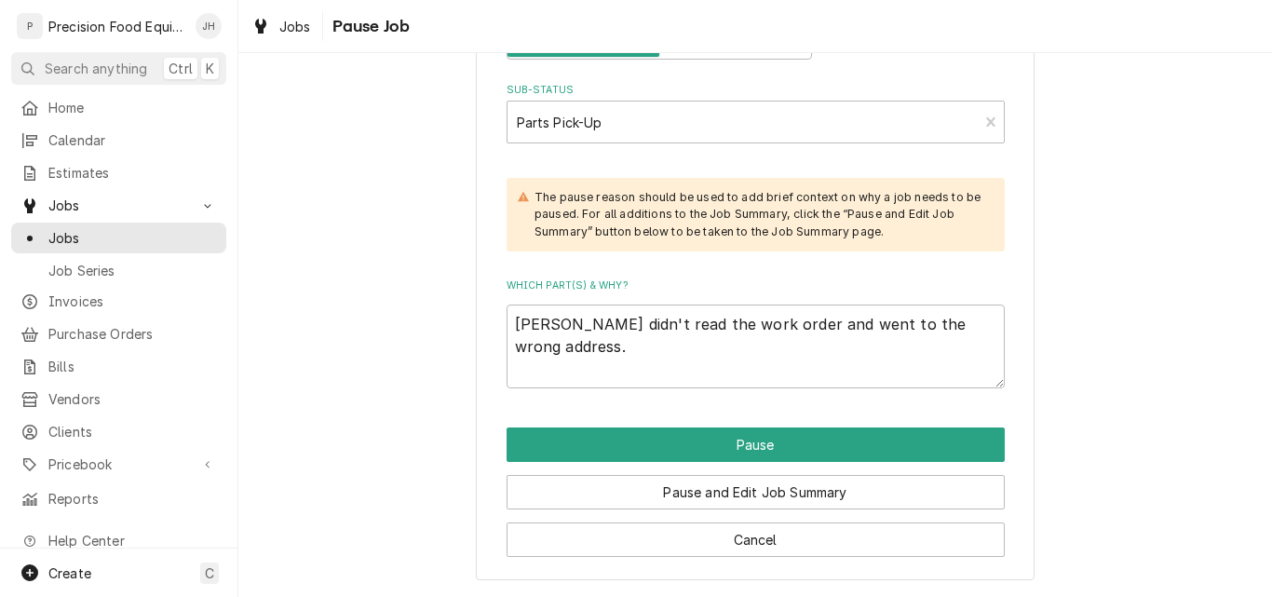
type textarea "x"
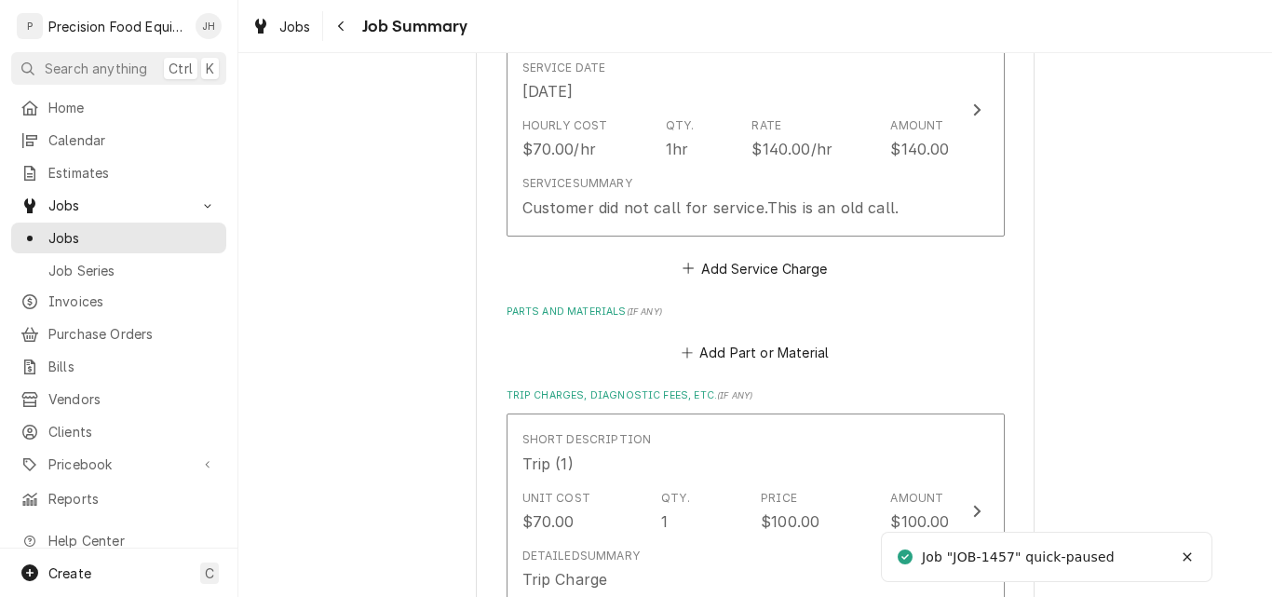
scroll to position [559, 0]
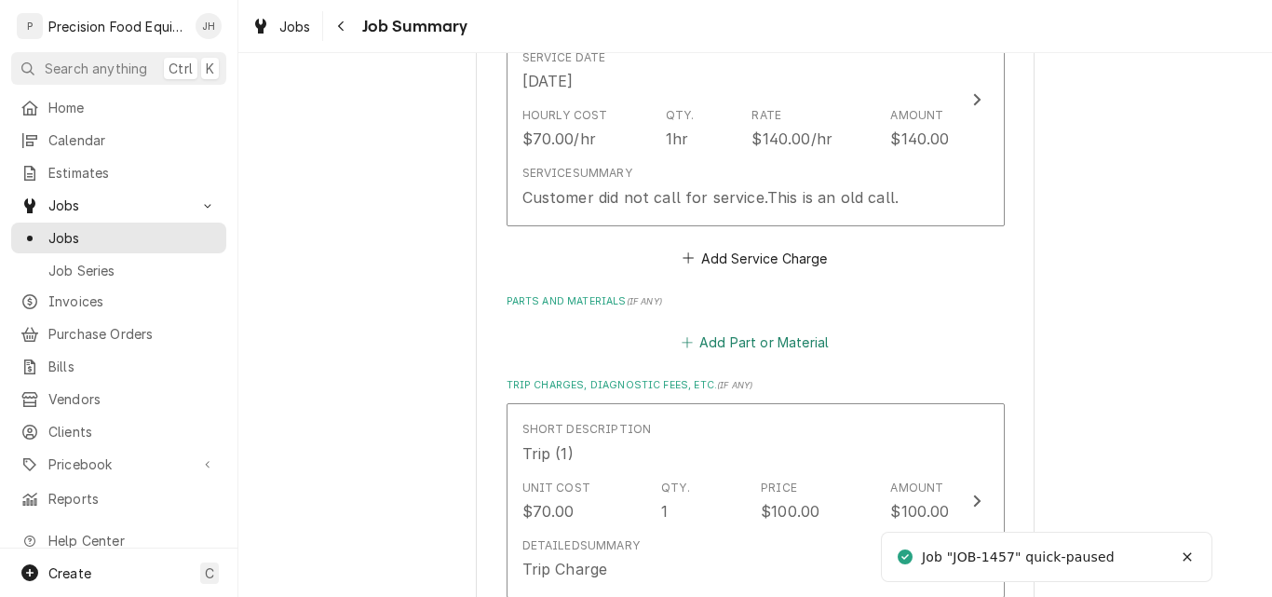
click at [791, 347] on button "Add Part or Material" at bounding box center [755, 343] width 154 height 26
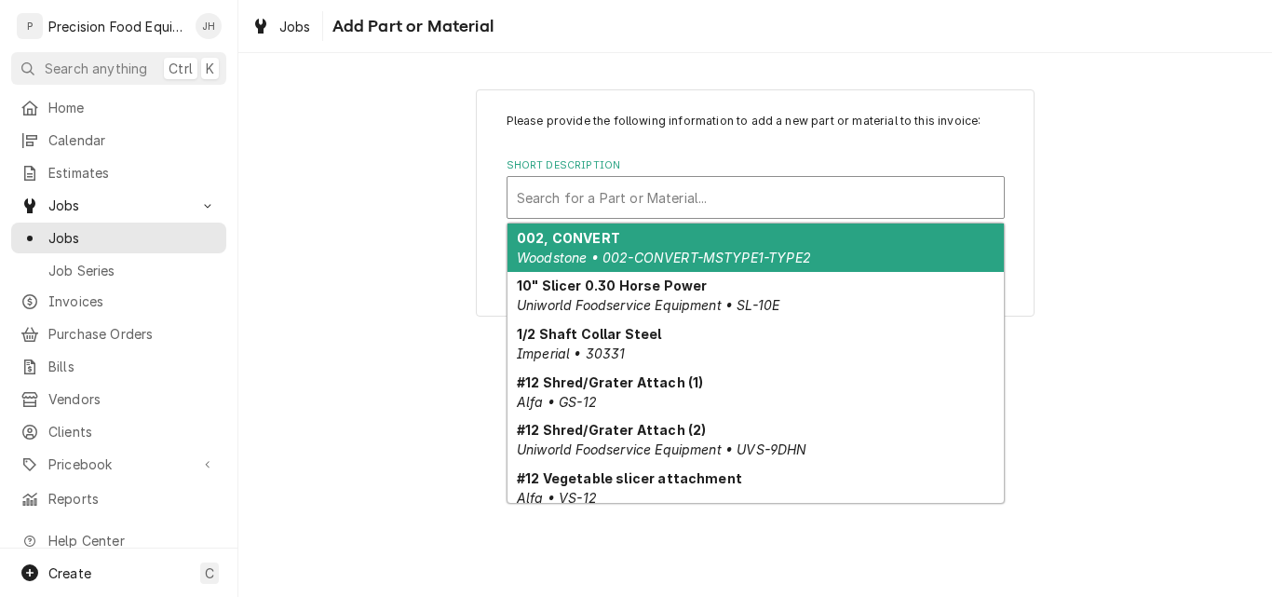
click at [643, 184] on div "Short Description" at bounding box center [756, 198] width 478 height 34
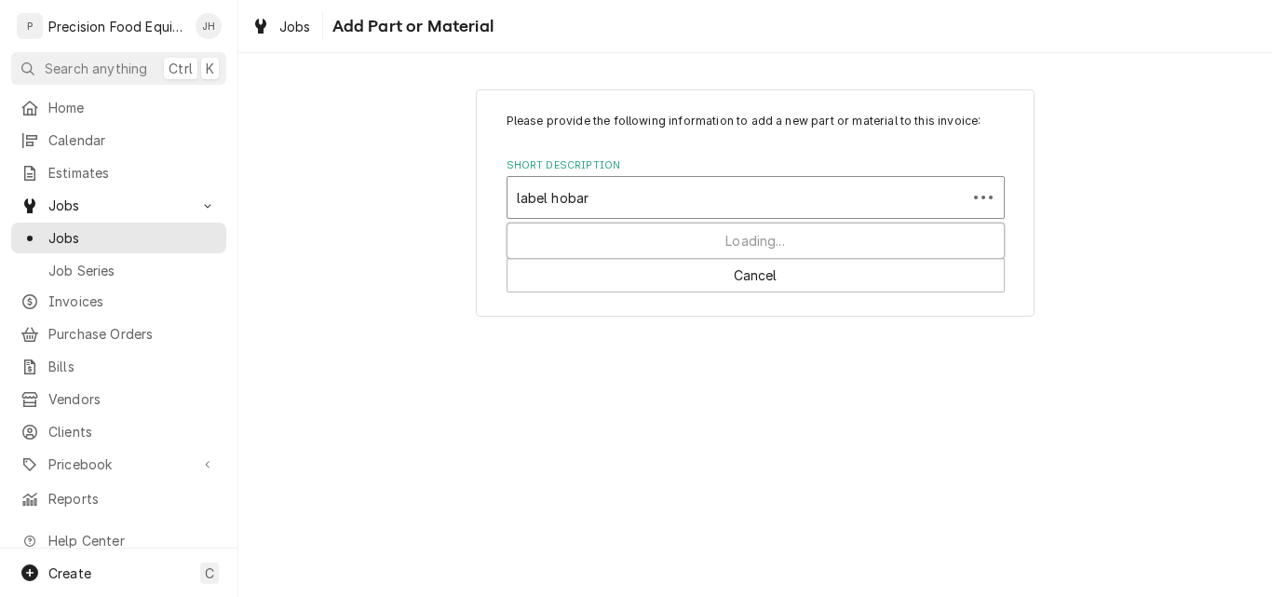
type input "label hobart"
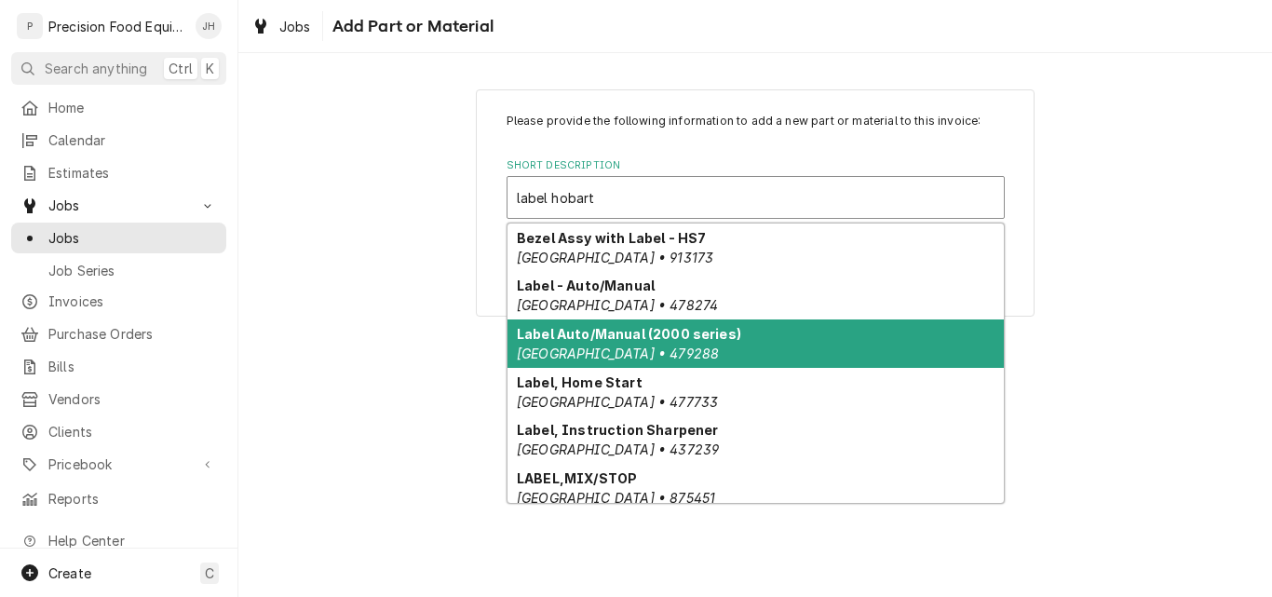
click at [701, 344] on div "Label Auto/Manual (2000 series) Hobart • 479288" at bounding box center [755, 343] width 496 height 48
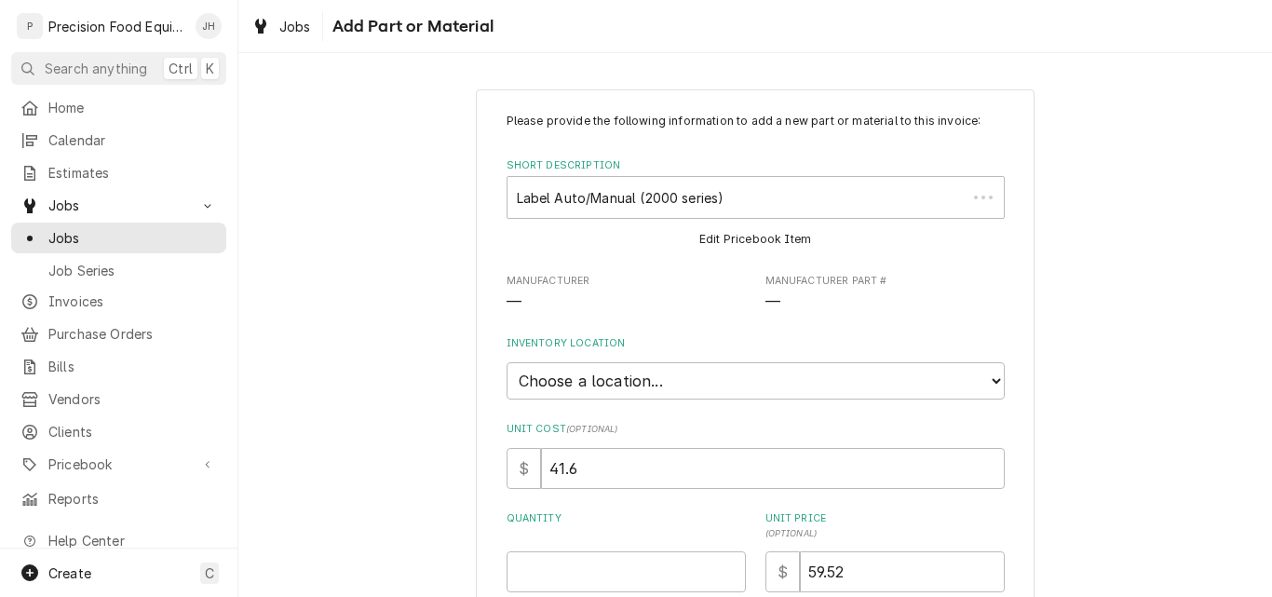
type textarea "x"
click at [780, 394] on select "Choose a location... QBD Warehouse" at bounding box center [756, 380] width 498 height 37
select select "417"
click at [507, 362] on select "Choose a location... QBD Warehouse" at bounding box center [756, 380] width 498 height 37
type textarea "x"
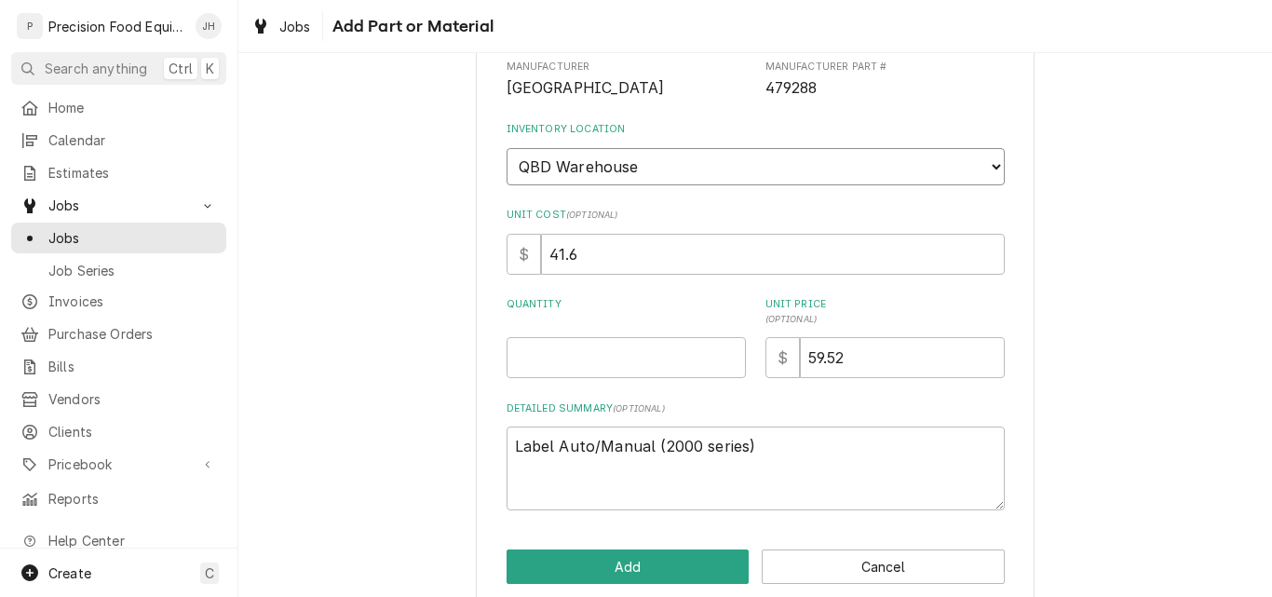
scroll to position [241, 0]
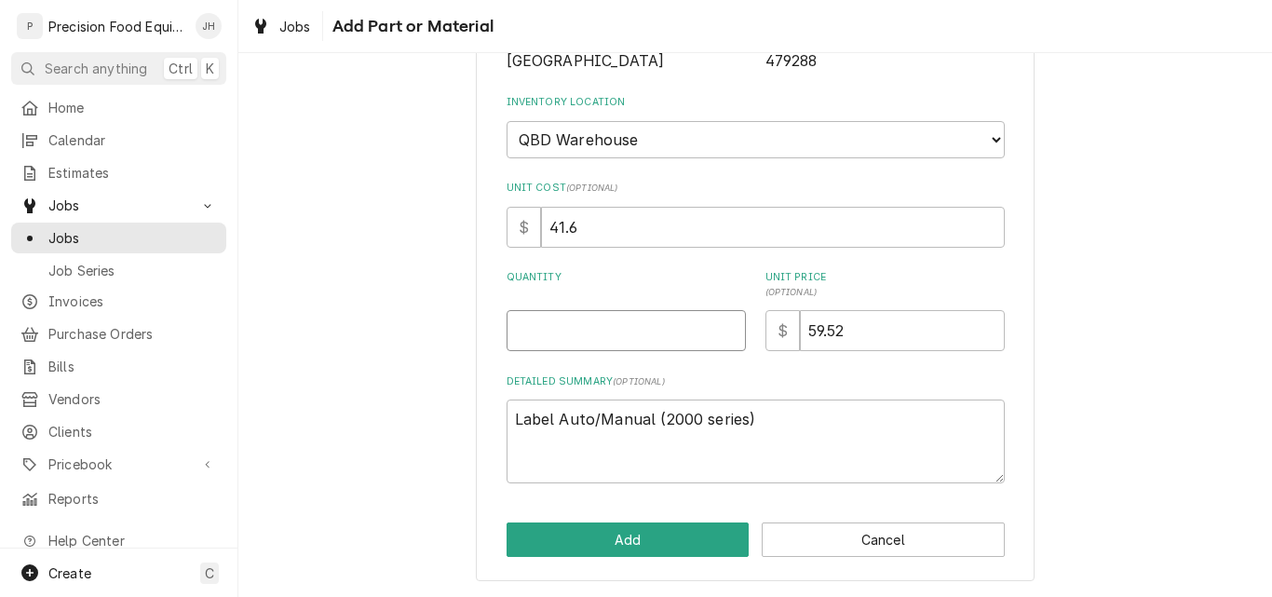
click at [585, 344] on input "Quantity" at bounding box center [626, 330] width 239 height 41
type input "1"
type textarea "x"
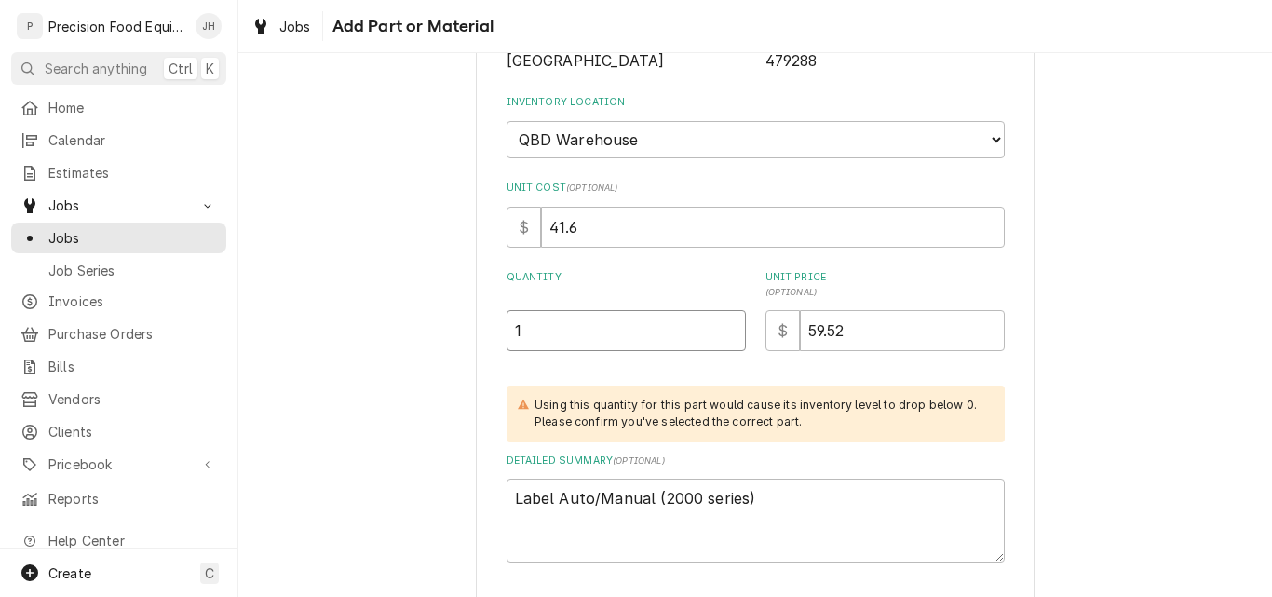
type input "1"
drag, startPoint x: 576, startPoint y: 224, endPoint x: 497, endPoint y: 232, distance: 79.5
click at [497, 232] on div "Please provide the following information to add a new part or material to this …" at bounding box center [755, 254] width 559 height 812
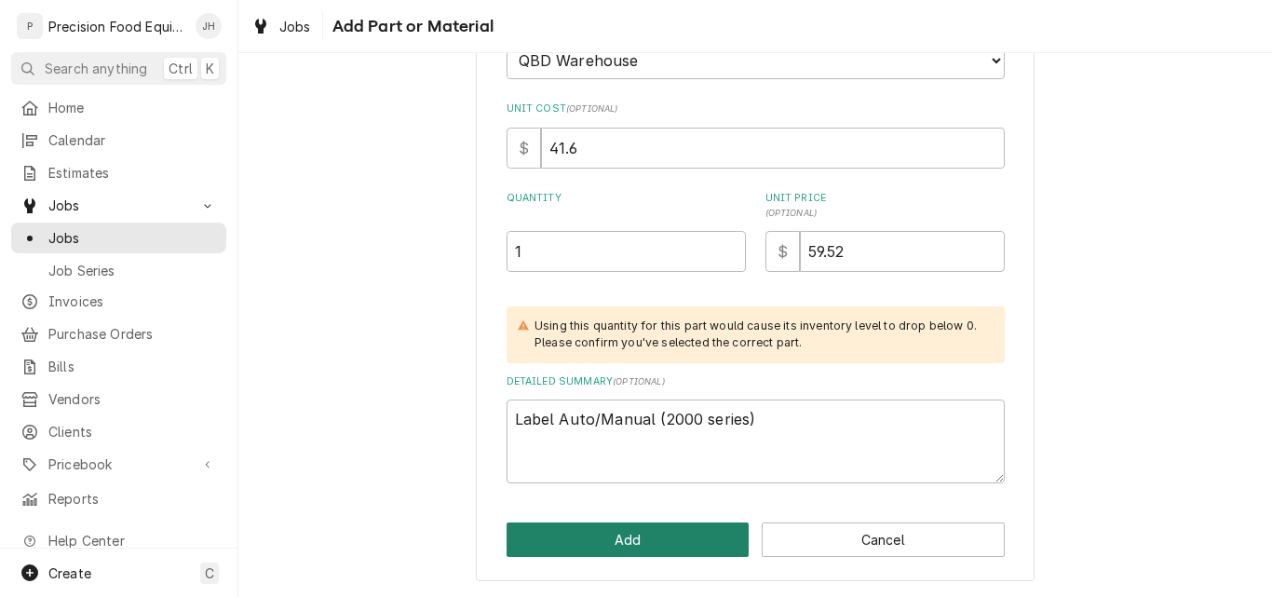
click at [654, 535] on button "Add" at bounding box center [628, 539] width 243 height 34
type textarea "x"
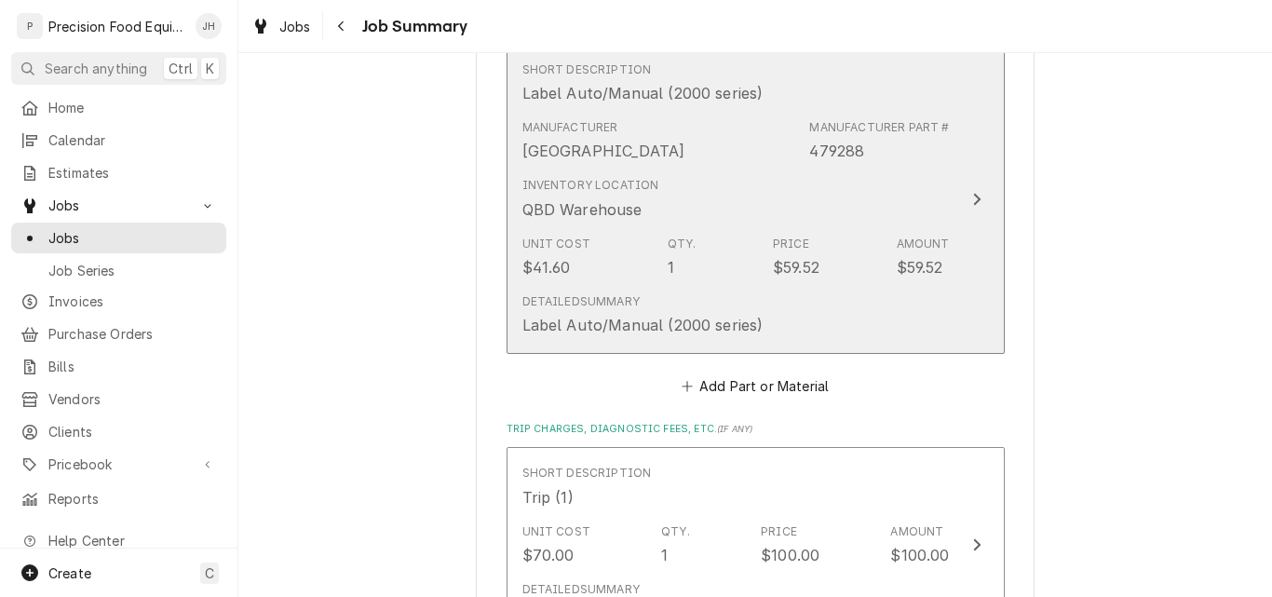
scroll to position [838, 0]
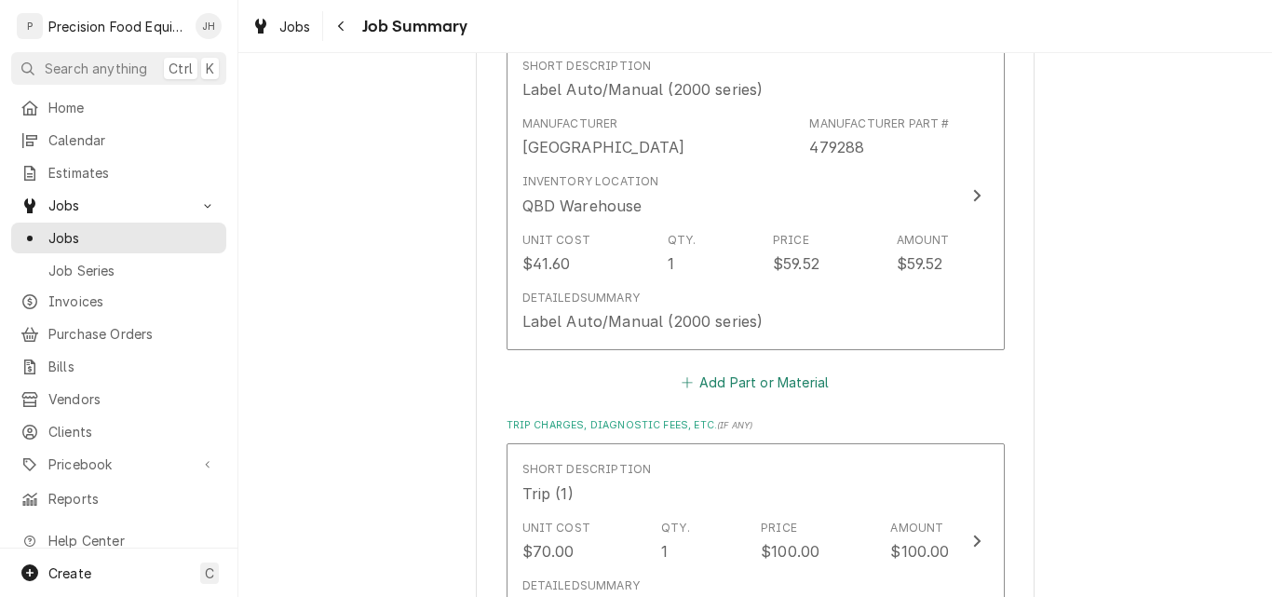
click at [780, 390] on button "Add Part or Material" at bounding box center [755, 382] width 154 height 26
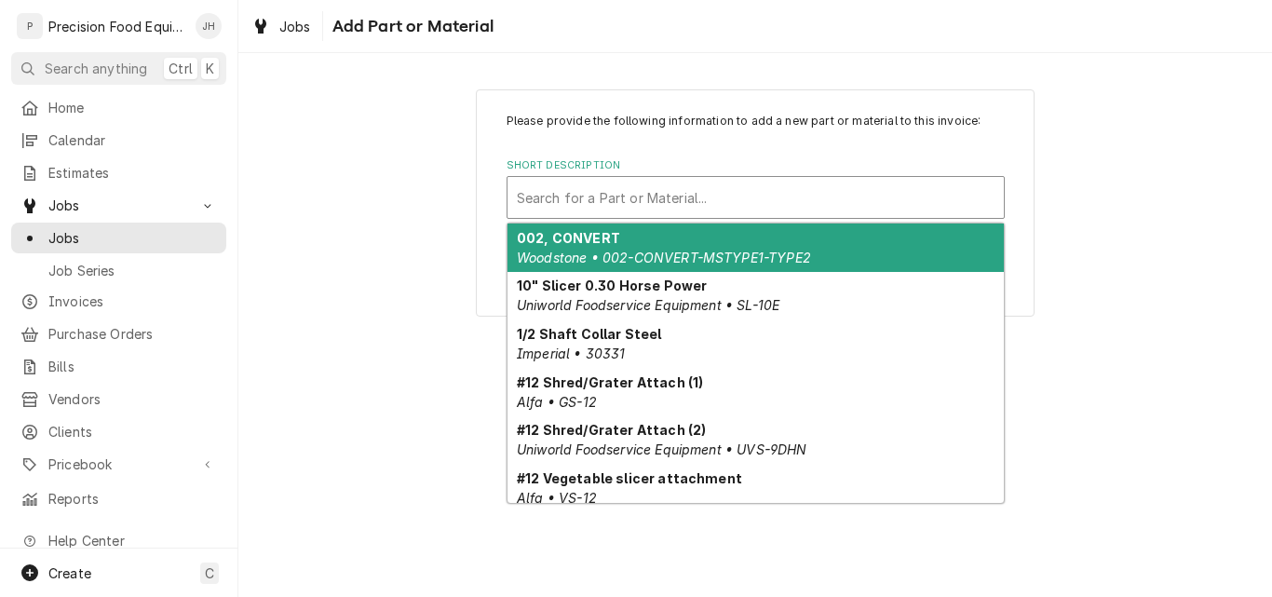
click at [608, 191] on div "Short Description" at bounding box center [756, 198] width 478 height 34
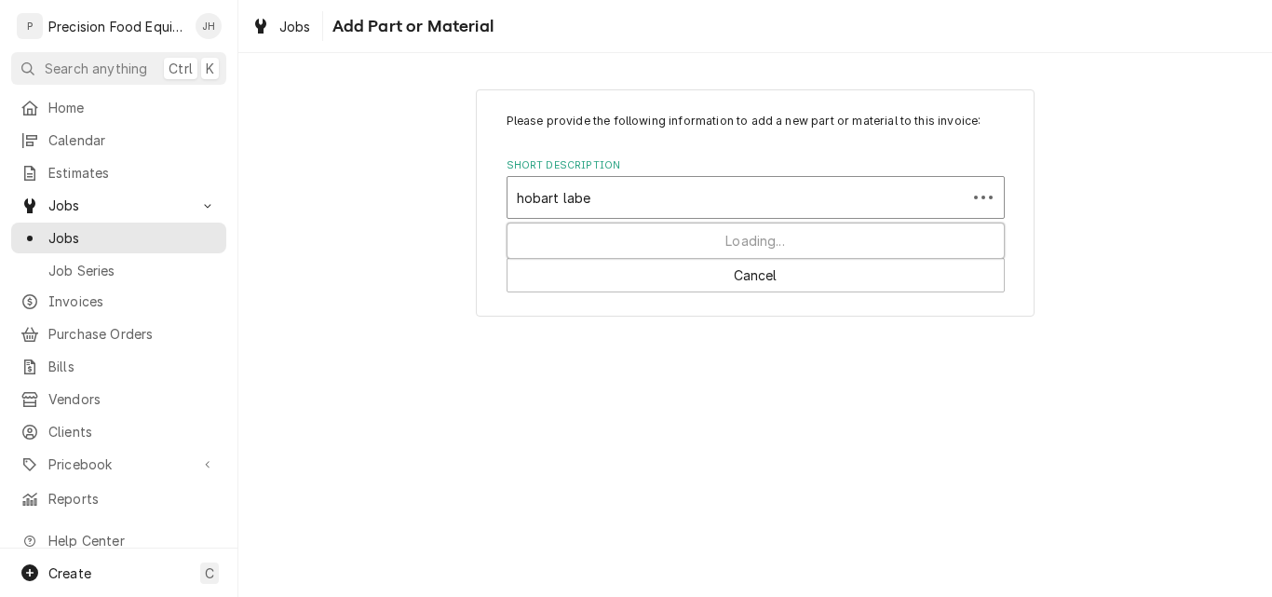
type input "hobart label"
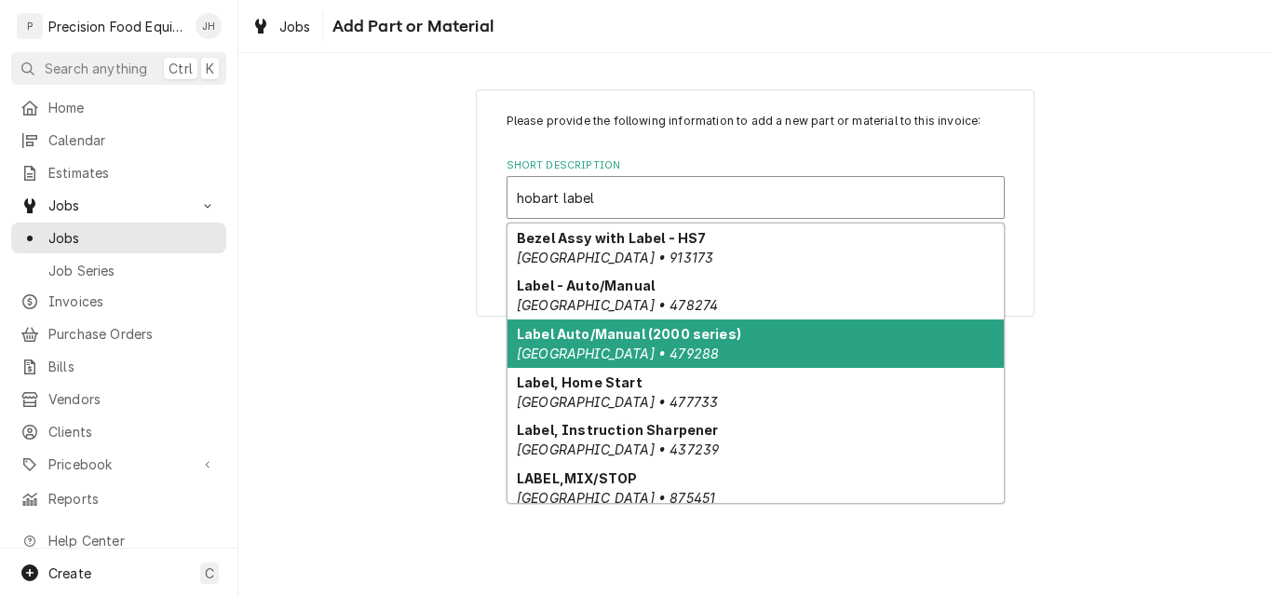
scroll to position [186, 0]
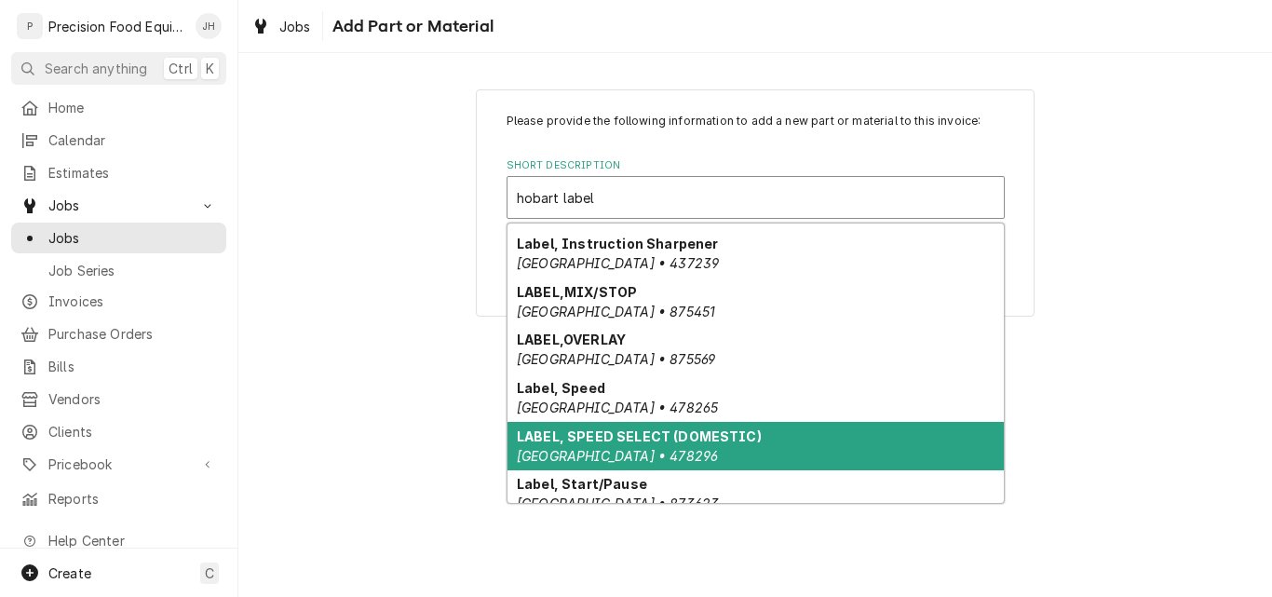
click at [872, 447] on div "LABEL, SPEED SELECT (DOMESTIC) Hobart • 478296" at bounding box center [755, 446] width 496 height 48
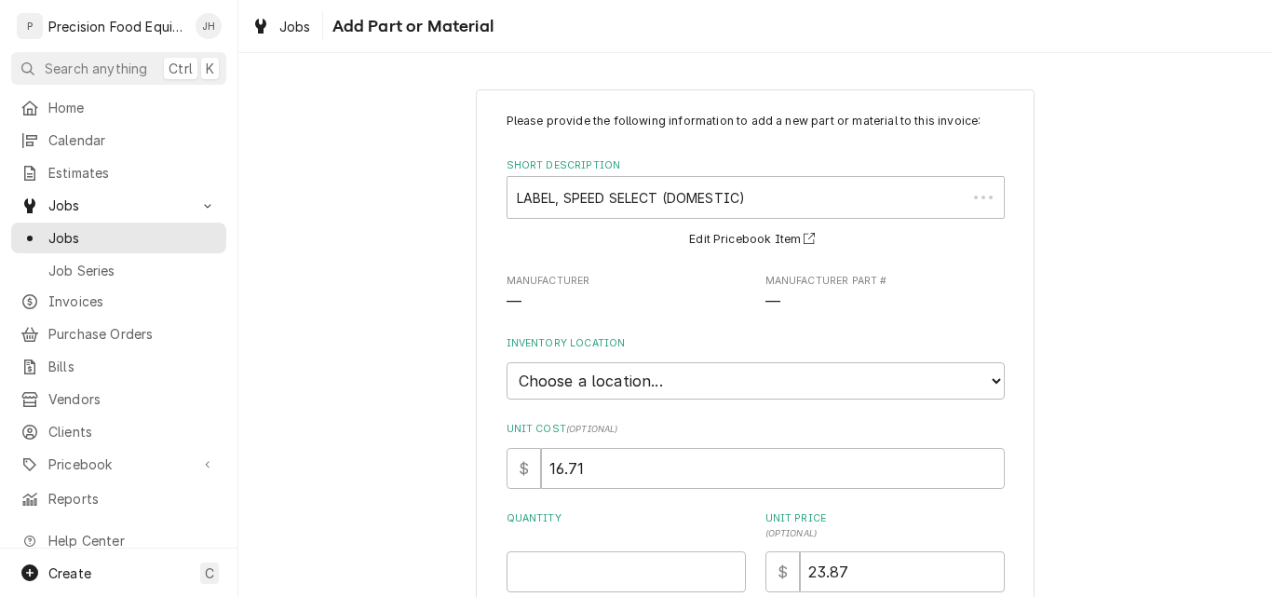
type textarea "x"
click at [644, 386] on select "Choose a location... QBD Warehouse" at bounding box center [756, 380] width 498 height 37
select select "417"
click at [507, 362] on select "Choose a location... QBD Warehouse" at bounding box center [756, 380] width 498 height 37
type textarea "x"
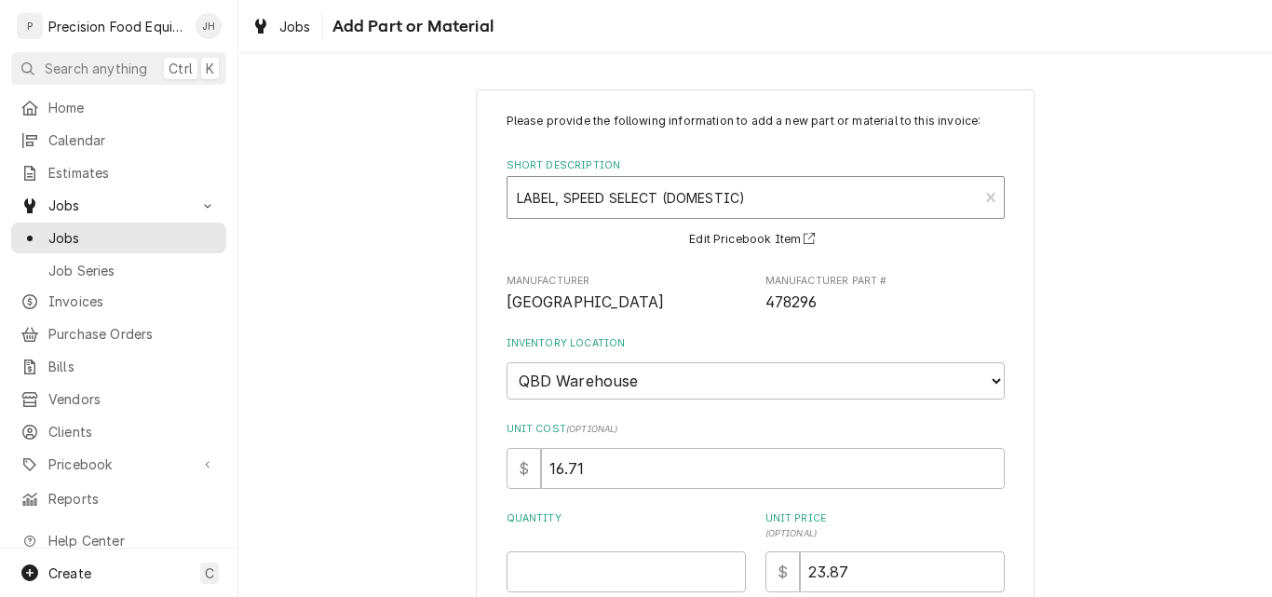
click at [760, 197] on div "Short Description" at bounding box center [743, 198] width 453 height 34
type input "label hobart"
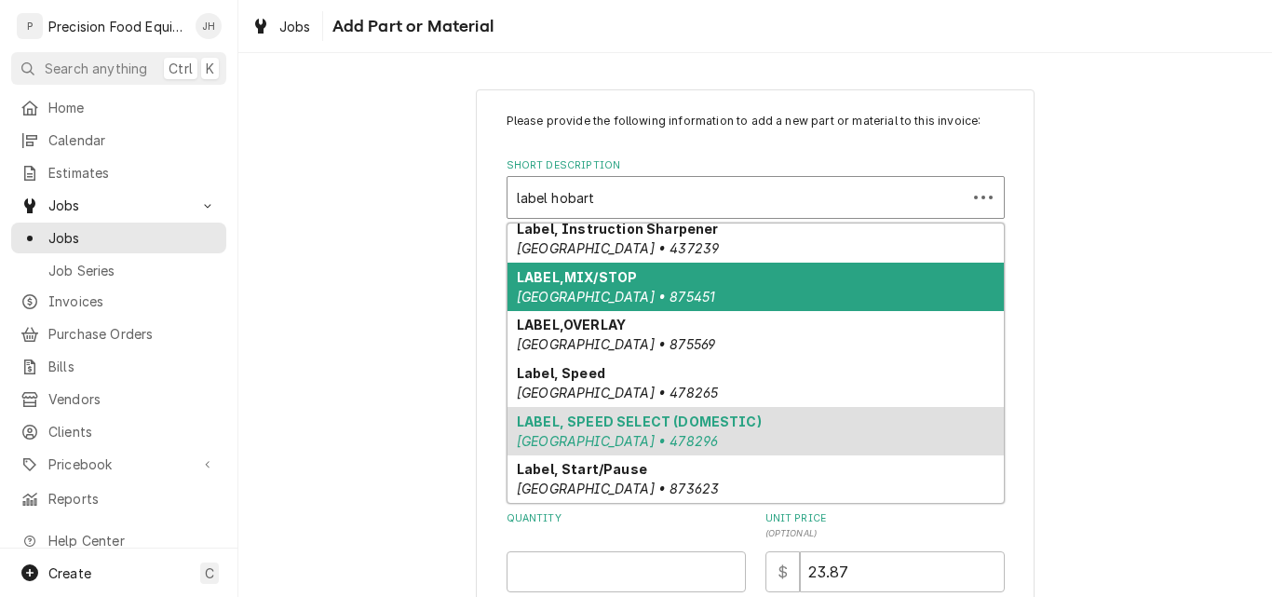
scroll to position [230, 0]
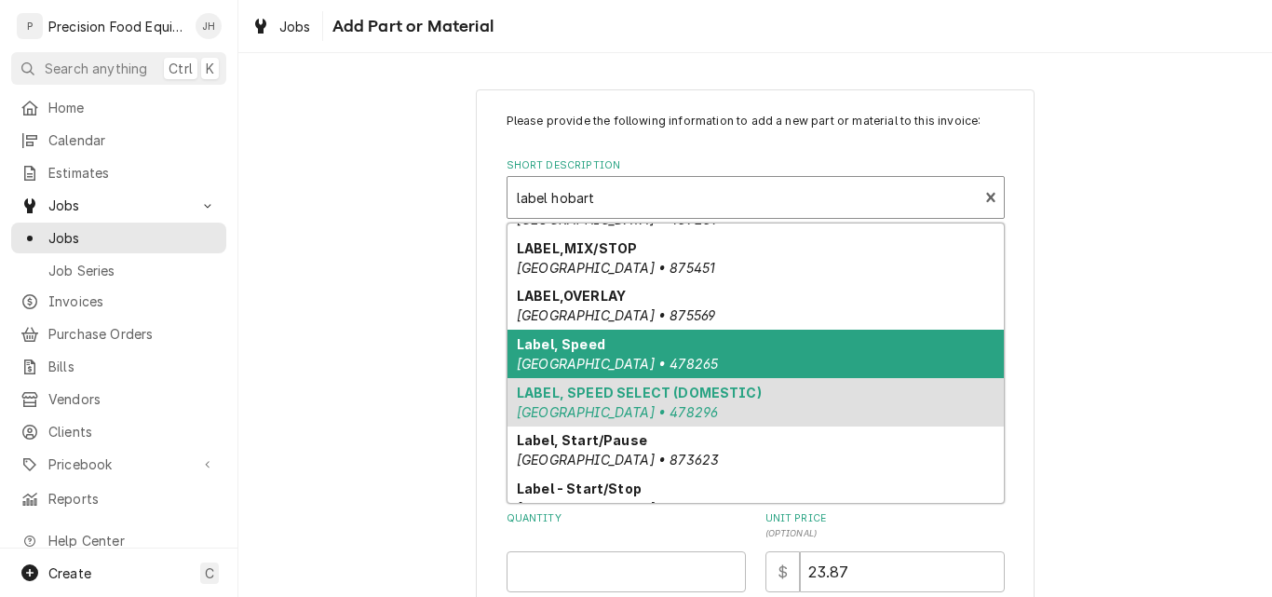
click at [700, 347] on div "Label, Speed Hobart • 478265" at bounding box center [755, 354] width 496 height 48
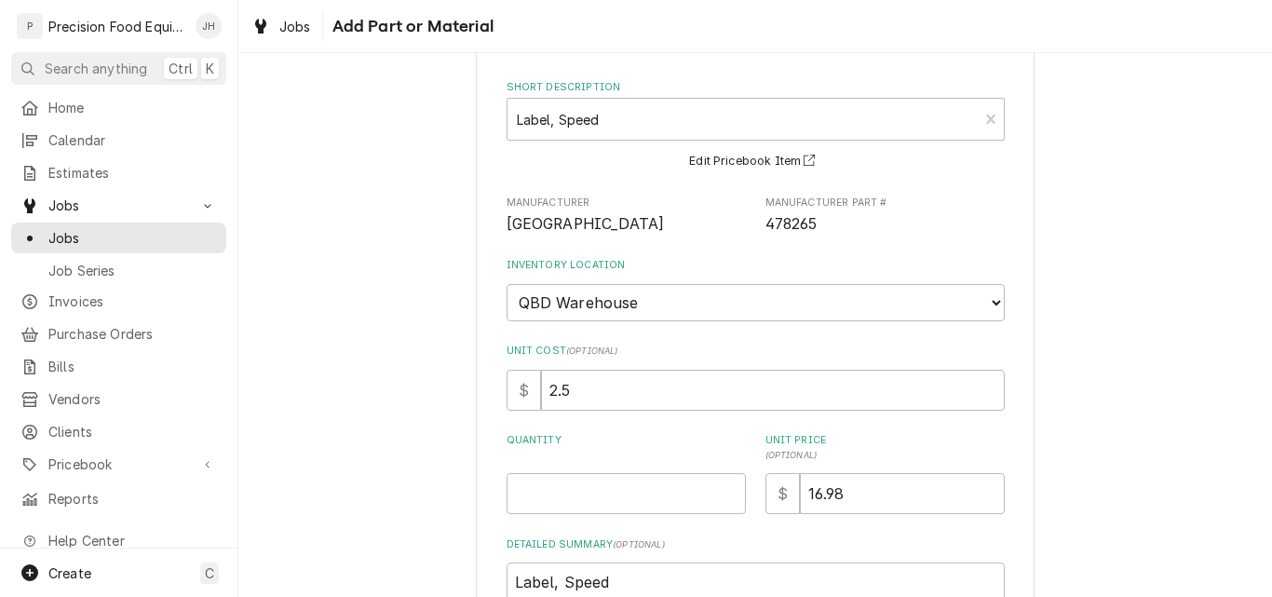
scroll to position [186, 0]
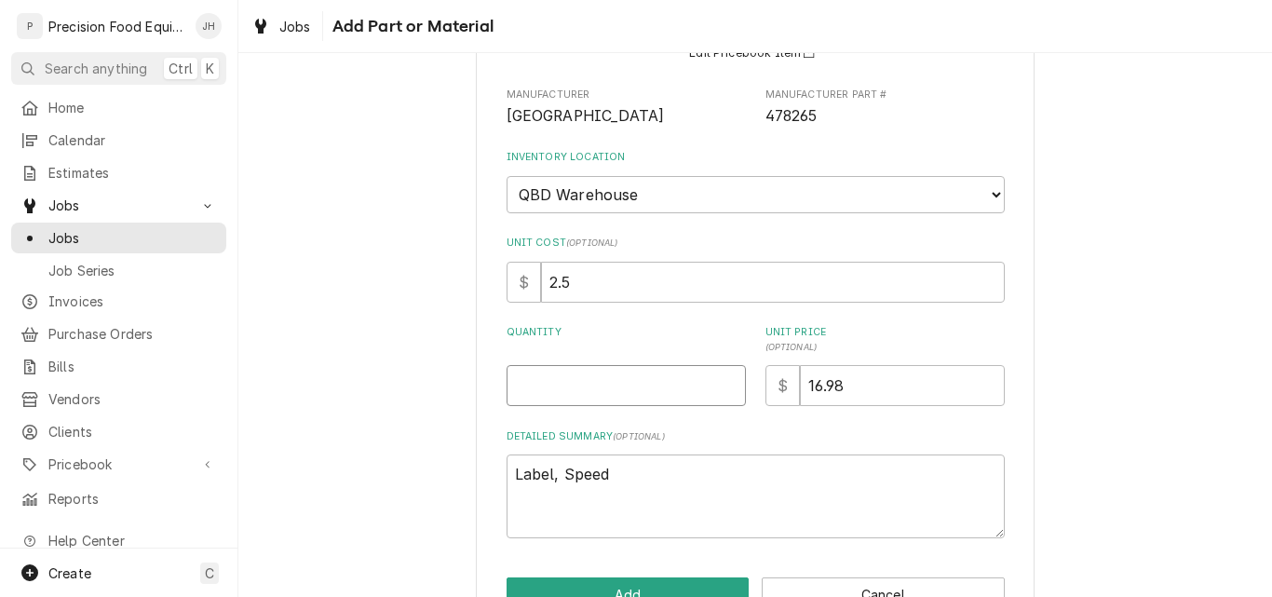
click at [574, 375] on input "Quantity" at bounding box center [626, 385] width 239 height 41
type textarea "x"
type input "1"
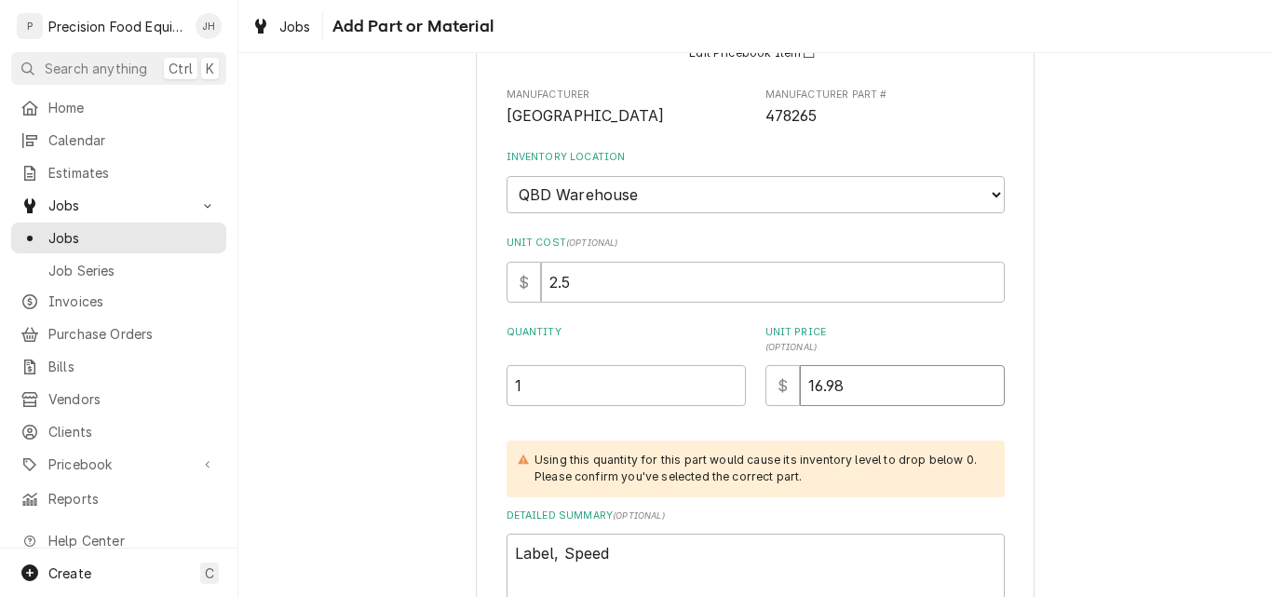
type textarea "x"
type input "2"
type textarea "x"
type input "28"
type textarea "x"
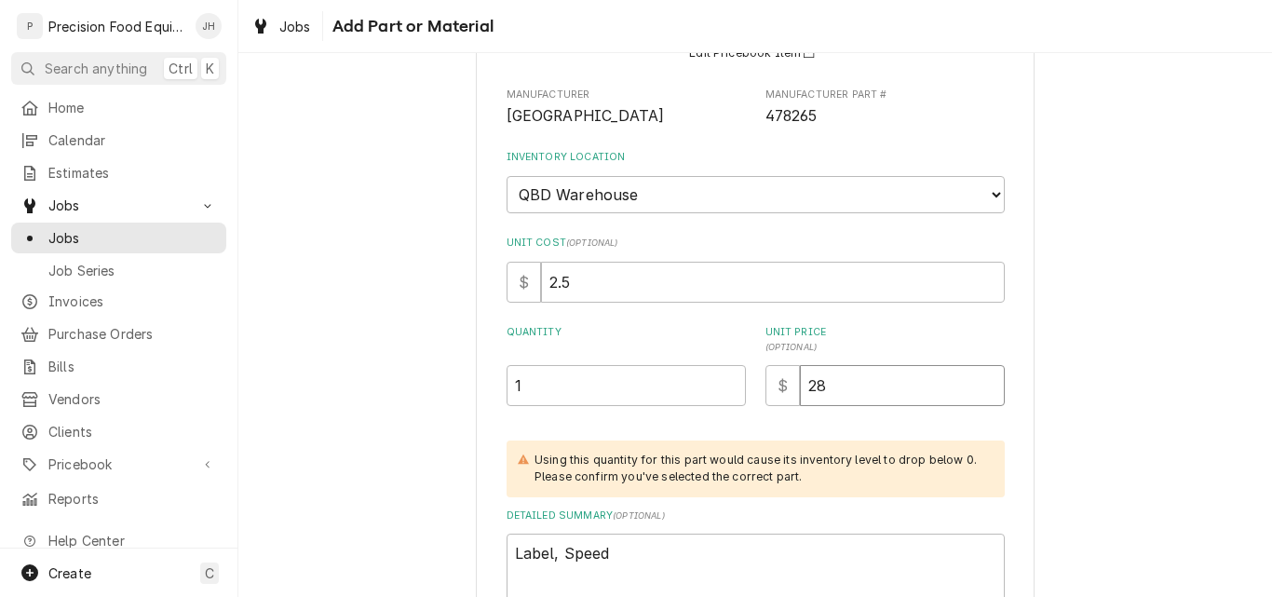
type input "28.9"
type textarea "x"
type input "28.95"
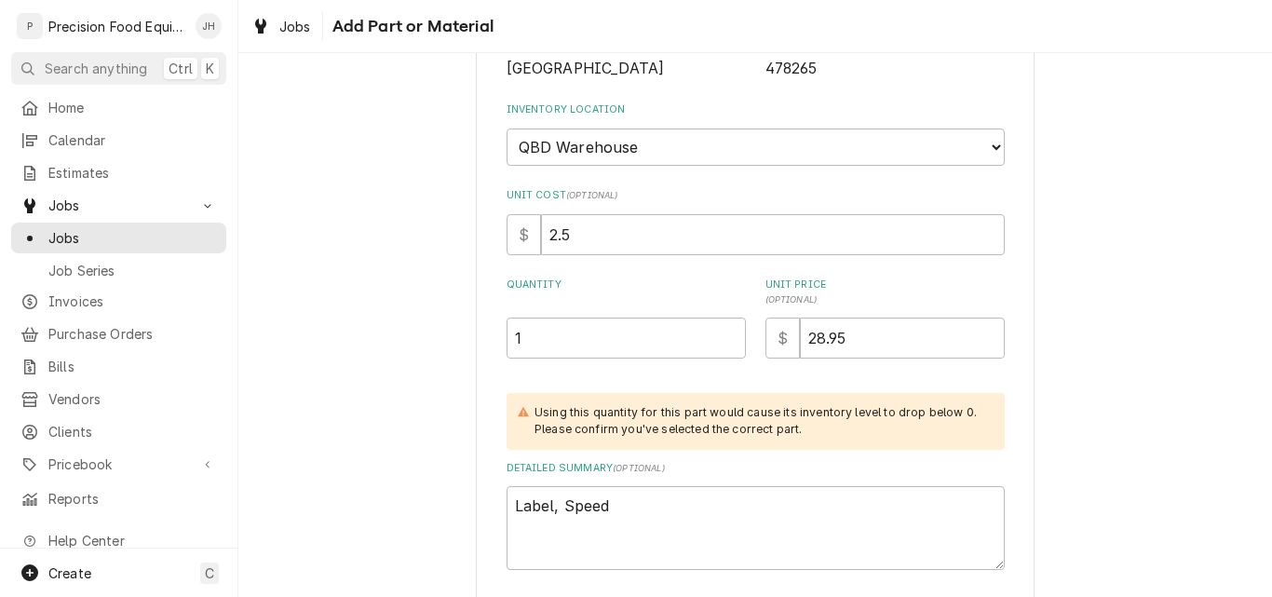
scroll to position [320, 0]
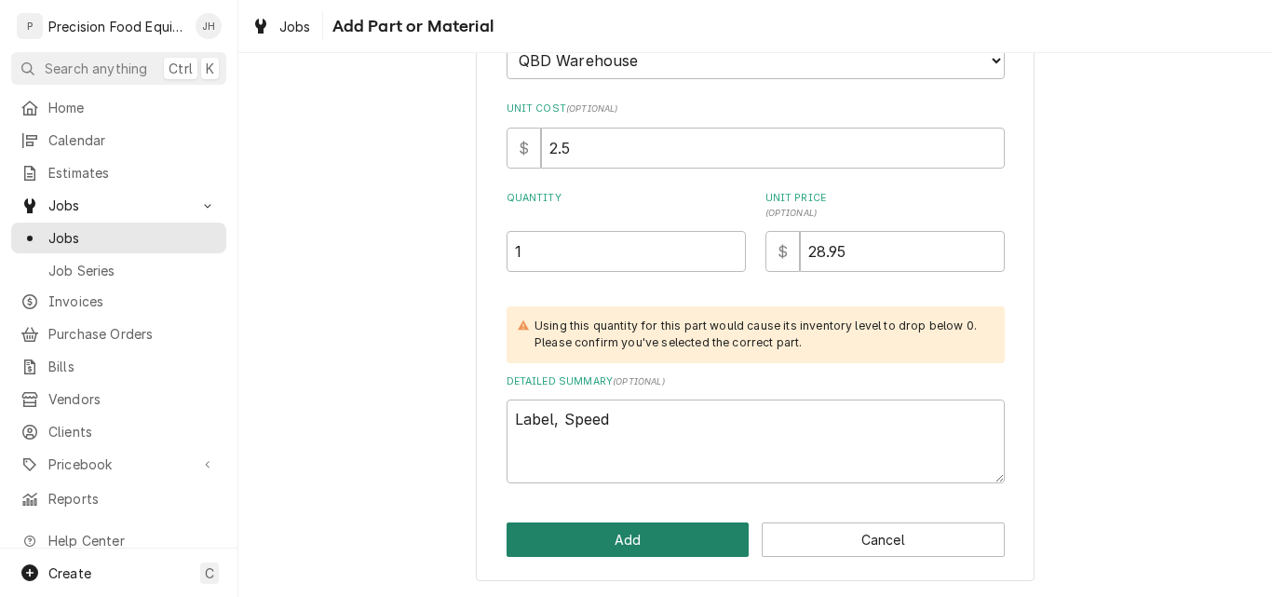
click at [642, 545] on button "Add" at bounding box center [628, 539] width 243 height 34
type textarea "x"
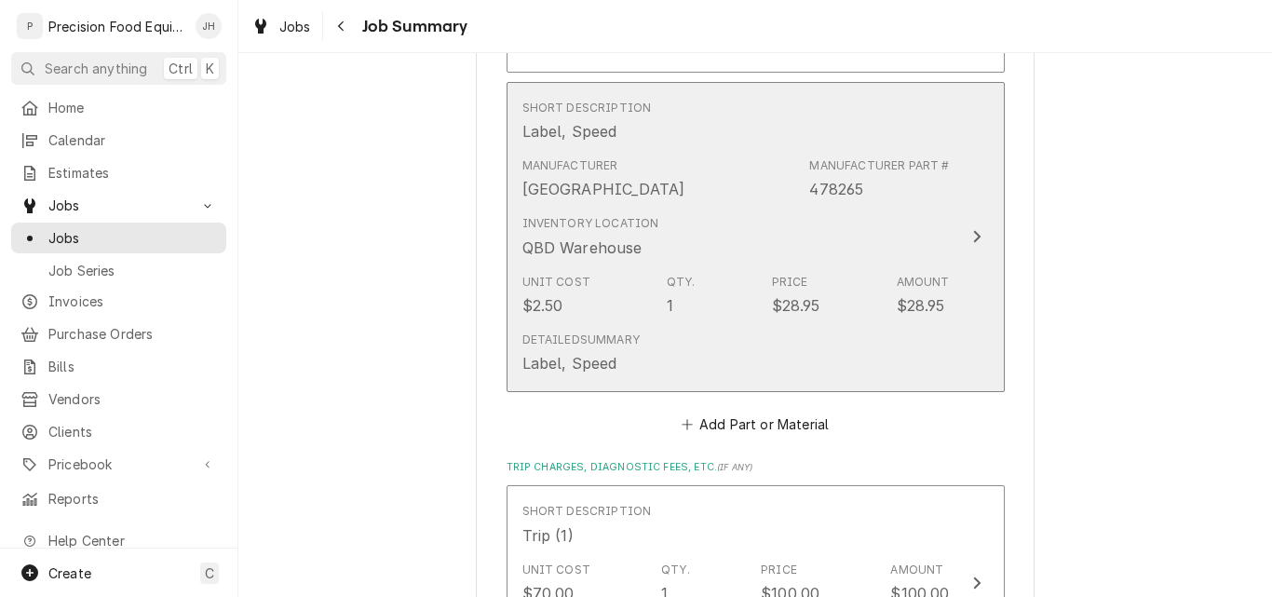
scroll to position [1117, 0]
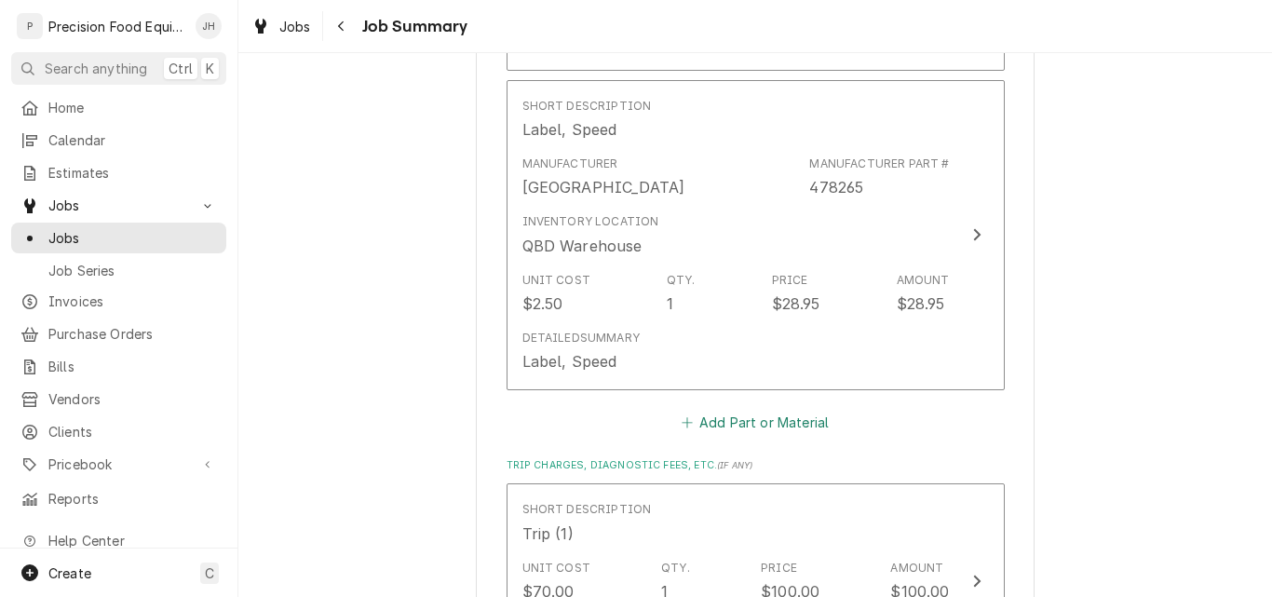
click at [739, 422] on button "Add Part or Material" at bounding box center [755, 422] width 154 height 26
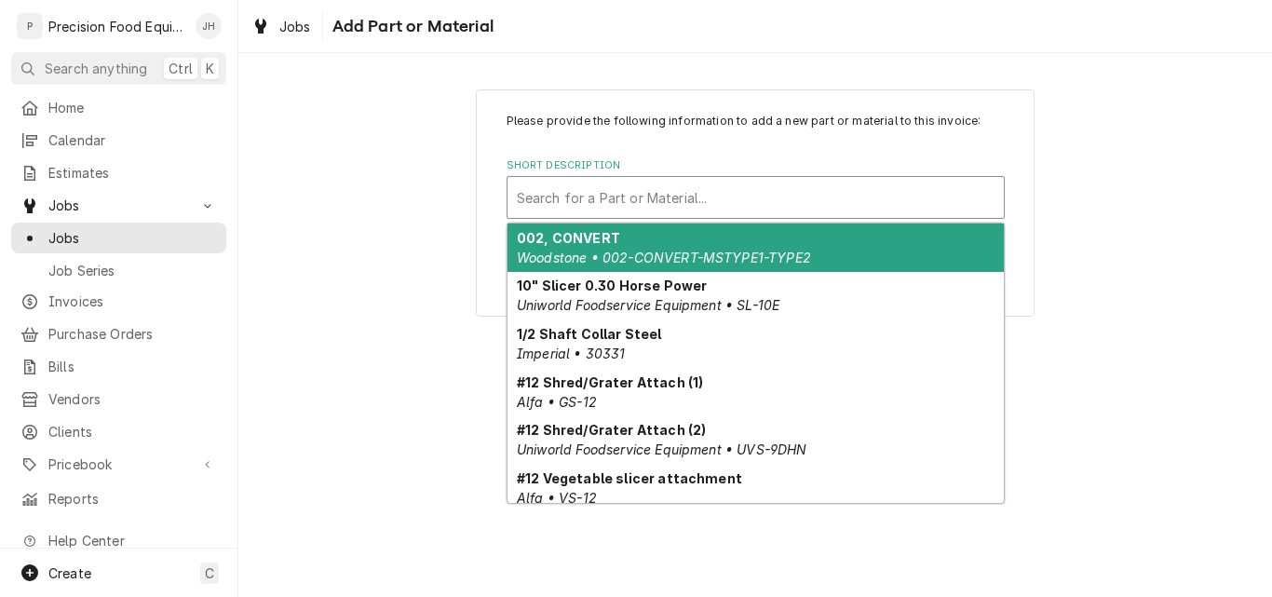
click at [617, 191] on div "Short Description" at bounding box center [756, 198] width 478 height 34
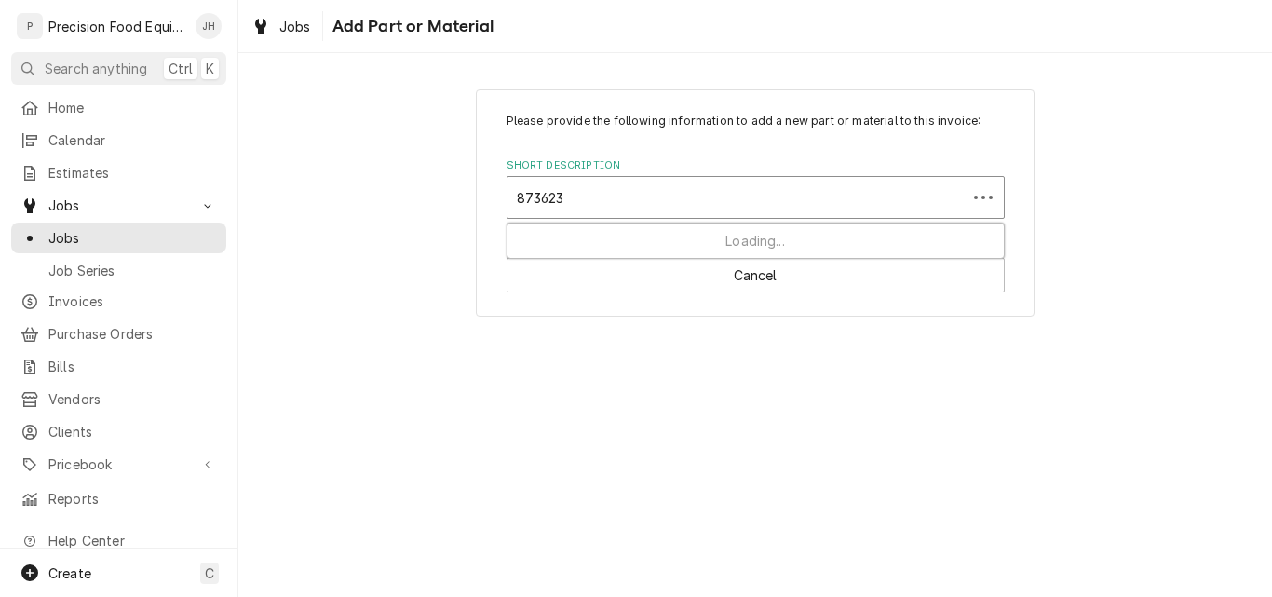
type input "873623"
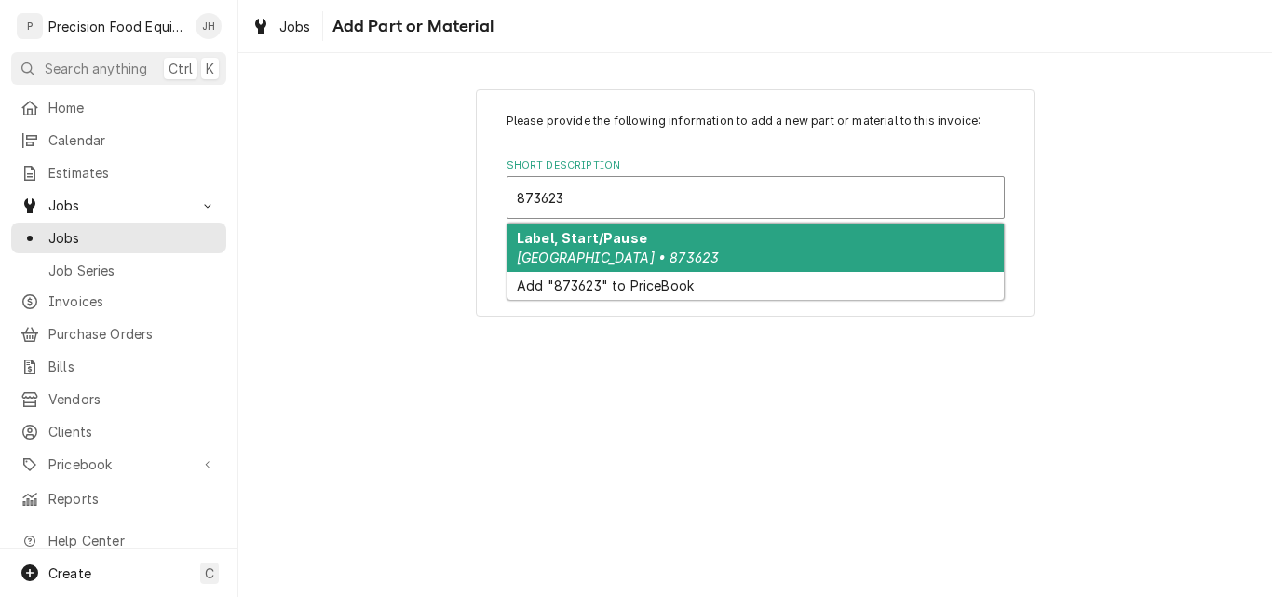
click at [664, 246] on div "Label, Start/Pause Hobart • 873623" at bounding box center [755, 247] width 496 height 48
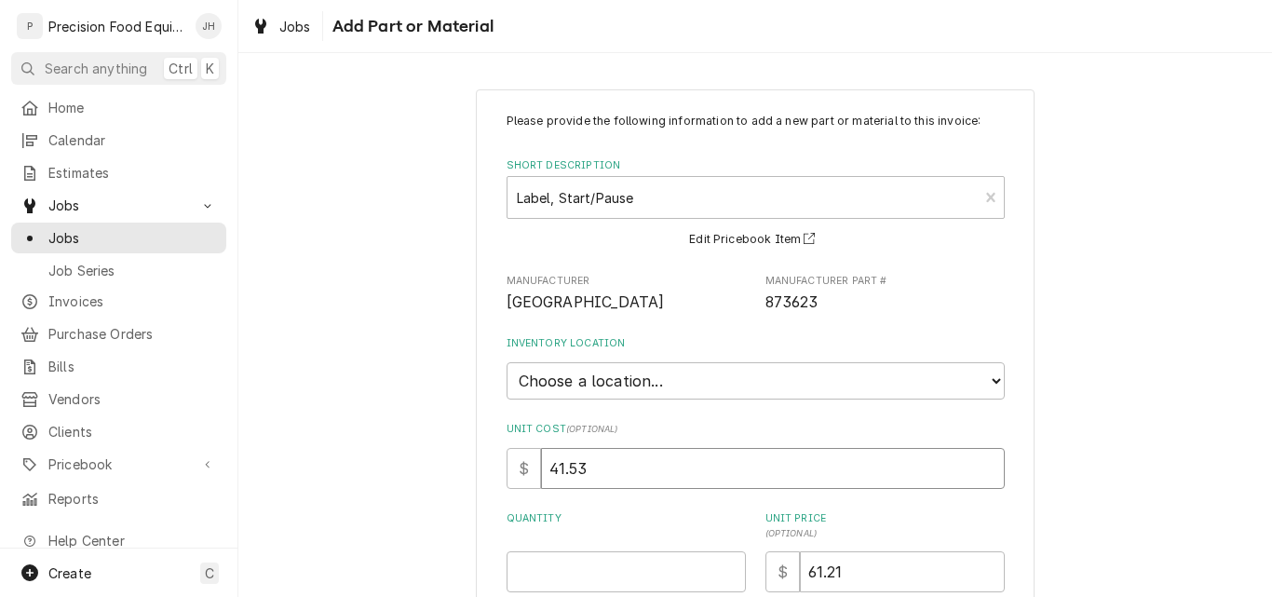
drag, startPoint x: 596, startPoint y: 467, endPoint x: 491, endPoint y: 467, distance: 105.2
click at [493, 467] on div "Please provide the following information to add a new part or material to this …" at bounding box center [755, 455] width 559 height 733
type textarea "x"
type input "4"
type textarea "x"
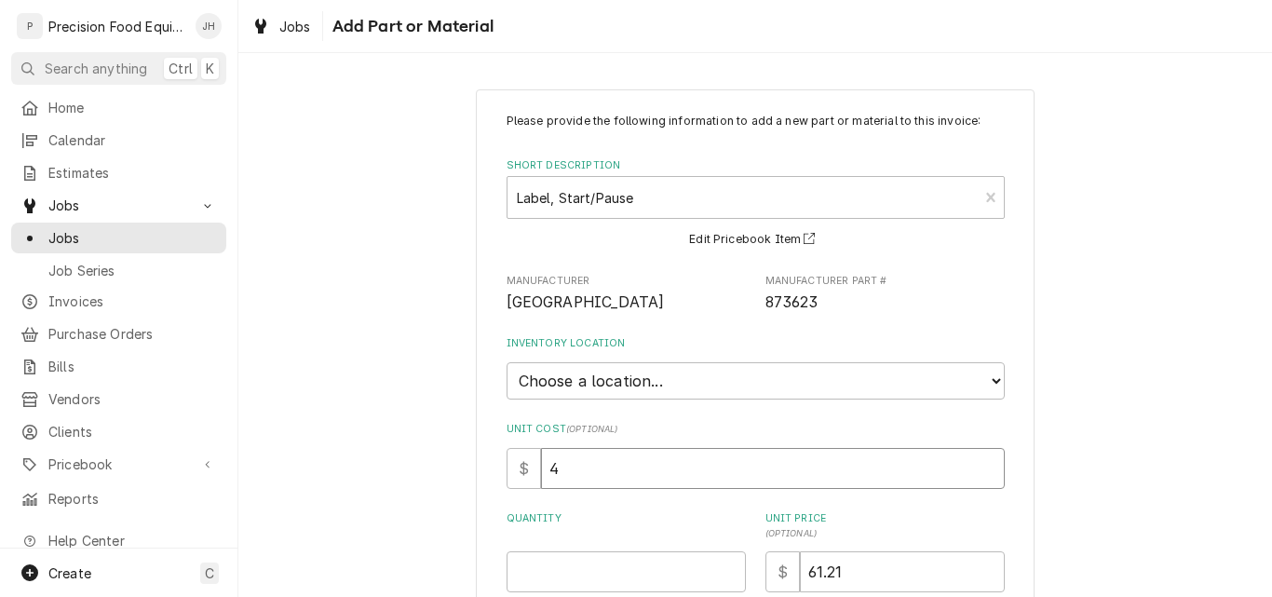
type input "45"
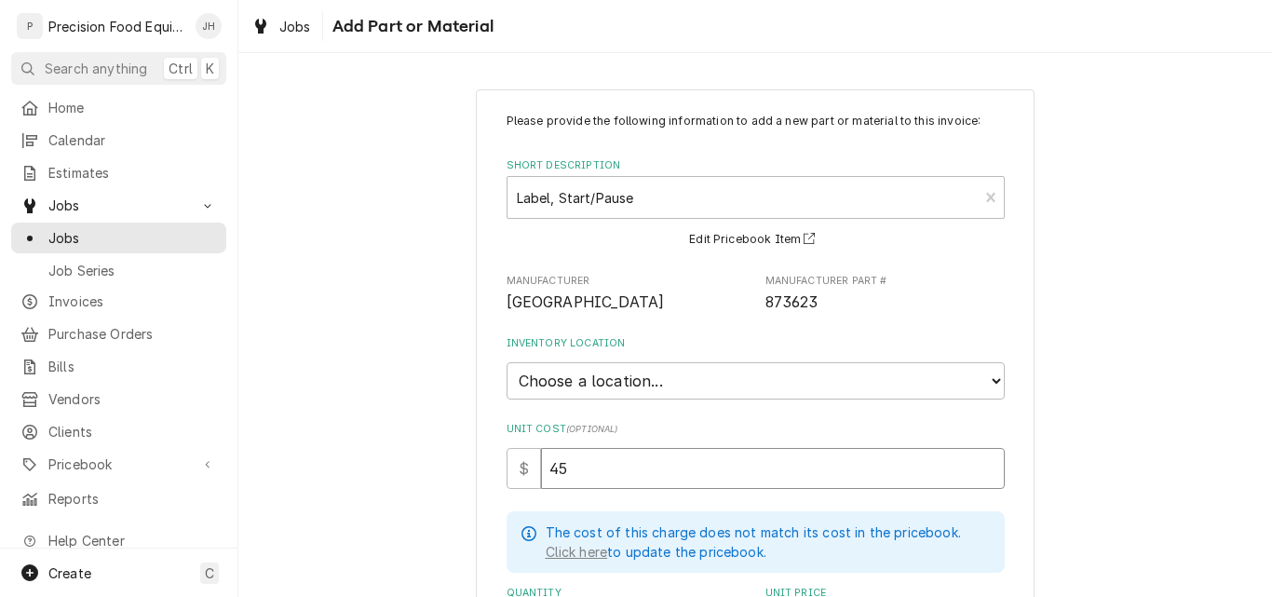
type textarea "x"
type input "45.9"
type textarea "x"
type input "45.91"
click at [585, 385] on select "Choose a location... QBD Warehouse" at bounding box center [756, 380] width 498 height 37
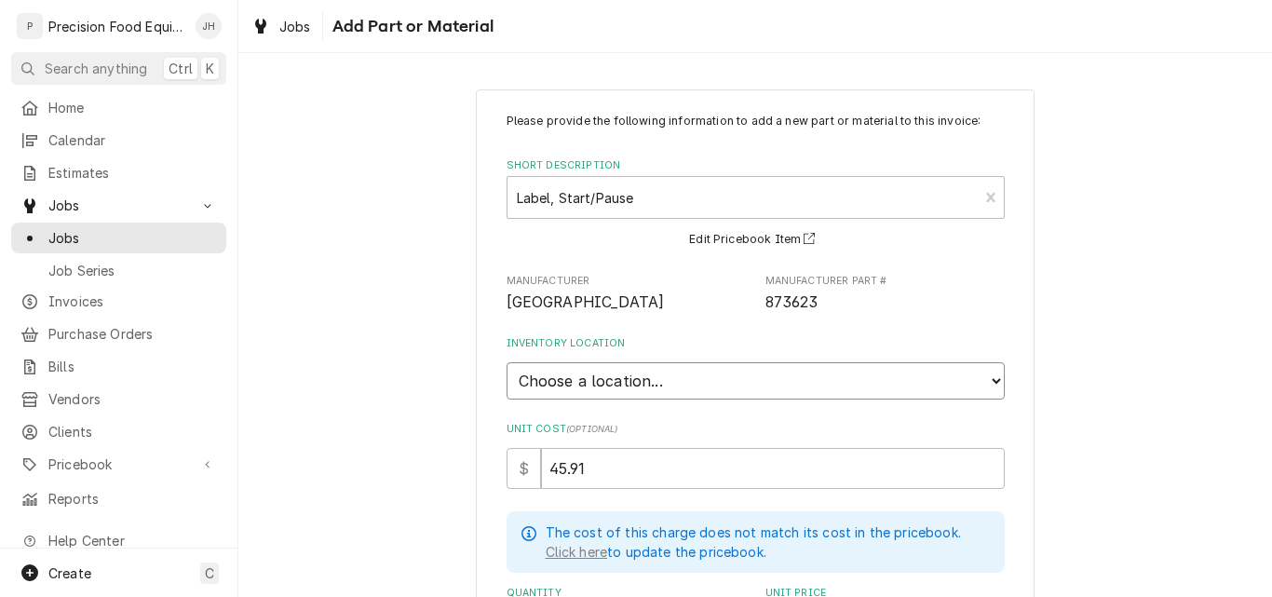
select select "417"
click at [507, 362] on select "Choose a location... QBD Warehouse" at bounding box center [756, 380] width 498 height 37
type textarea "x"
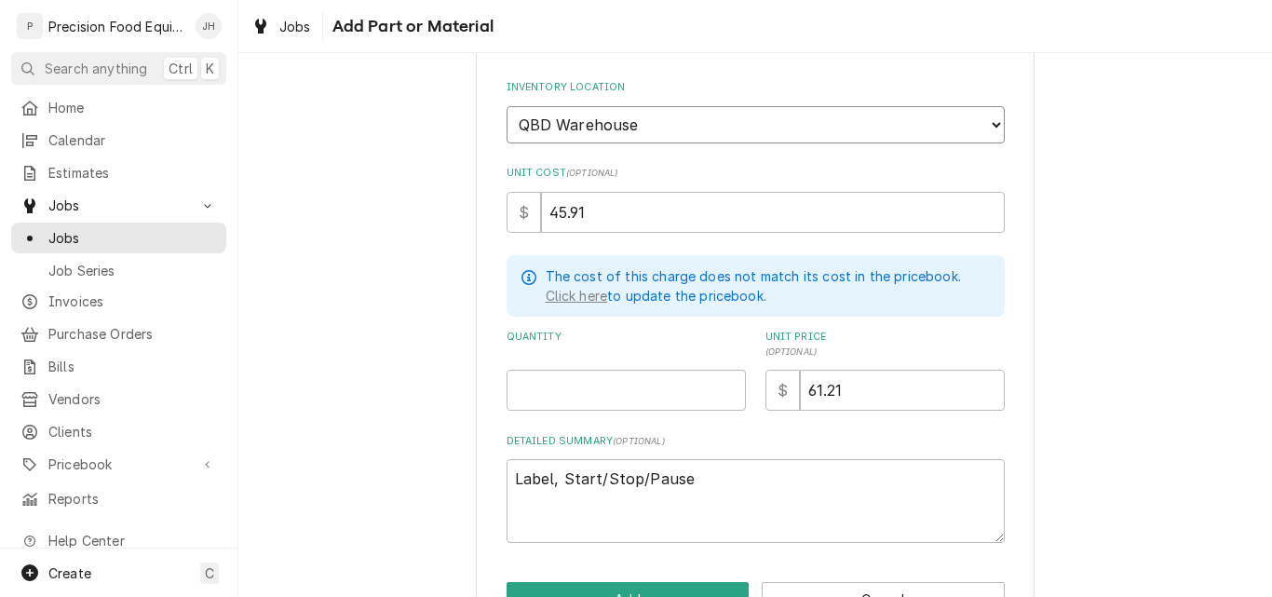
scroll to position [279, 0]
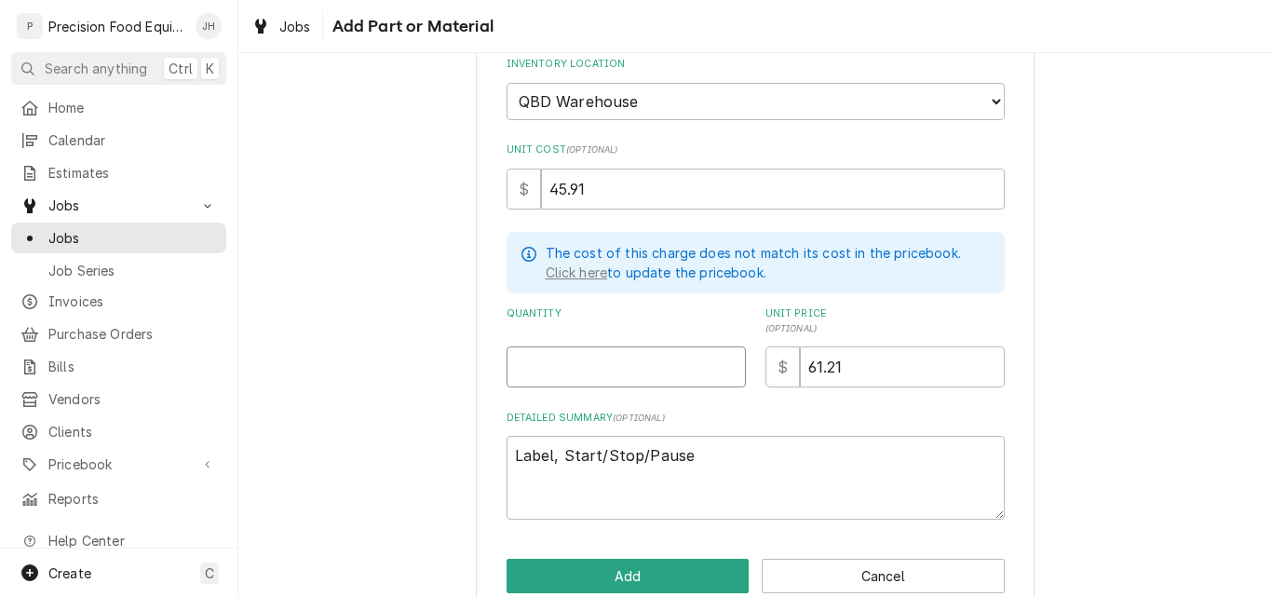
click at [562, 373] on input "Quantity" at bounding box center [626, 366] width 239 height 41
type input "1"
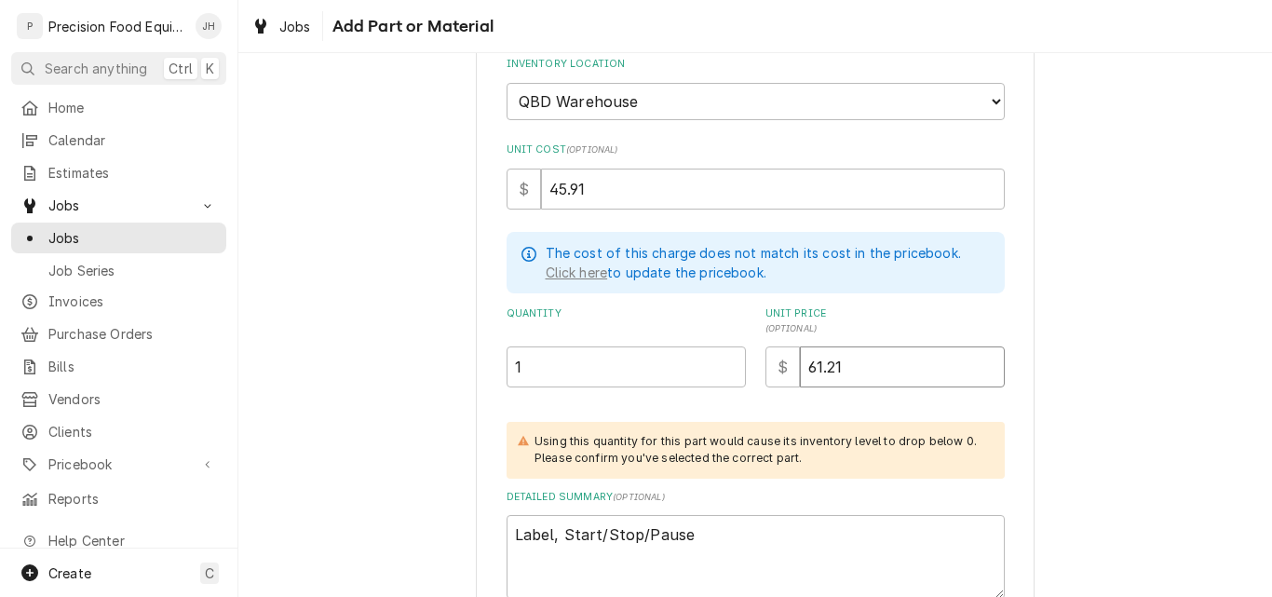
type textarea "x"
type input "6"
type textarea "x"
type input "65"
type textarea "x"
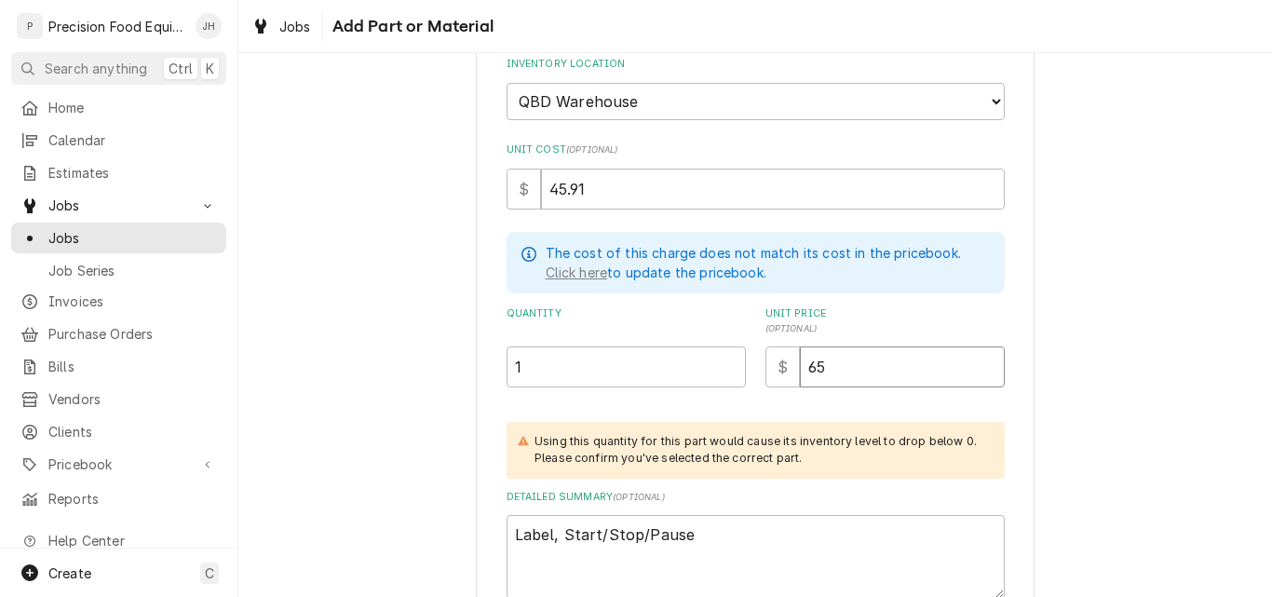
type input "65.5"
type textarea "x"
type input "65.50"
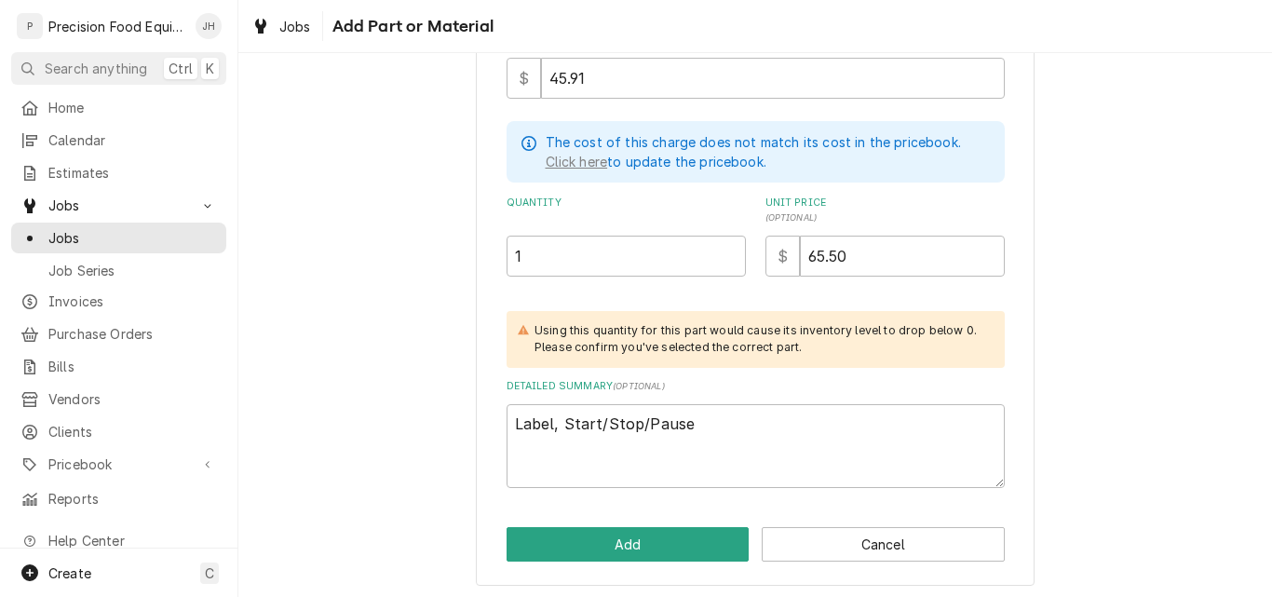
scroll to position [393, 0]
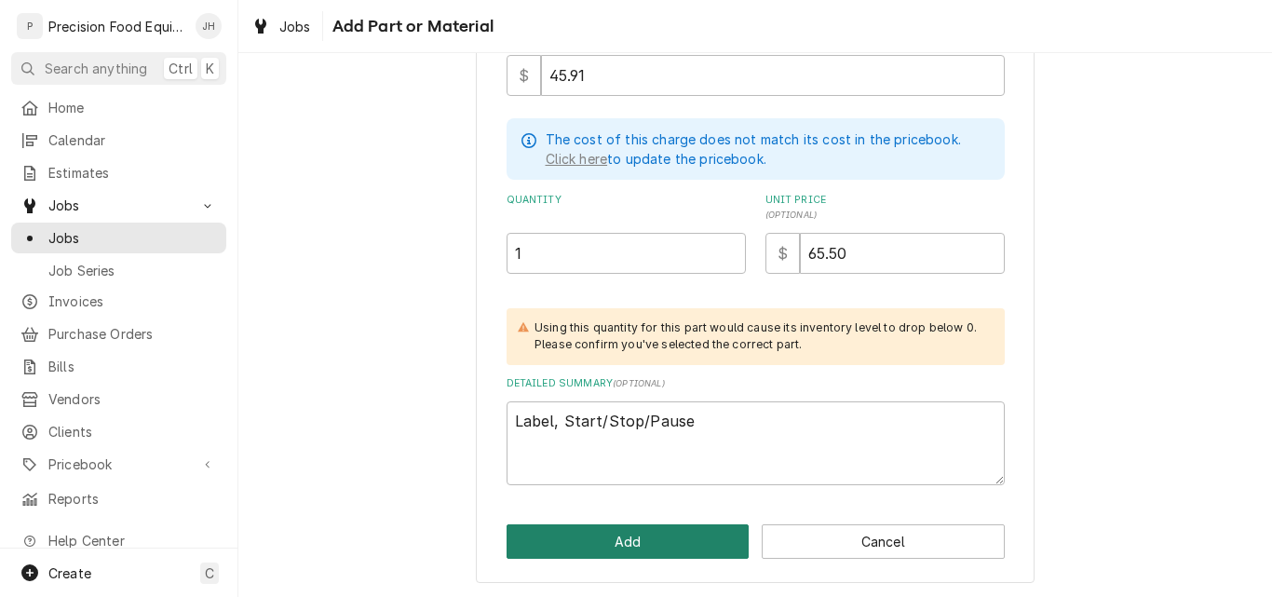
click at [644, 540] on button "Add" at bounding box center [628, 541] width 243 height 34
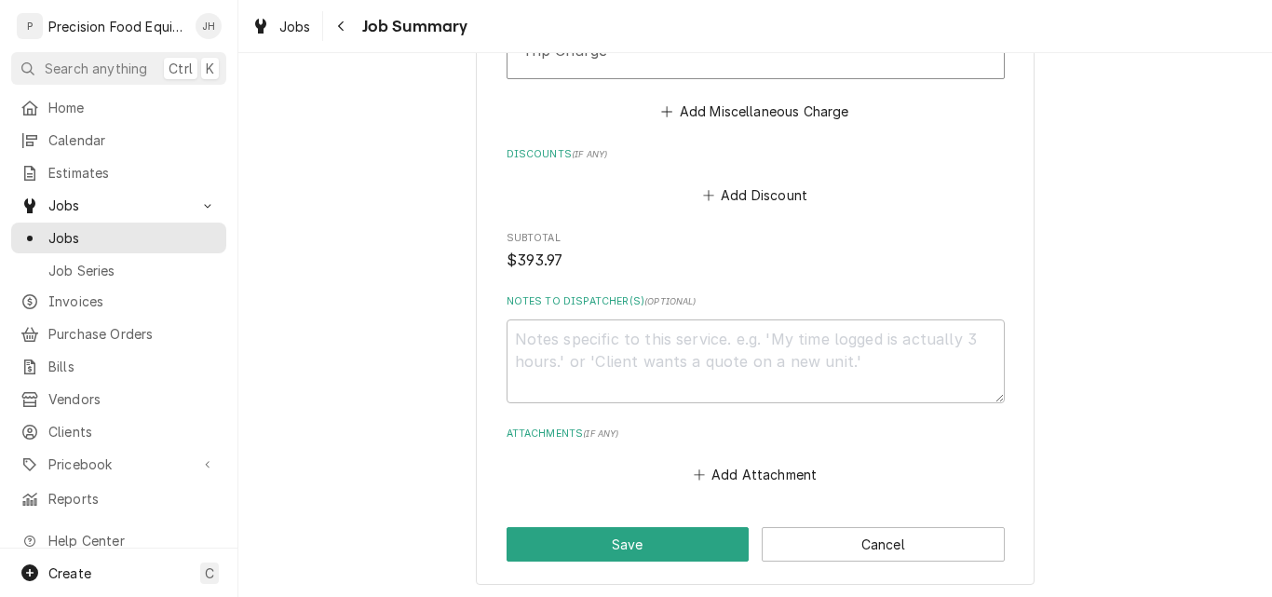
scroll to position [2048, 0]
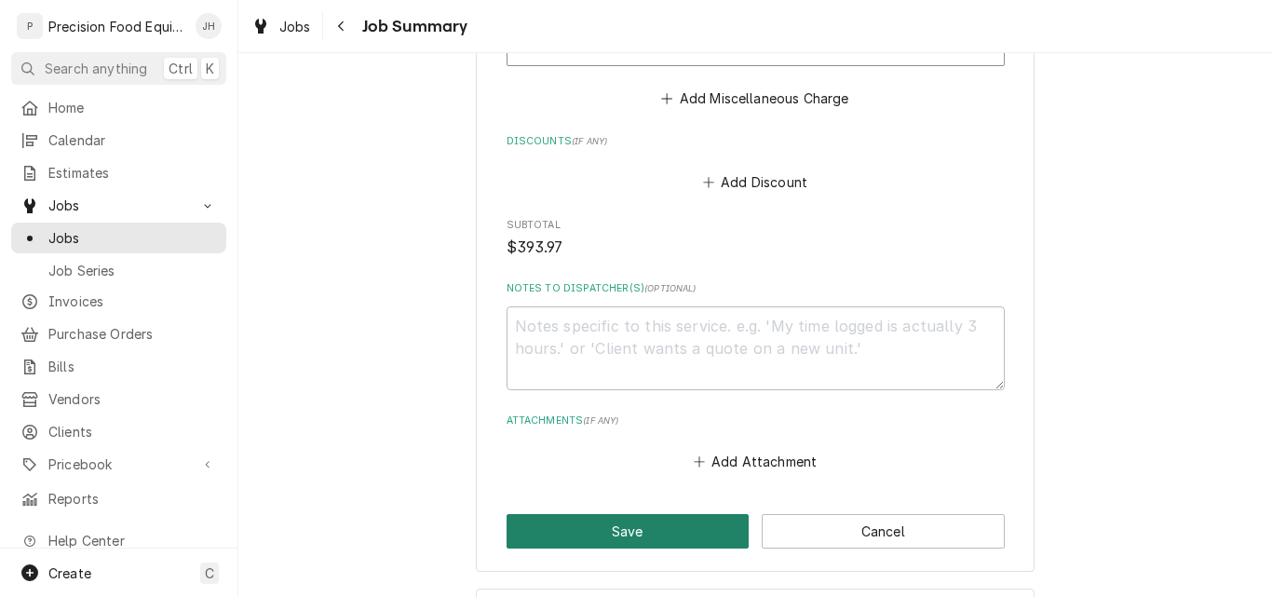
click at [657, 520] on button "Save" at bounding box center [628, 531] width 243 height 34
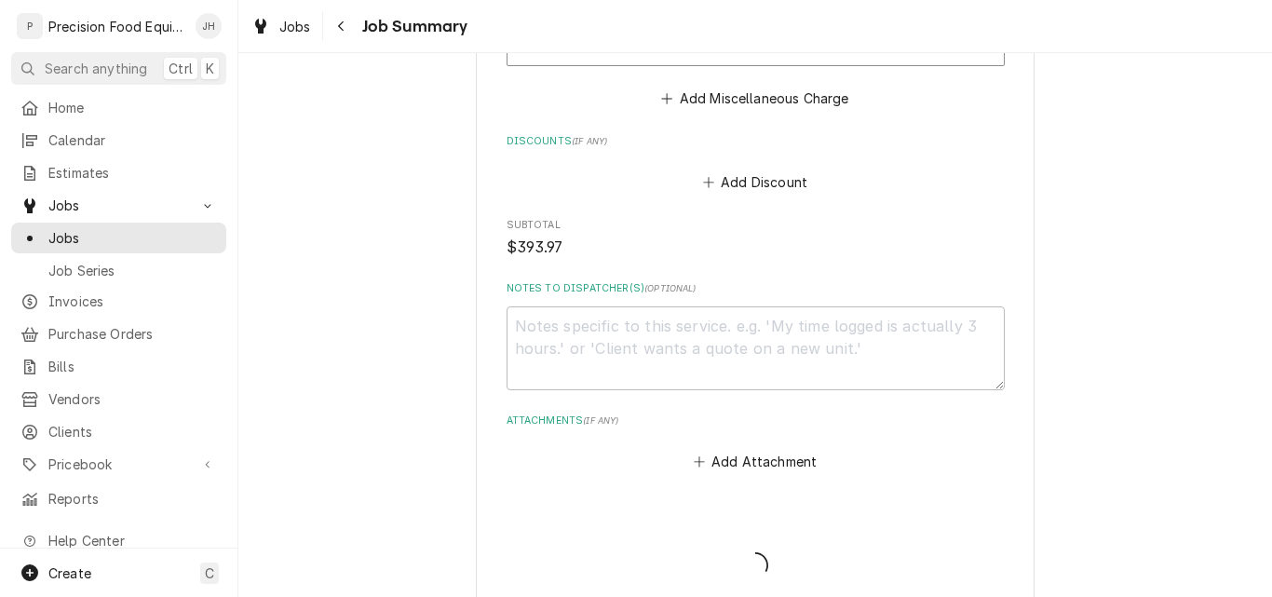
type textarea "x"
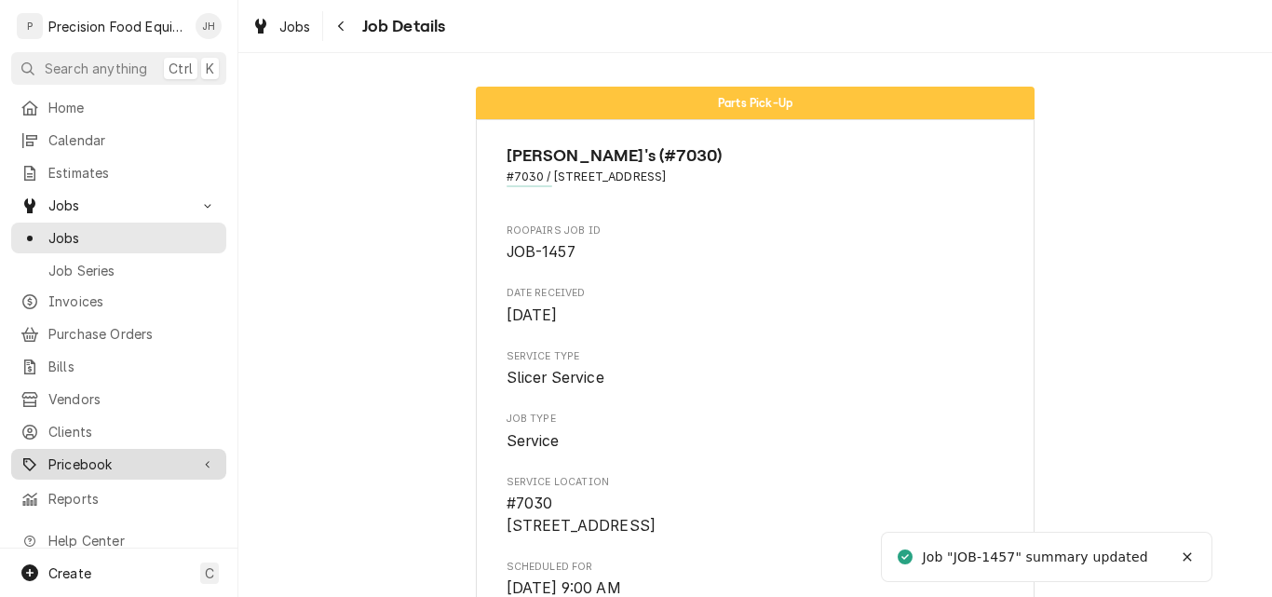
click at [100, 454] on span "Pricebook" at bounding box center [118, 464] width 141 height 20
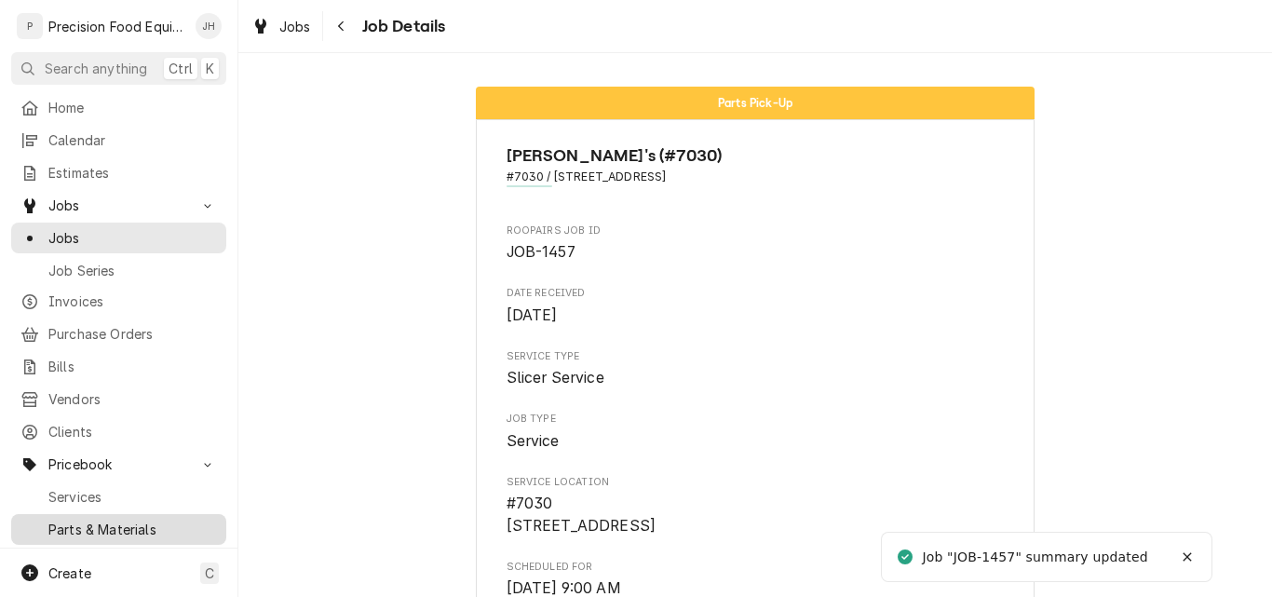
click at [86, 520] on span "Parts & Materials" at bounding box center [132, 530] width 169 height 20
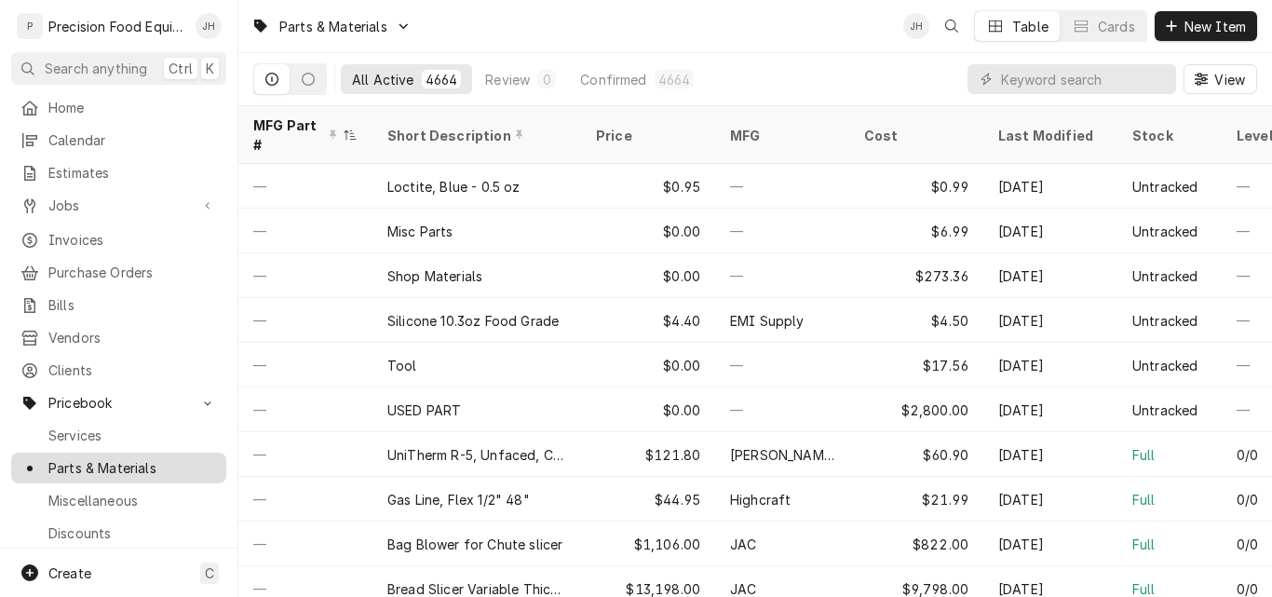
click at [120, 462] on span "Parts & Materials" at bounding box center [132, 468] width 169 height 20
click at [1042, 78] on input "Dynamic Content Wrapper" at bounding box center [1084, 79] width 166 height 30
type input "873623"
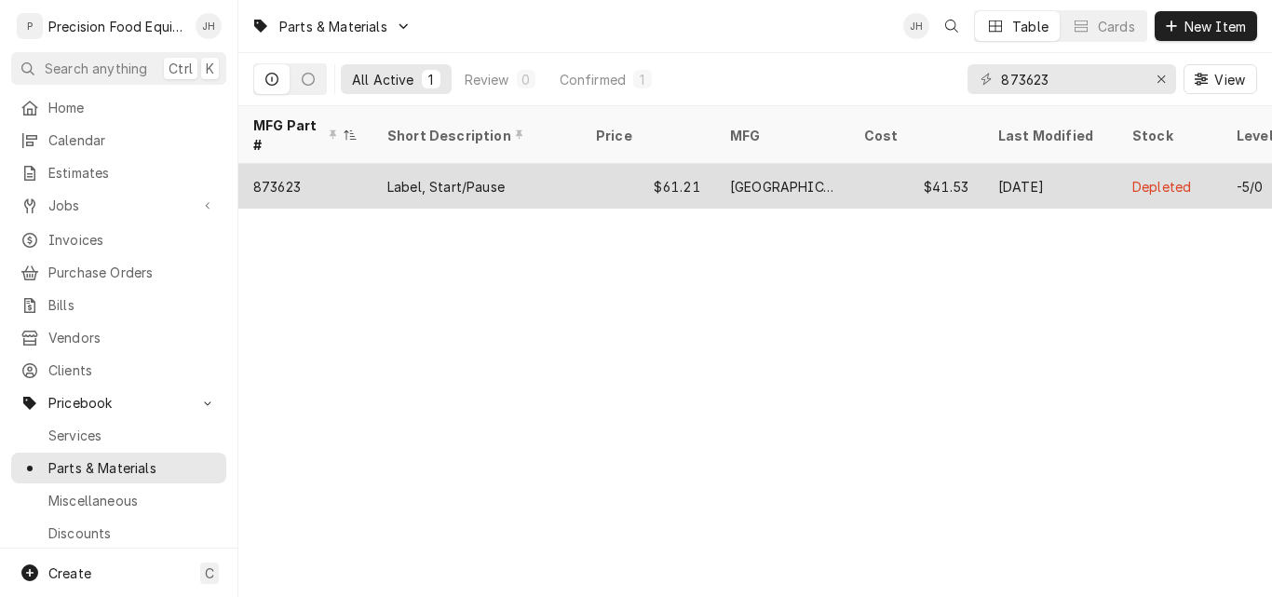
click at [565, 164] on div "Label, Start/Pause" at bounding box center [476, 186] width 209 height 45
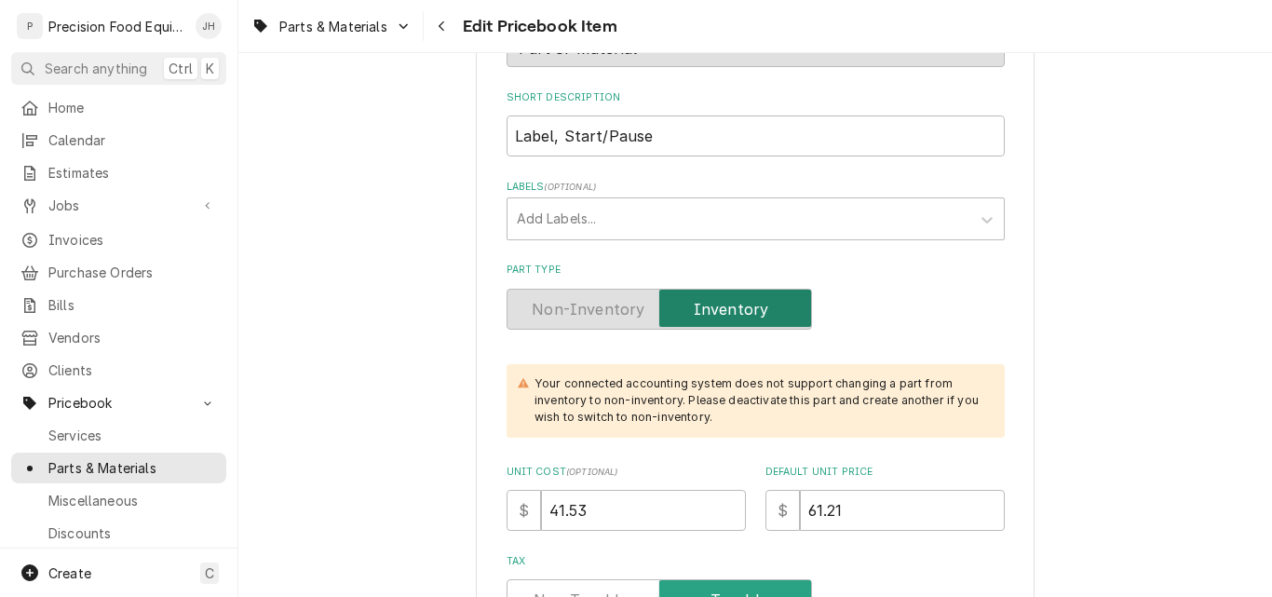
scroll to position [279, 0]
drag, startPoint x: 841, startPoint y: 507, endPoint x: 749, endPoint y: 514, distance: 92.4
click at [749, 514] on div "Unit Cost ( optional ) $ 41.53 Default Unit Price $ 61.21" at bounding box center [756, 496] width 498 height 66
type textarea "x"
type input "6"
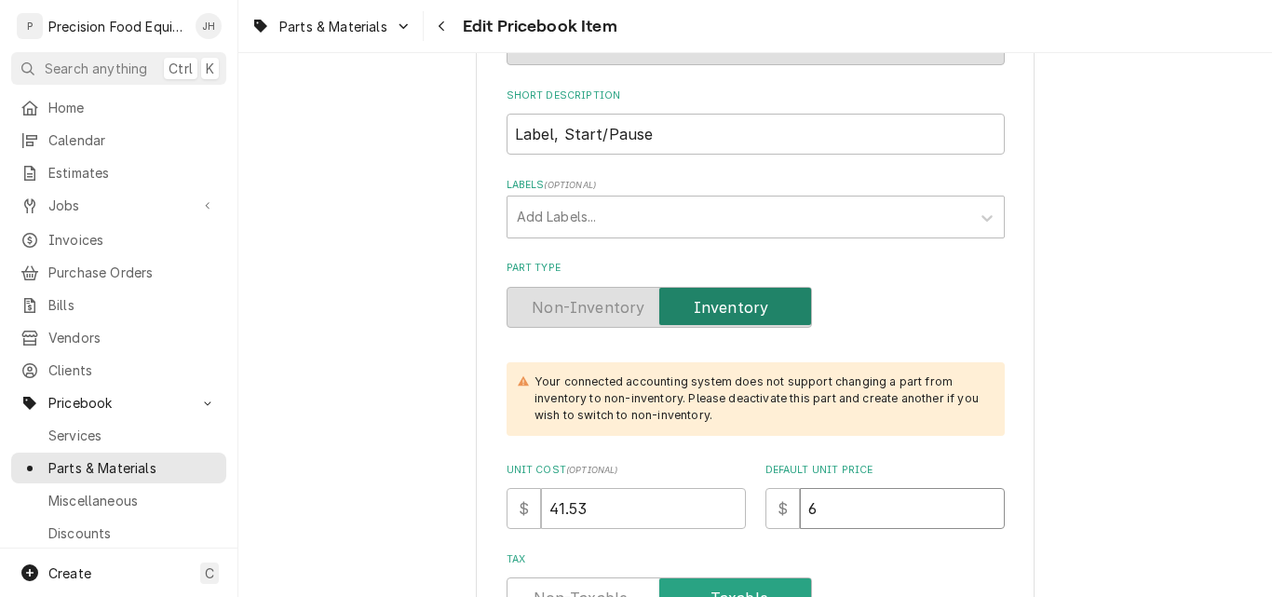
type textarea "x"
type input "65"
type textarea "x"
type input "65.5"
type textarea "x"
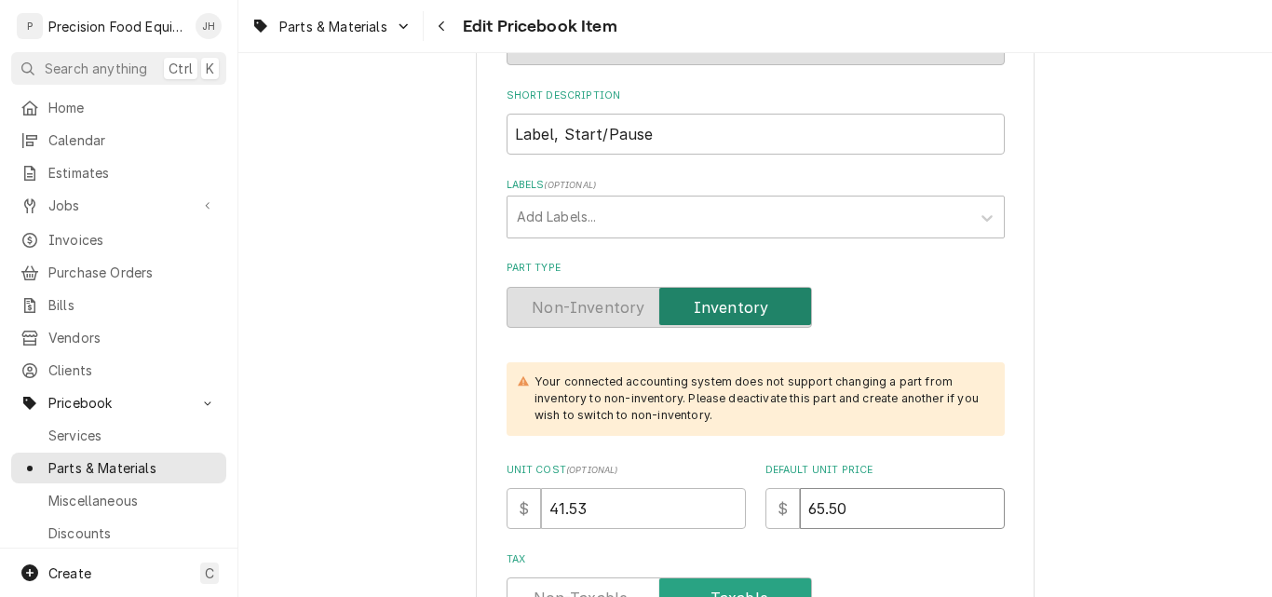
type input "65.50"
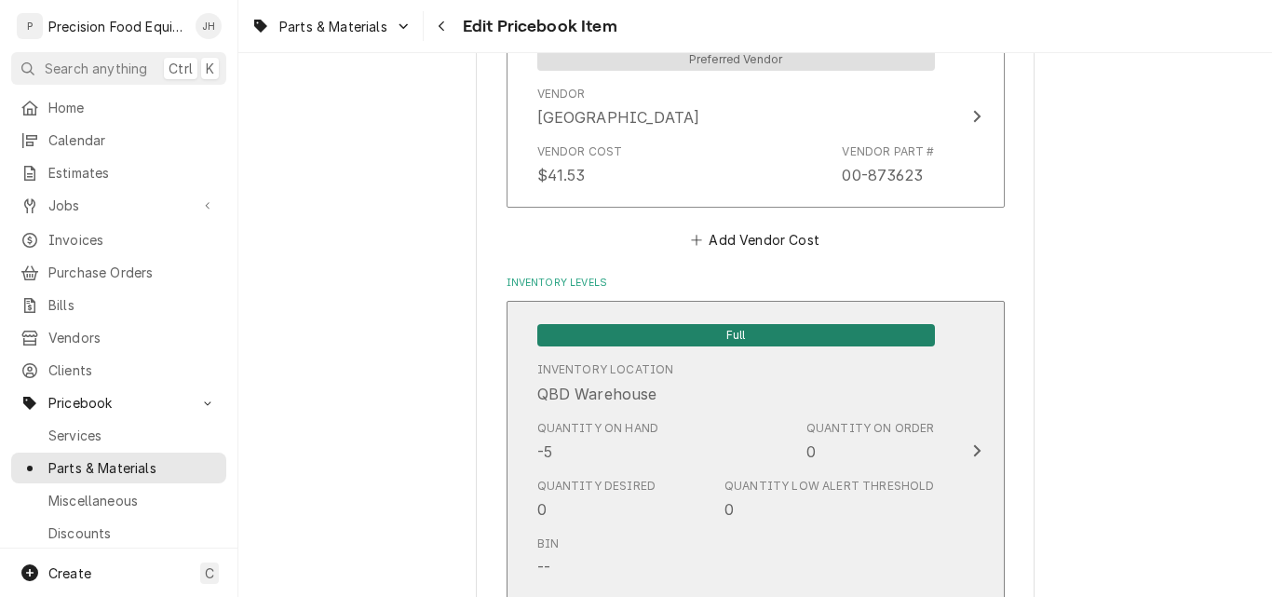
scroll to position [1955, 0]
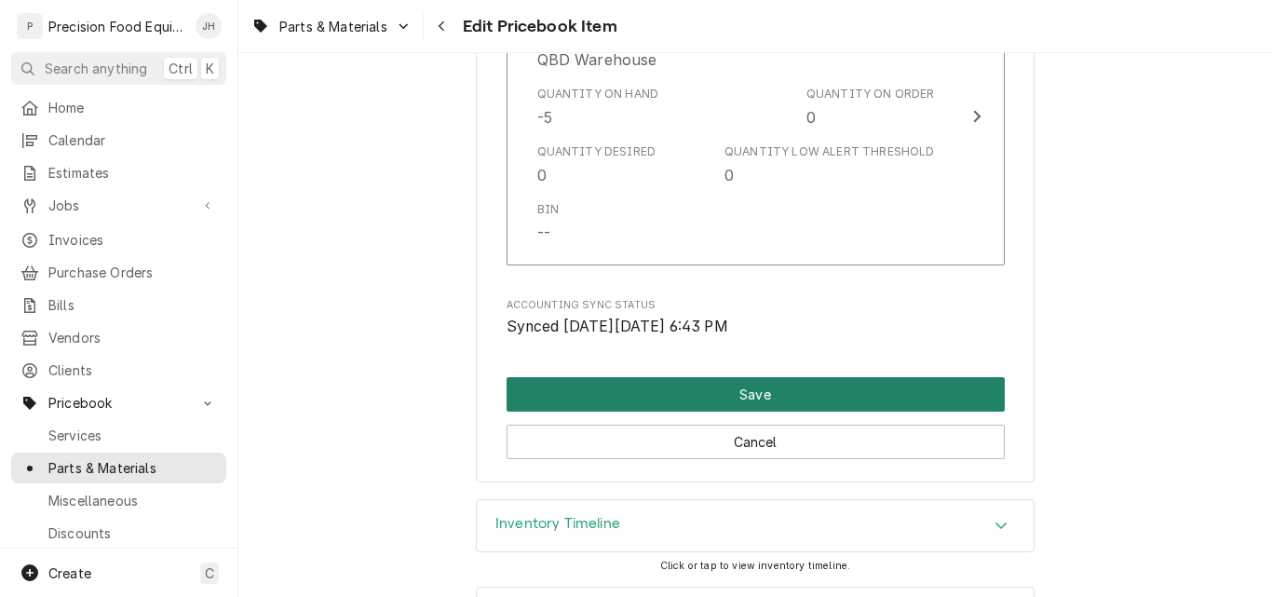
click at [719, 383] on button "Save" at bounding box center [756, 394] width 498 height 34
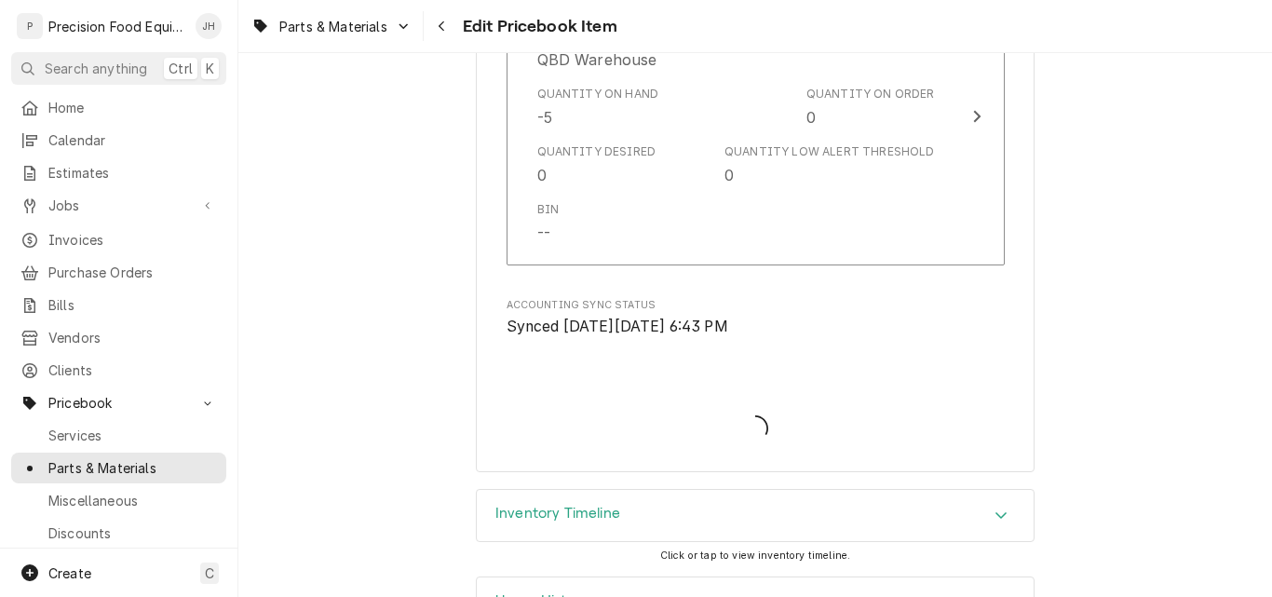
type textarea "x"
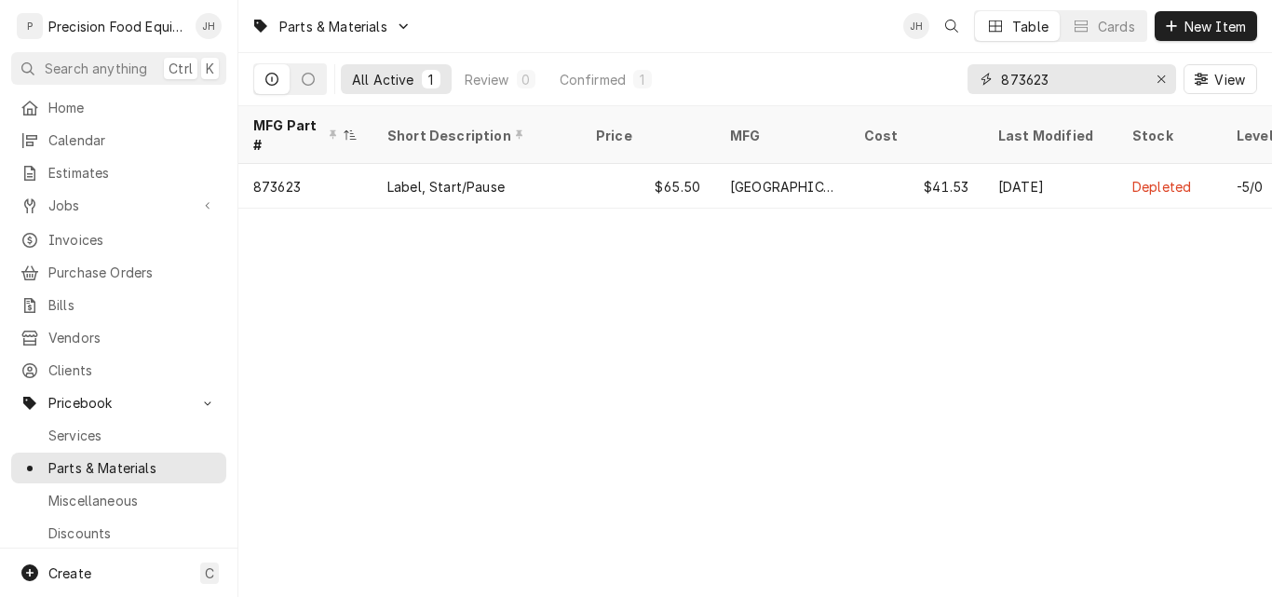
drag, startPoint x: 1059, startPoint y: 75, endPoint x: 870, endPoint y: 75, distance: 189.0
click at [870, 75] on div "All Active 1 Review 0 Confirmed 1 873623 View" at bounding box center [755, 79] width 1004 height 52
click at [1083, 75] on input "478265" at bounding box center [1071, 79] width 140 height 30
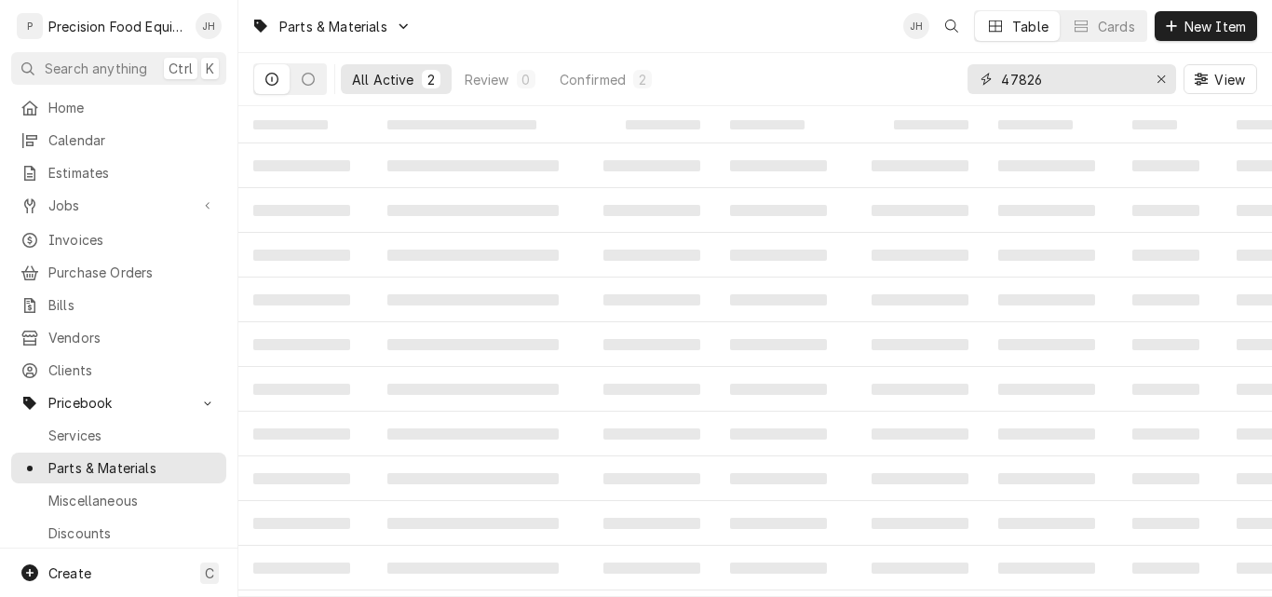
type input "478265"
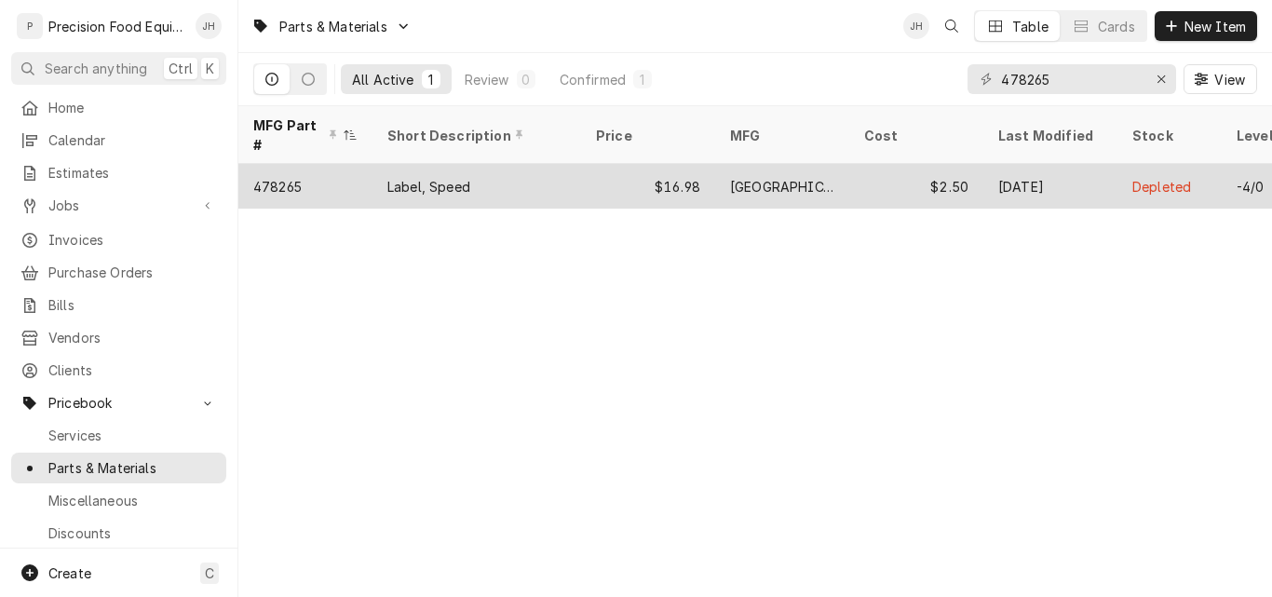
click at [525, 164] on div "Label, Speed" at bounding box center [476, 186] width 209 height 45
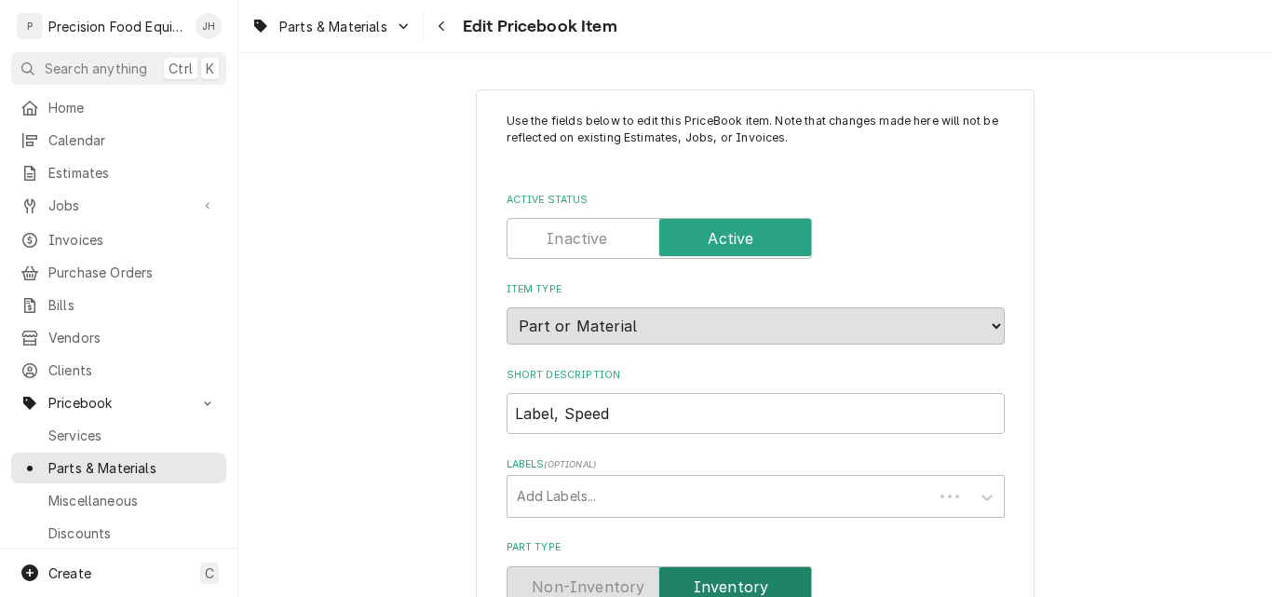
type textarea "x"
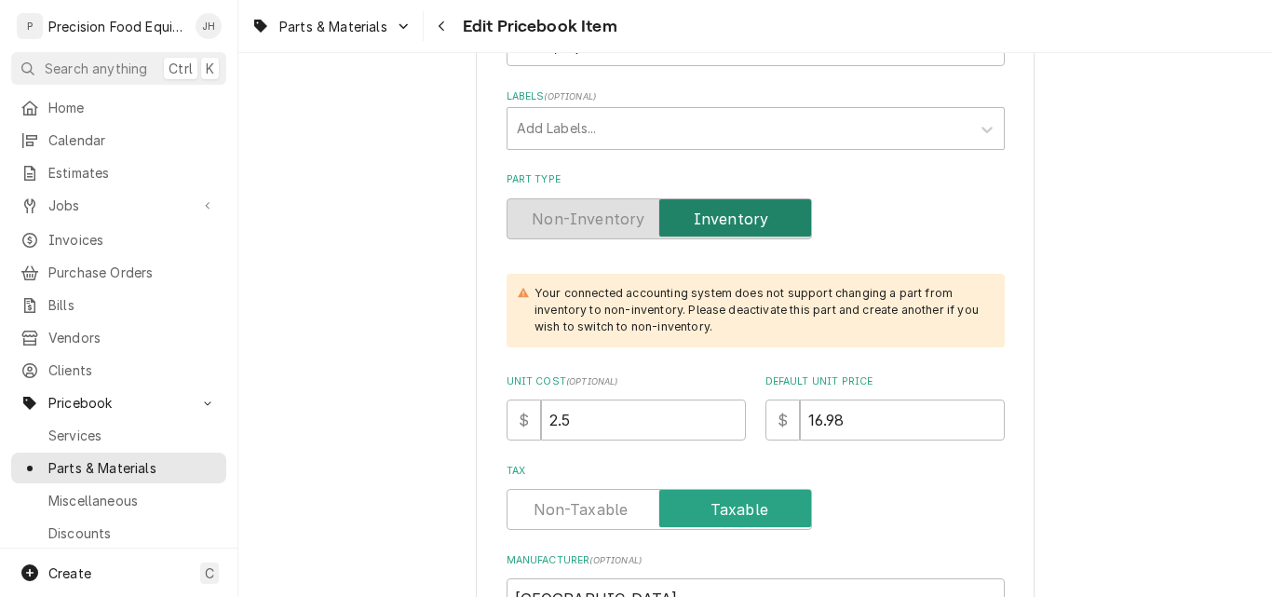
scroll to position [372, 0]
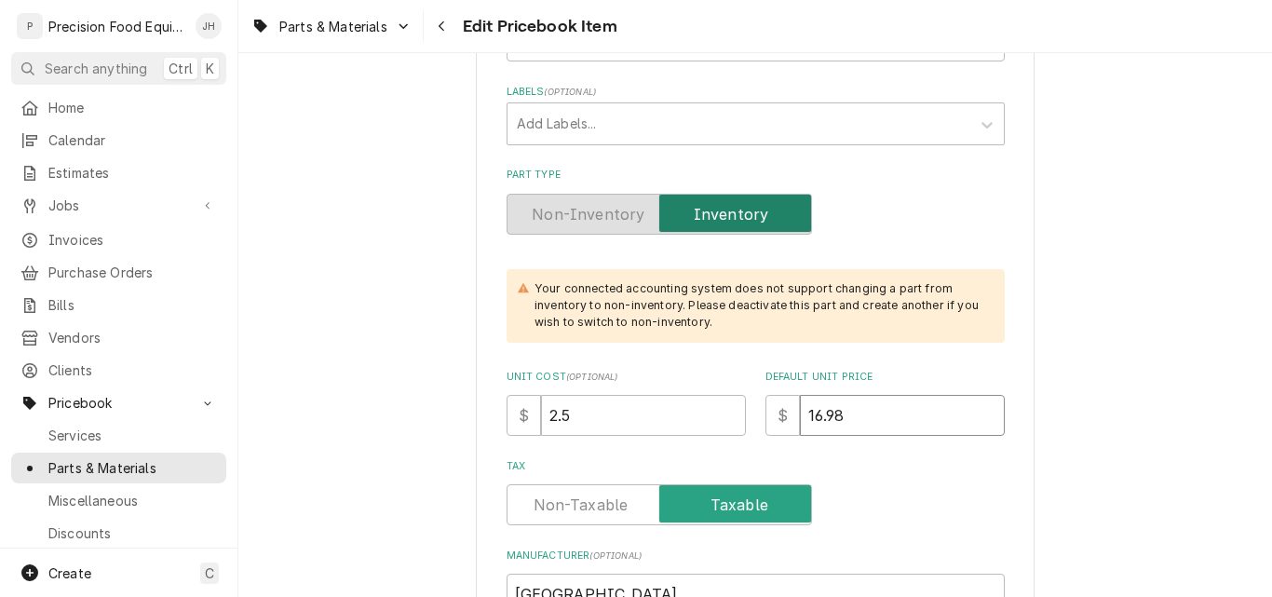
drag, startPoint x: 849, startPoint y: 424, endPoint x: 703, endPoint y: 422, distance: 146.2
click at [703, 422] on div "Unit Cost ( optional ) $ 2.5 Default Unit Price $ 16.98" at bounding box center [756, 403] width 498 height 66
type input "2"
type textarea "x"
type input "28"
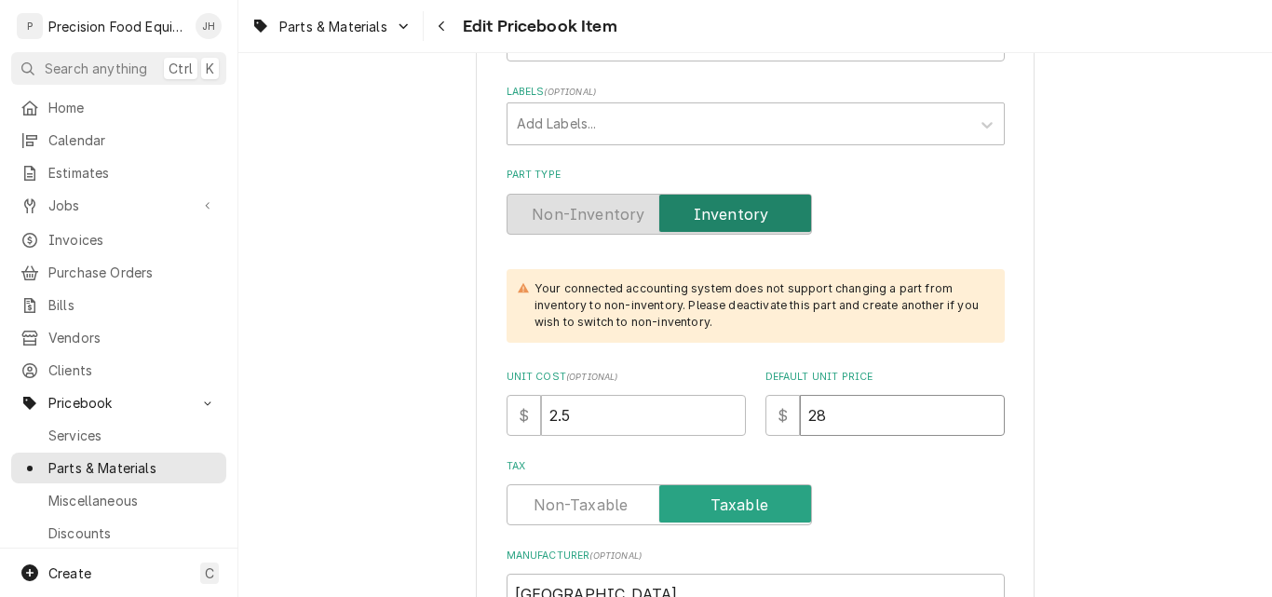
type textarea "x"
type input "28.9"
type textarea "x"
type input "28.95"
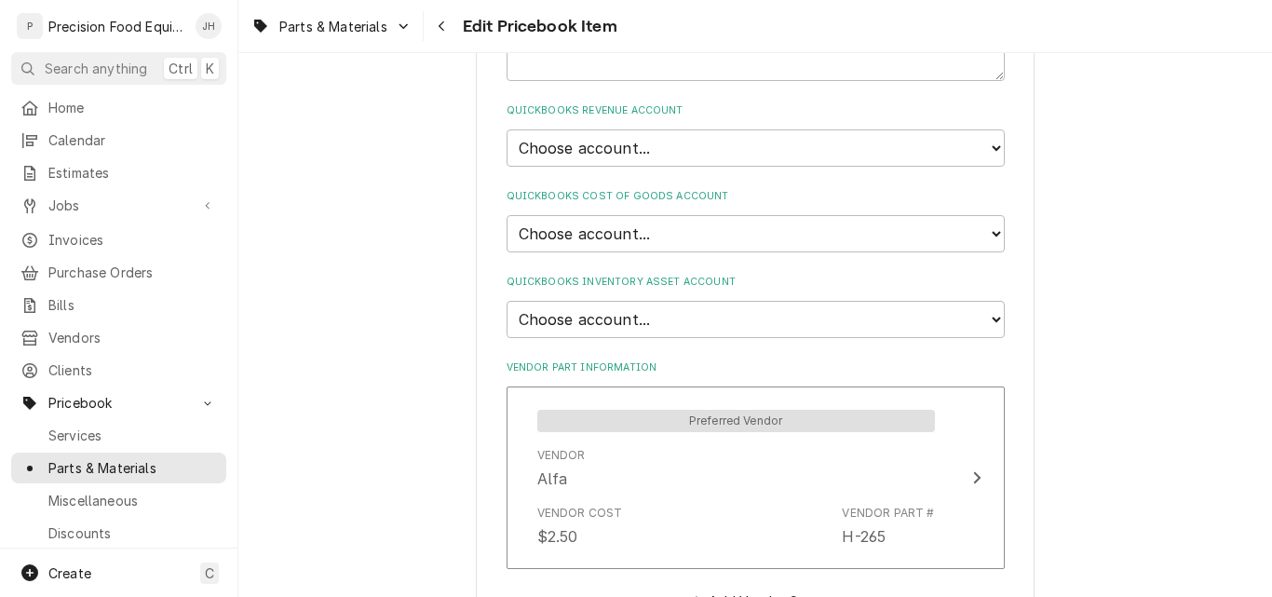
scroll to position [1303, 0]
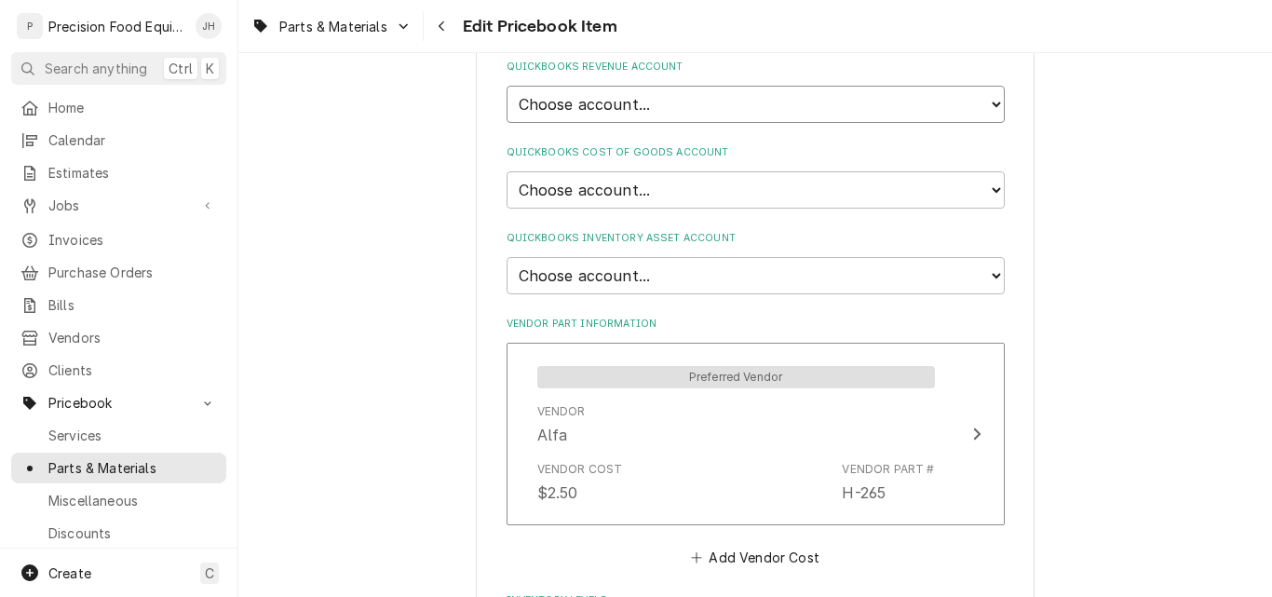
click at [689, 107] on select "Choose account... Discount Income Misc Income Non taxable issues 46600: Parts a…" at bounding box center [756, 104] width 498 height 37
select select "8000000A-1210141275"
click at [507, 86] on select "Choose account... Discount Income Misc Income Non taxable issues 46600: Parts a…" at bounding box center [756, 104] width 498 height 37
type textarea "x"
click at [662, 185] on select "Choose account... Loss Expense Loss Expense [DATE] Loss Expense [DATE] Cost of …" at bounding box center [756, 189] width 498 height 37
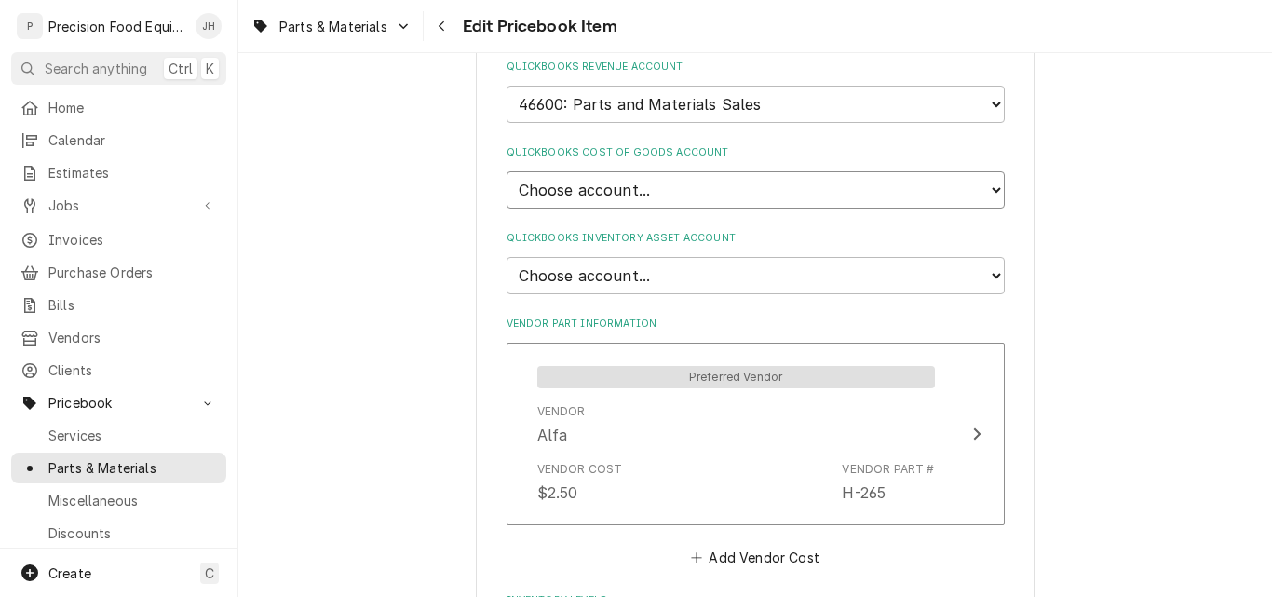
select select "80000023-1210145225"
click at [507, 171] on select "Choose account... Loss Expense Loss Expense [DATE] Loss Expense [DATE] Cost of …" at bounding box center [756, 189] width 498 height 37
type textarea "x"
click at [691, 265] on select "Choose account... Undeposited Funds Inventory Asset Payroll Asset" at bounding box center [756, 275] width 498 height 37
select select "80000022-1210145225"
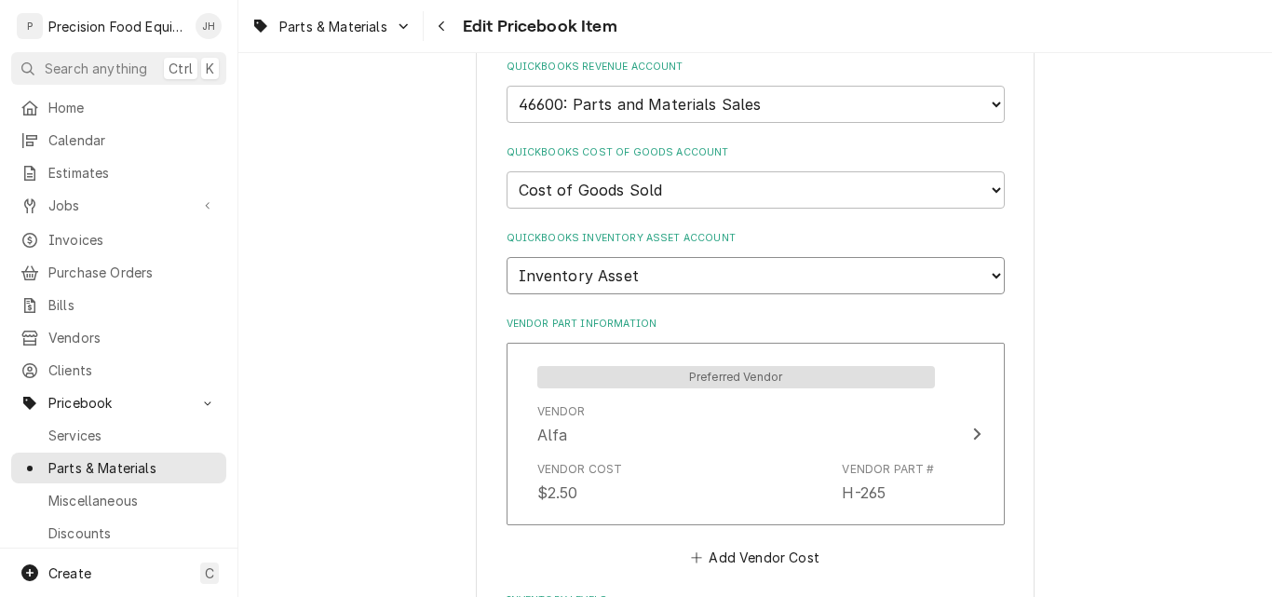
click at [507, 257] on select "Choose account... Undeposited Funds Inventory Asset Payroll Asset" at bounding box center [756, 275] width 498 height 37
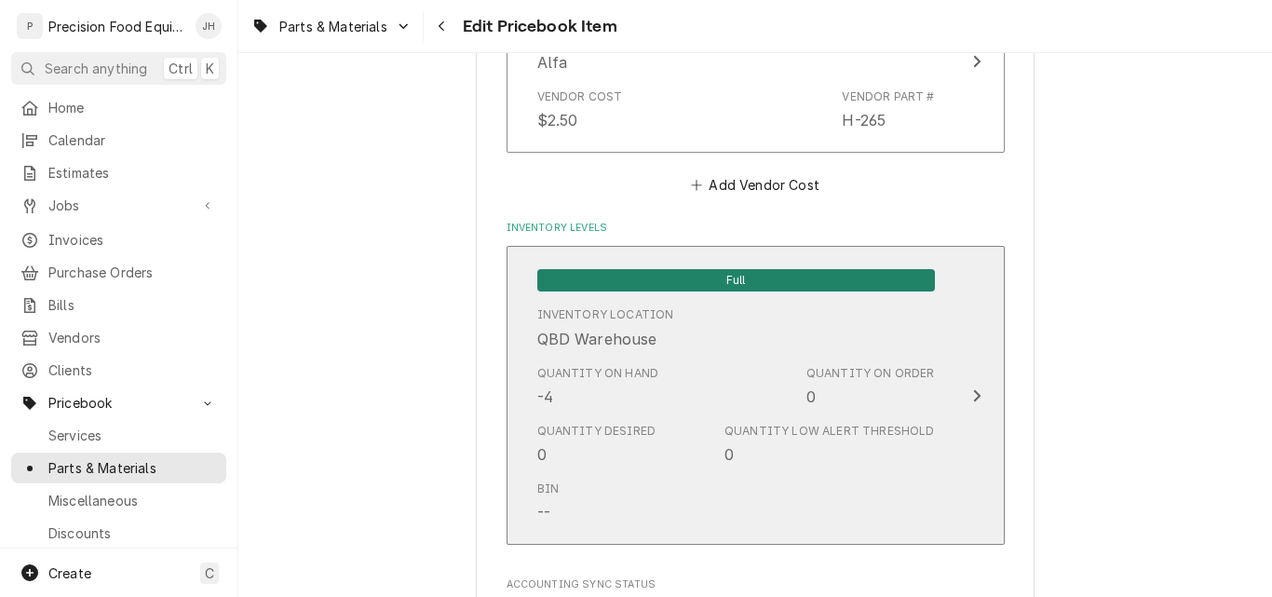
scroll to position [1862, 0]
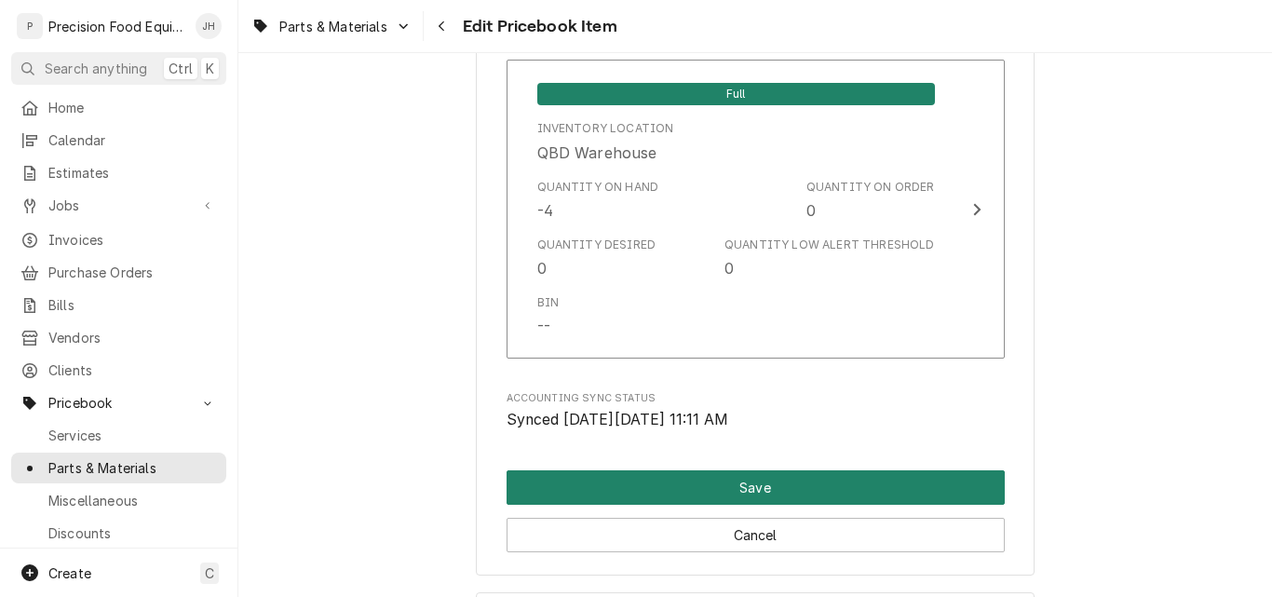
click at [760, 493] on button "Save" at bounding box center [756, 487] width 498 height 34
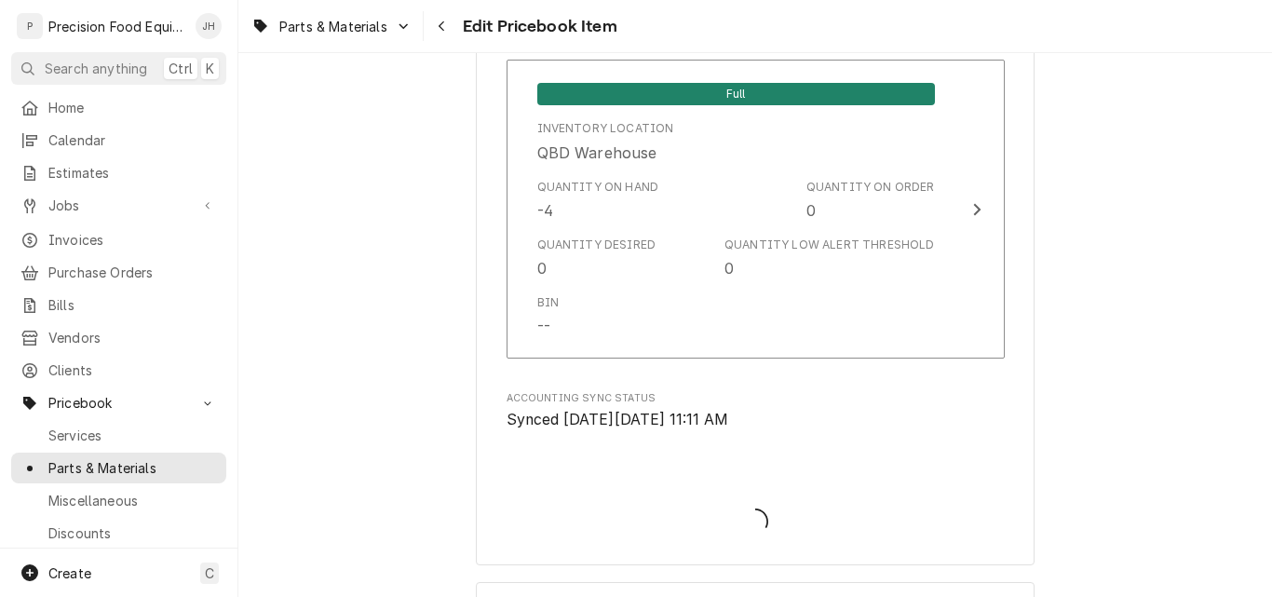
type textarea "x"
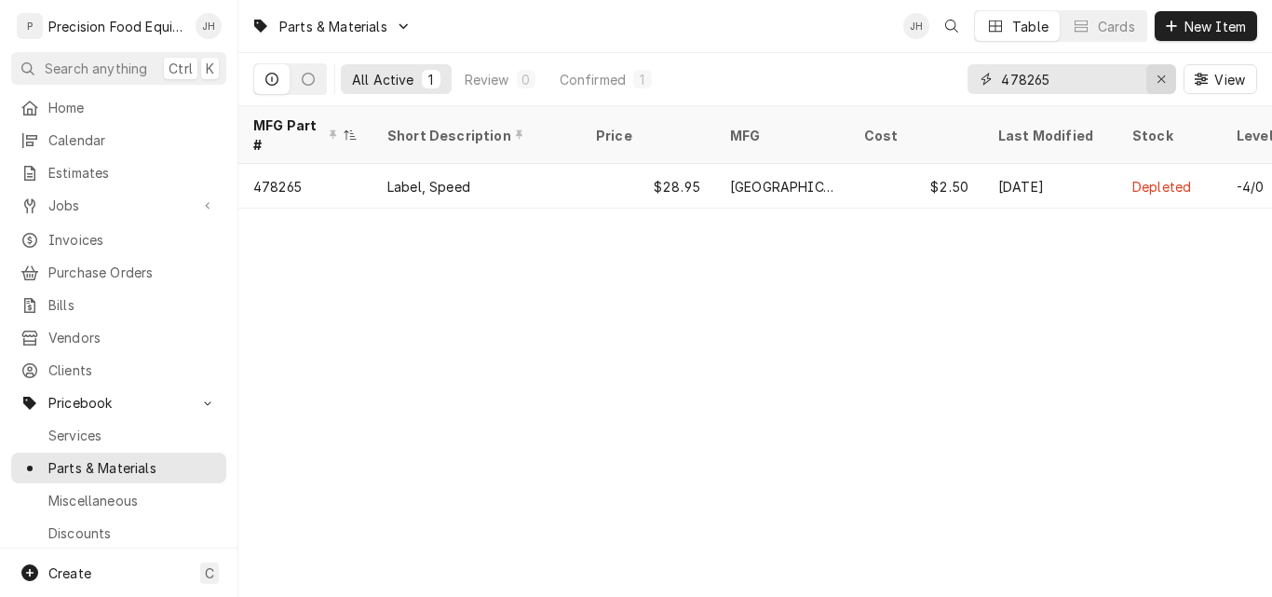
click at [1157, 81] on icon "Erase input" at bounding box center [1161, 79] width 10 height 13
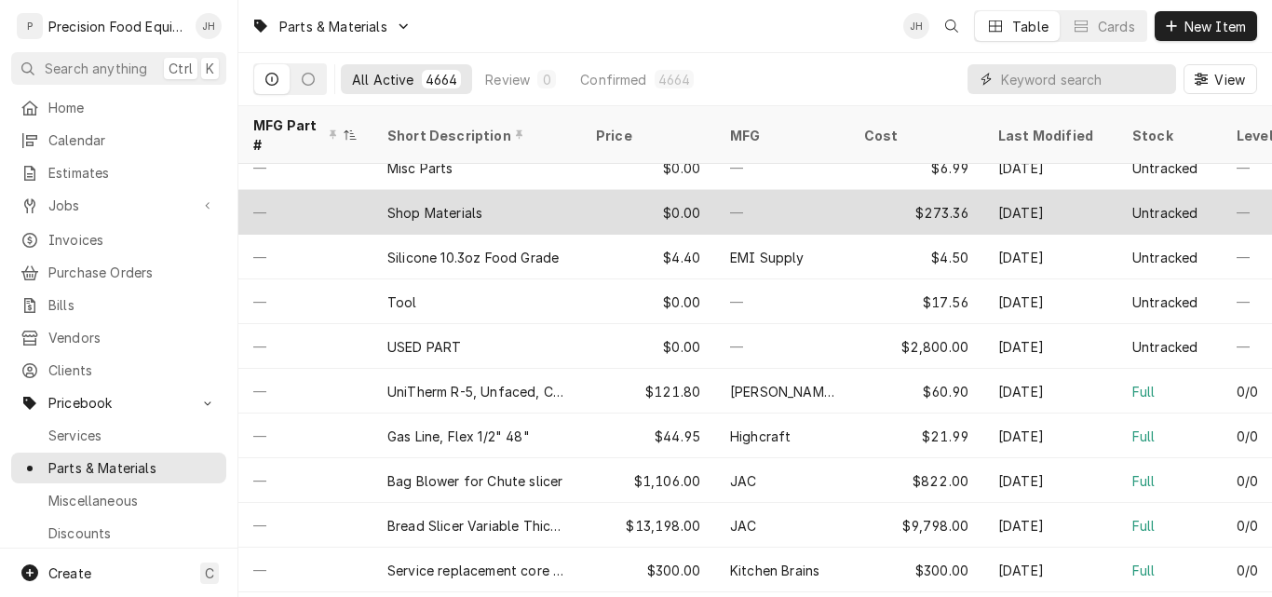
scroll to position [93, 0]
